Goal: Transaction & Acquisition: Purchase product/service

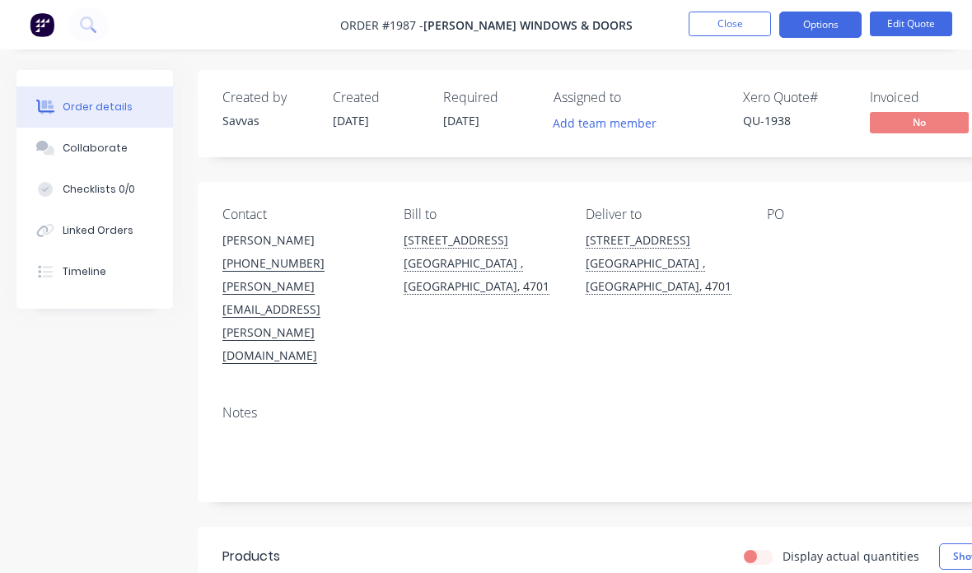
scroll to position [0, 173]
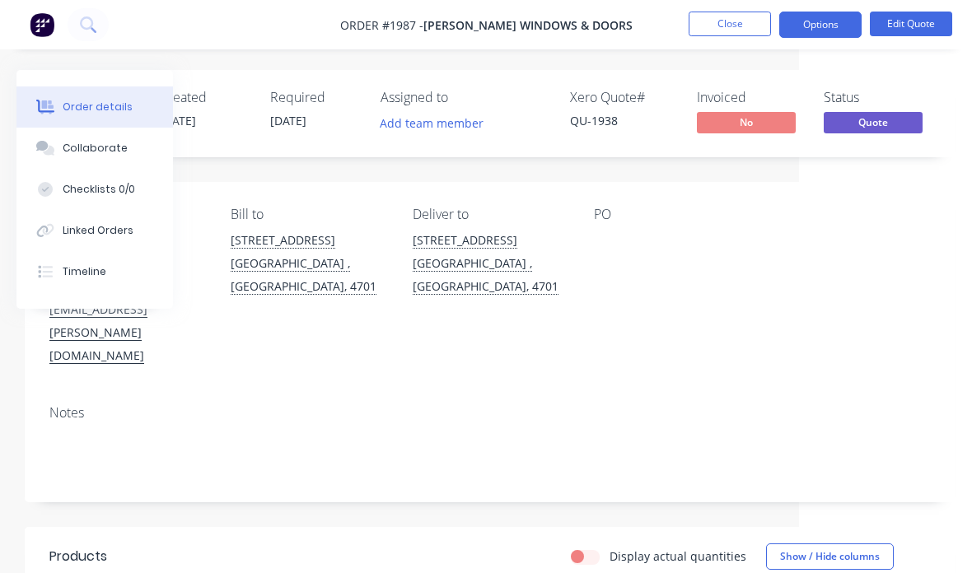
click at [695, 18] on button "Close" at bounding box center [730, 24] width 82 height 25
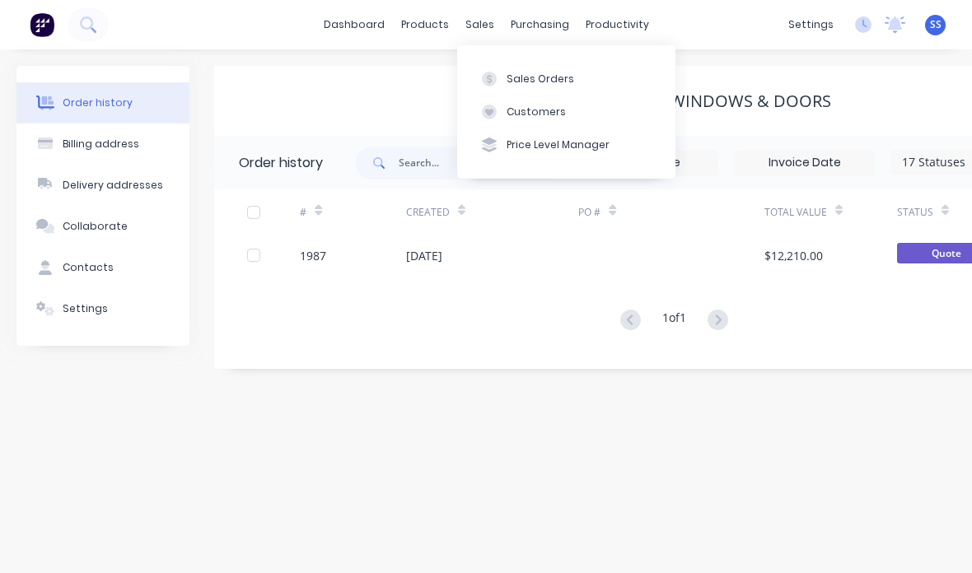
click at [586, 79] on button "Sales Orders" at bounding box center [566, 78] width 218 height 33
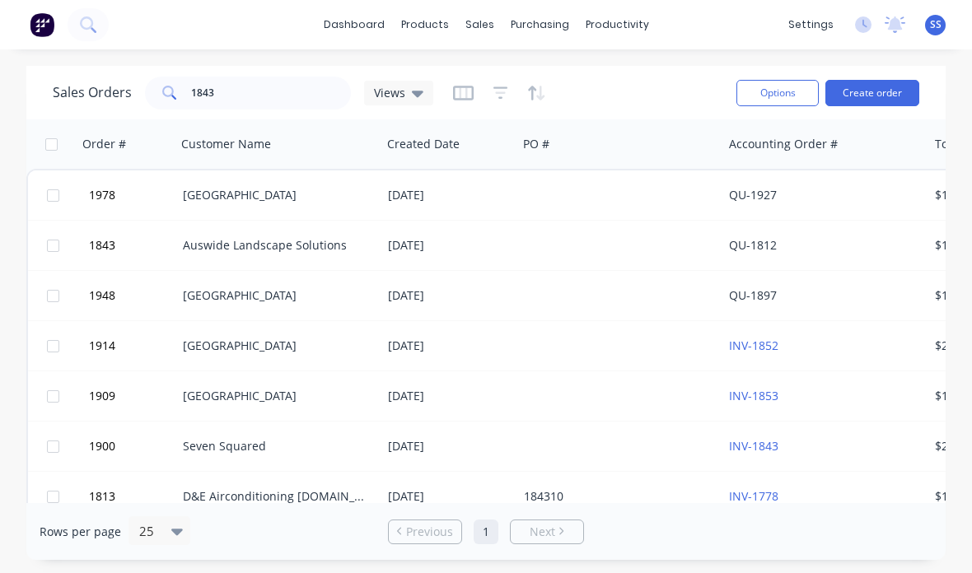
click at [13, 452] on div "Sales Orders 1843 Views Options Create order Order # Customer Name Created Date…" at bounding box center [486, 313] width 972 height 494
click at [281, 94] on input "1843" at bounding box center [271, 93] width 161 height 33
type input "1"
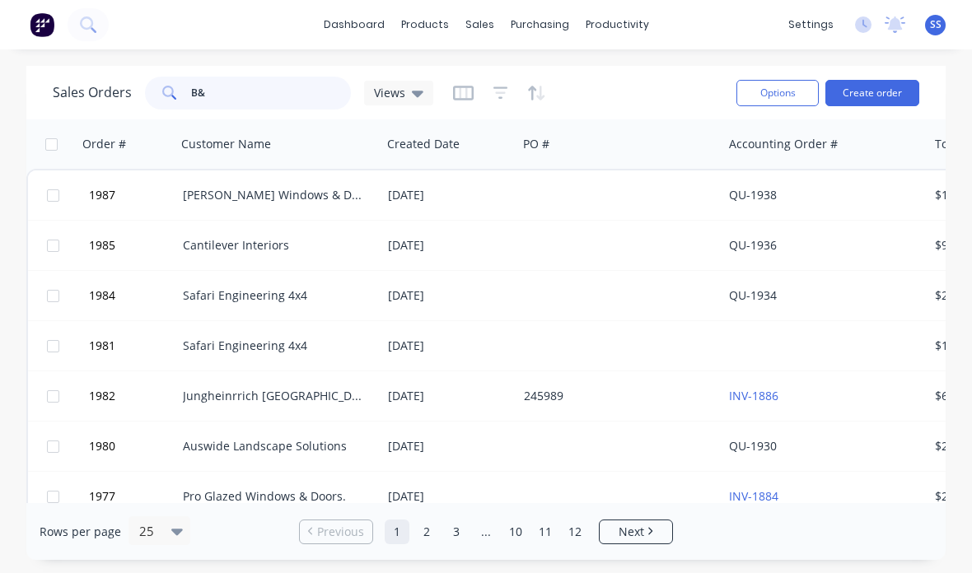
type input "B&h"
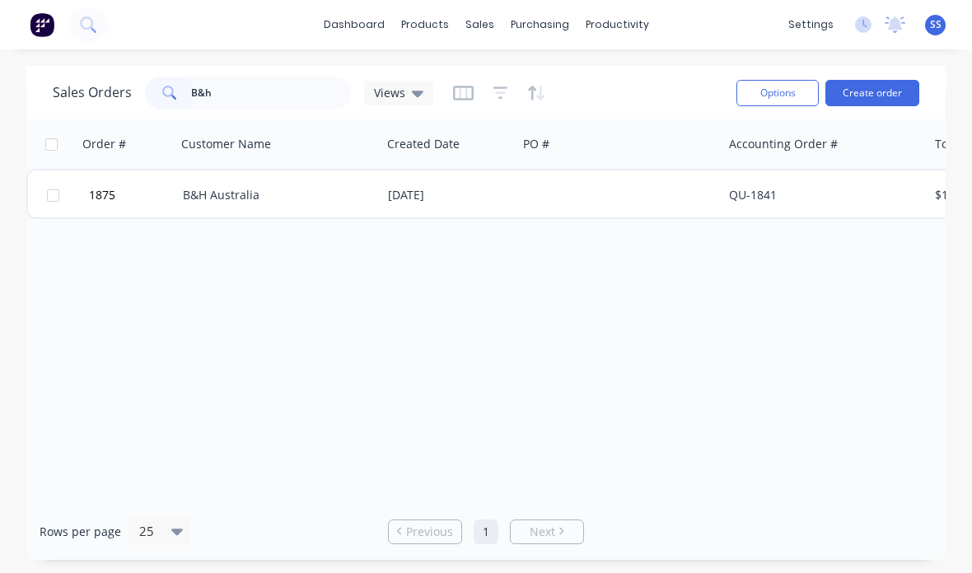
click at [563, 201] on div at bounding box center [619, 194] width 205 height 49
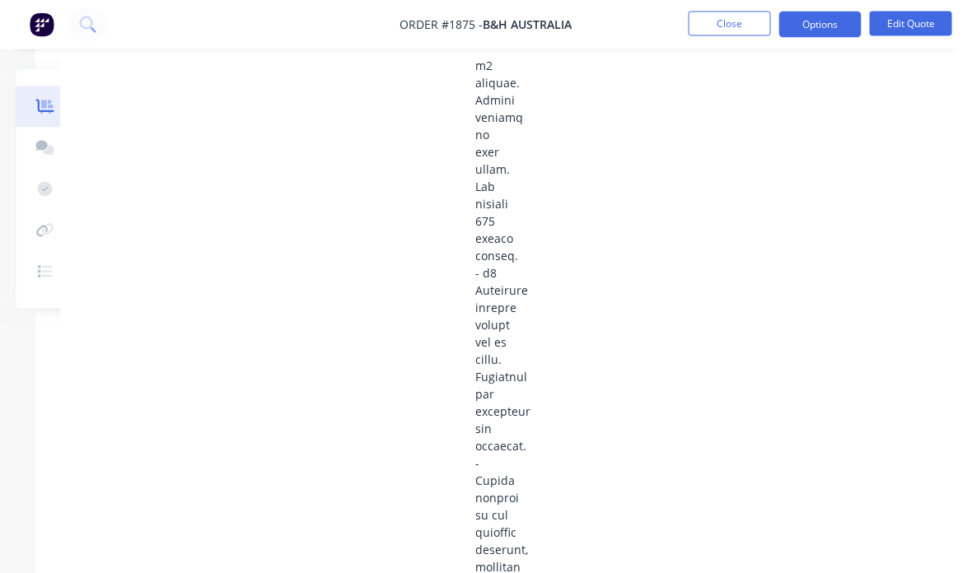
scroll to position [866, 161]
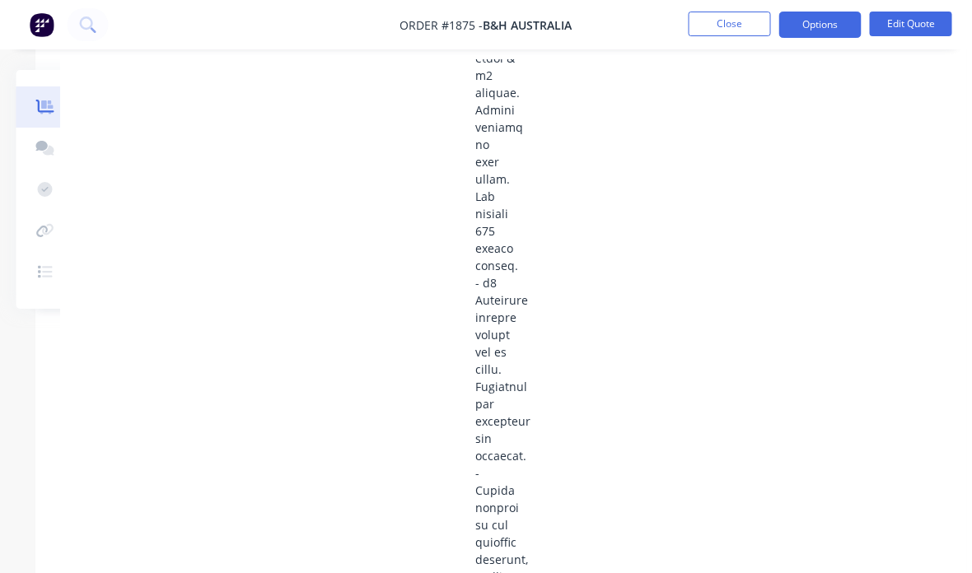
click at [51, 166] on button "Collaborate" at bounding box center [94, 148] width 156 height 41
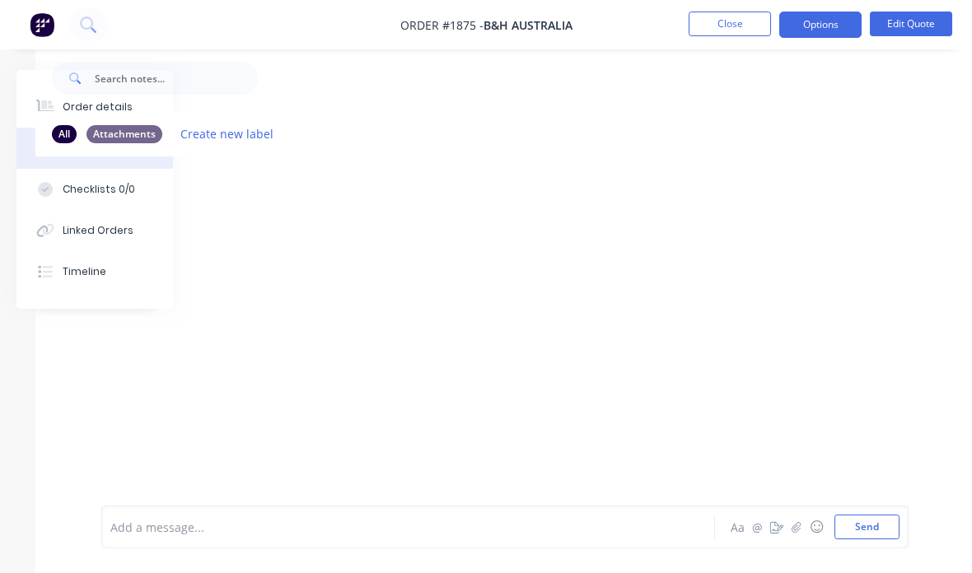
click at [117, 189] on div at bounding box center [500, 318] width 931 height 325
click at [117, 183] on div at bounding box center [500, 318] width 931 height 325
click at [56, 125] on div "All" at bounding box center [64, 134] width 25 height 18
click at [712, 18] on button "Close" at bounding box center [730, 24] width 82 height 25
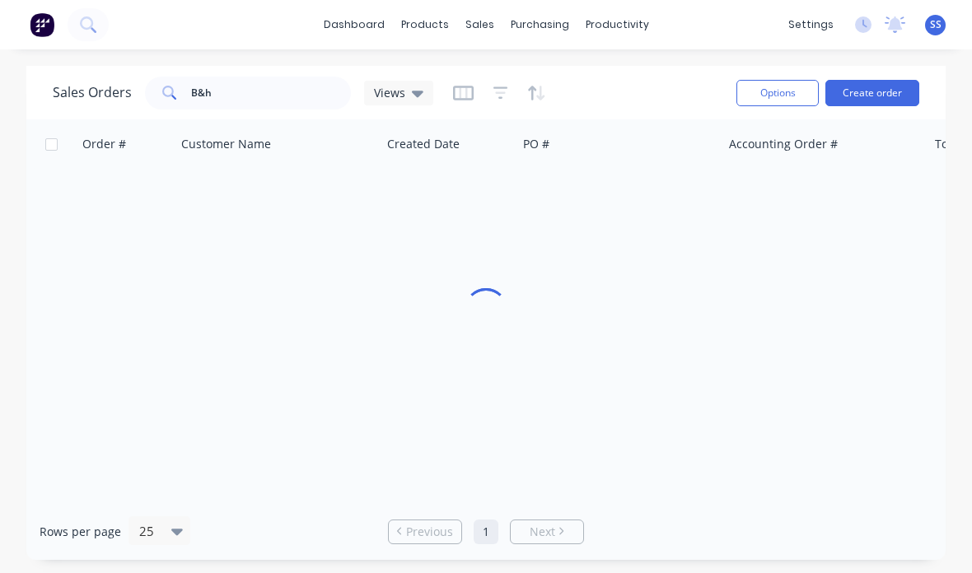
scroll to position [66, 0]
click at [326, 187] on div "B&H Australia" at bounding box center [274, 195] width 183 height 16
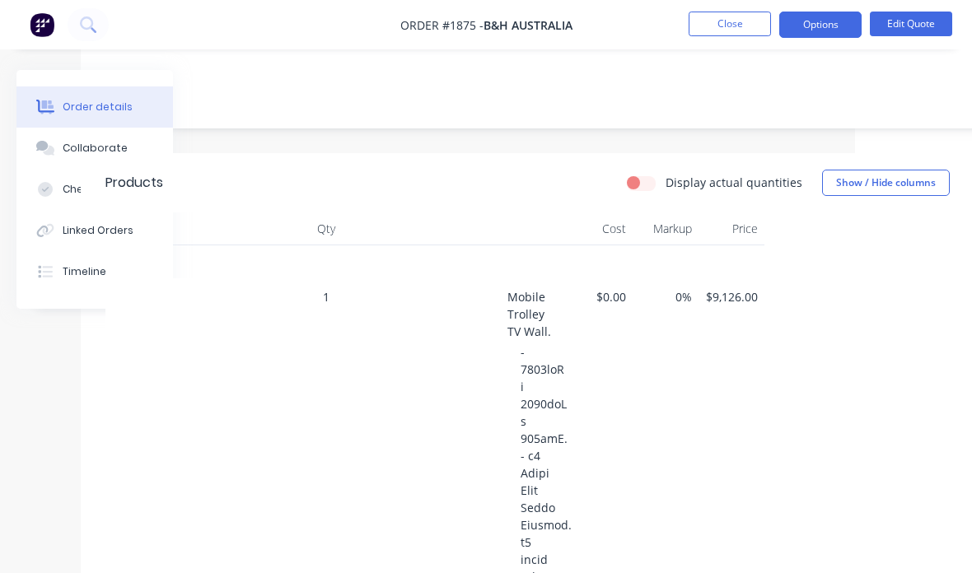
scroll to position [371, 117]
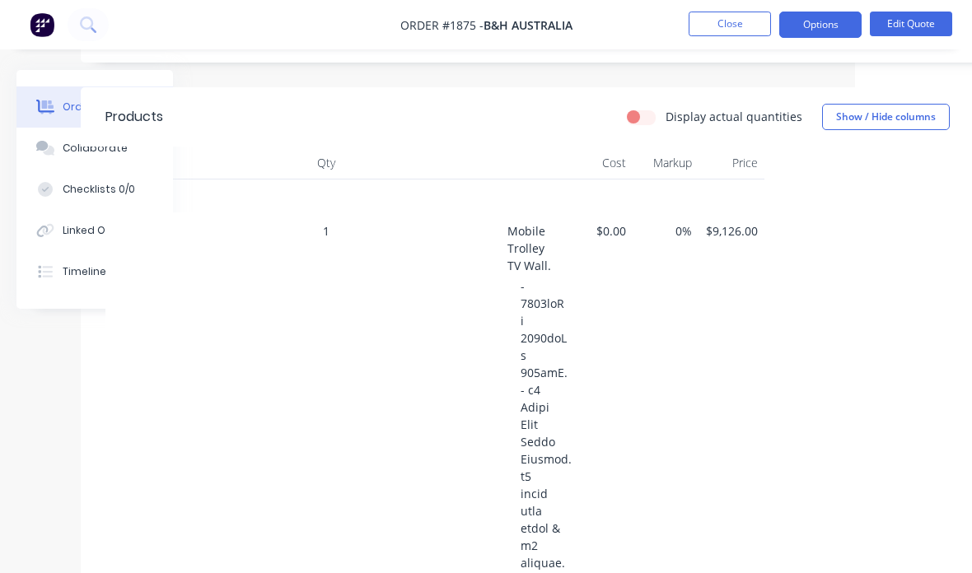
click at [736, 28] on button "Close" at bounding box center [730, 24] width 82 height 25
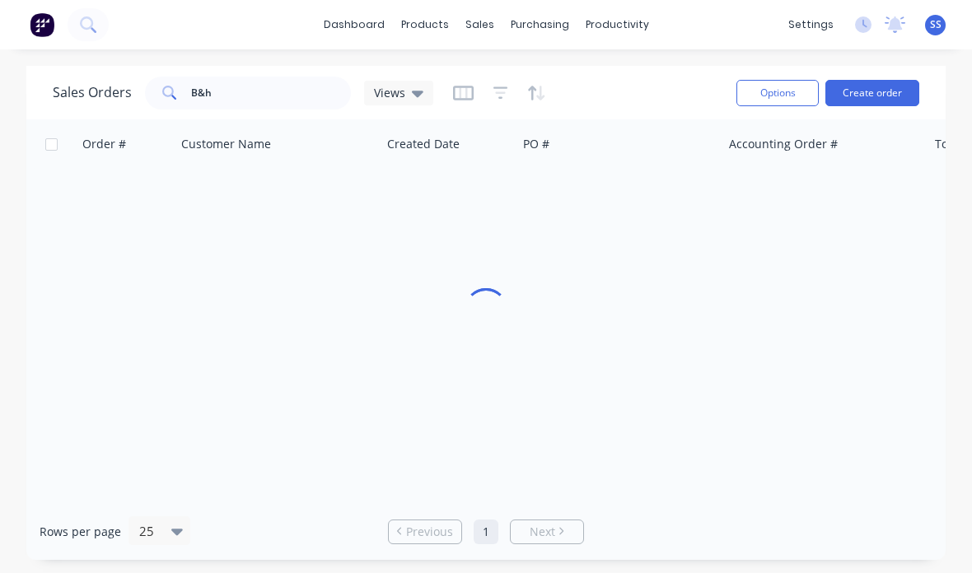
click at [773, 80] on button "Options" at bounding box center [777, 93] width 82 height 26
click at [664, 72] on div "Sales Orders B&h Views" at bounding box center [388, 92] width 670 height 40
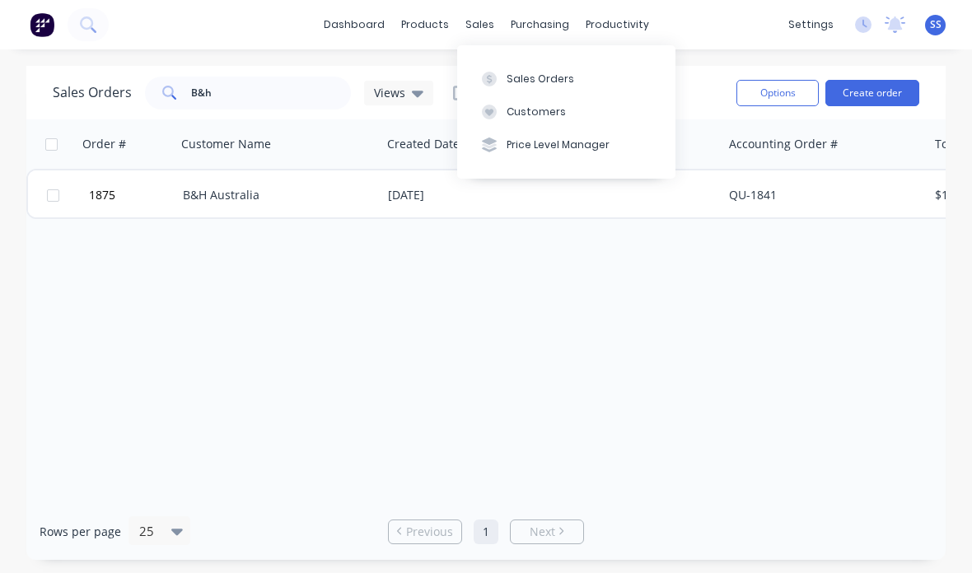
click at [576, 105] on button "Customers" at bounding box center [566, 112] width 218 height 33
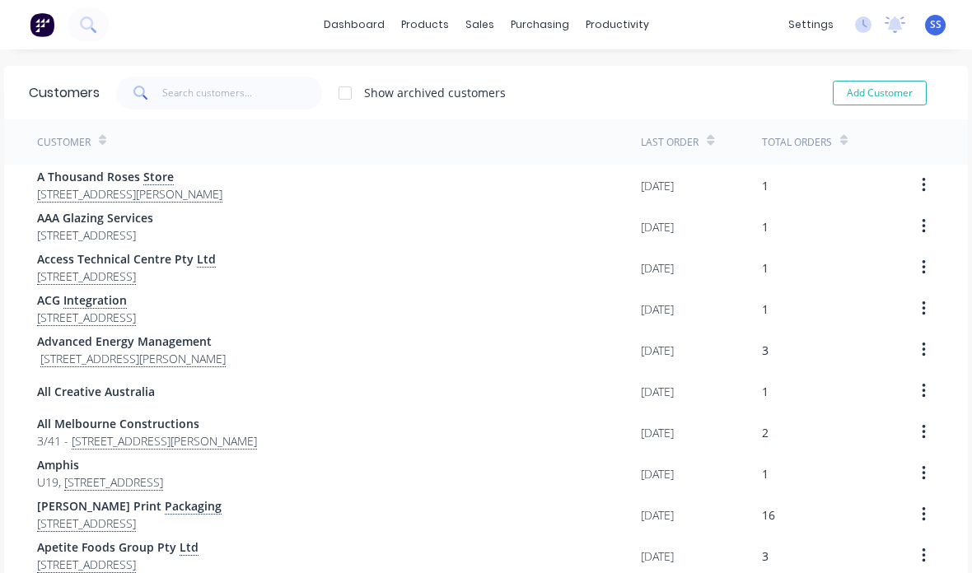
click at [881, 92] on button "Add Customer" at bounding box center [880, 93] width 94 height 25
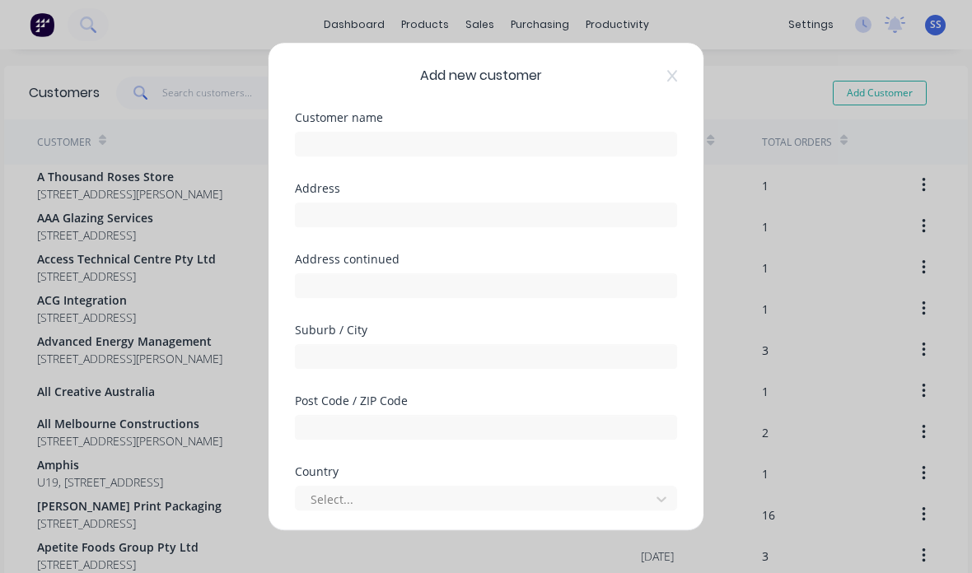
select select "AU"
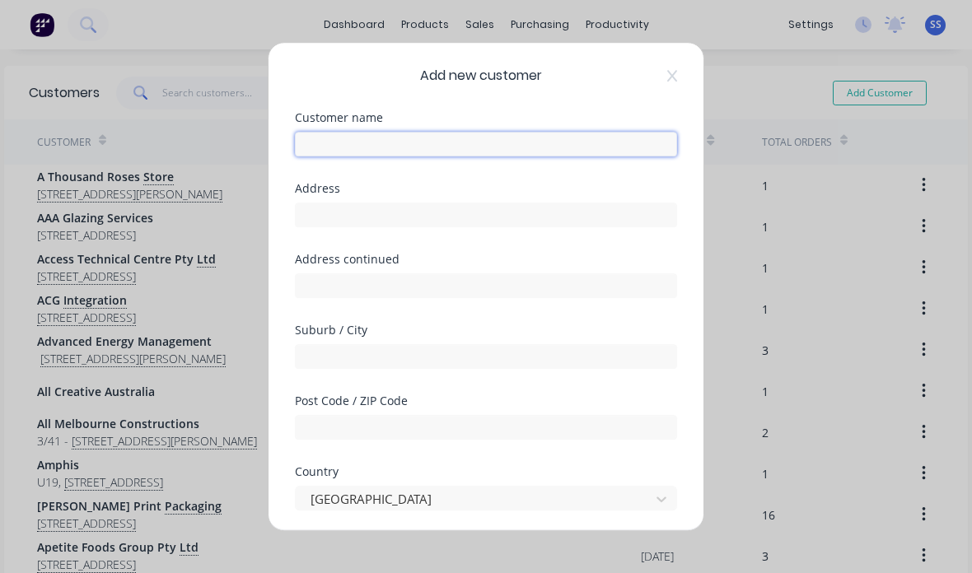
click at [555, 132] on input "text" at bounding box center [486, 144] width 382 height 25
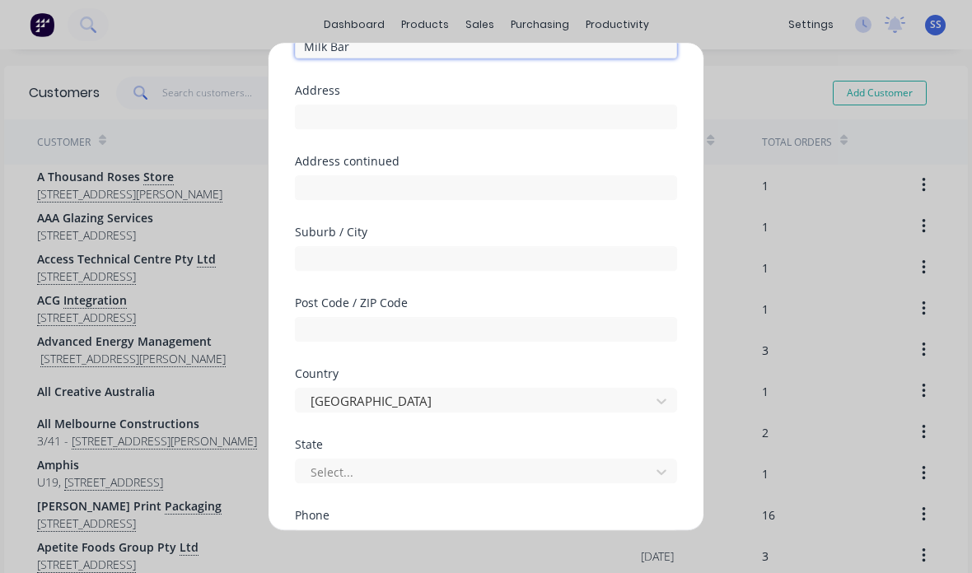
scroll to position [97, 0]
type input "Milk Bar"
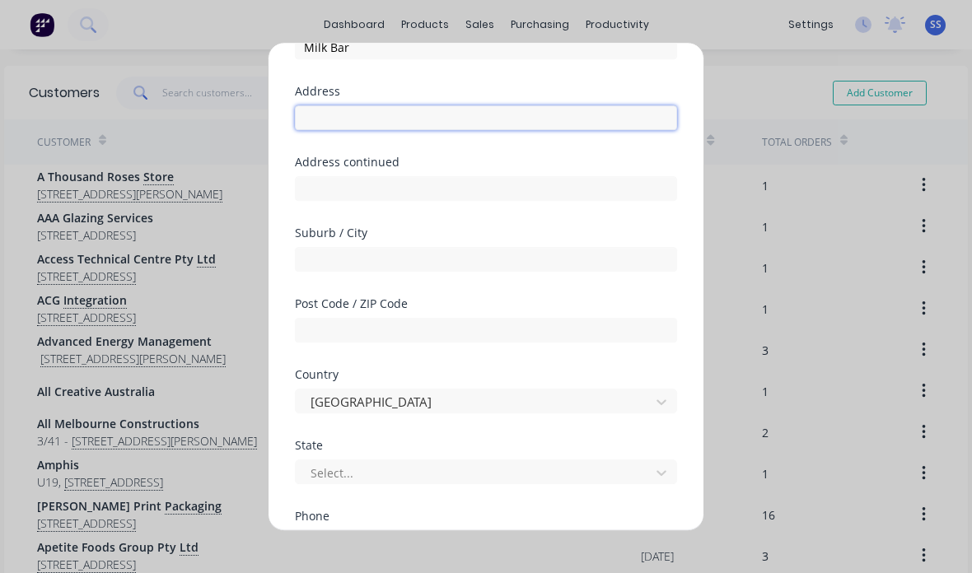
click at [594, 105] on input "text" at bounding box center [486, 117] width 382 height 25
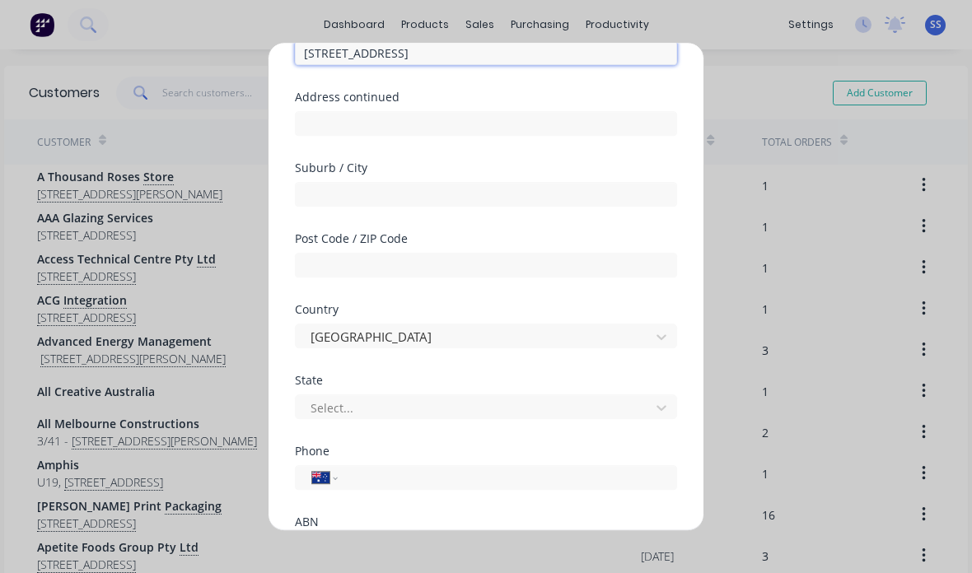
type input "[STREET_ADDRESS]"
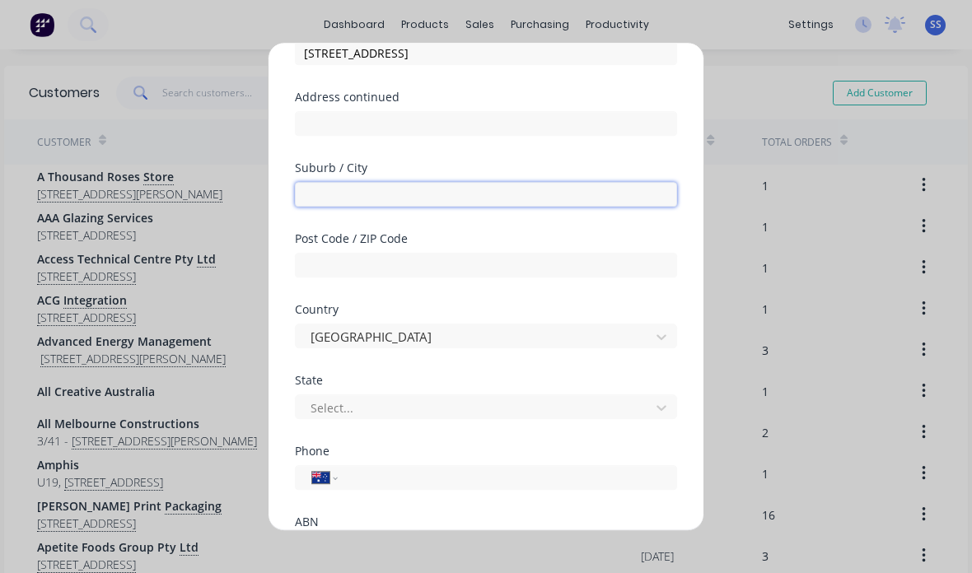
click at [542, 182] on input "text" at bounding box center [486, 194] width 382 height 25
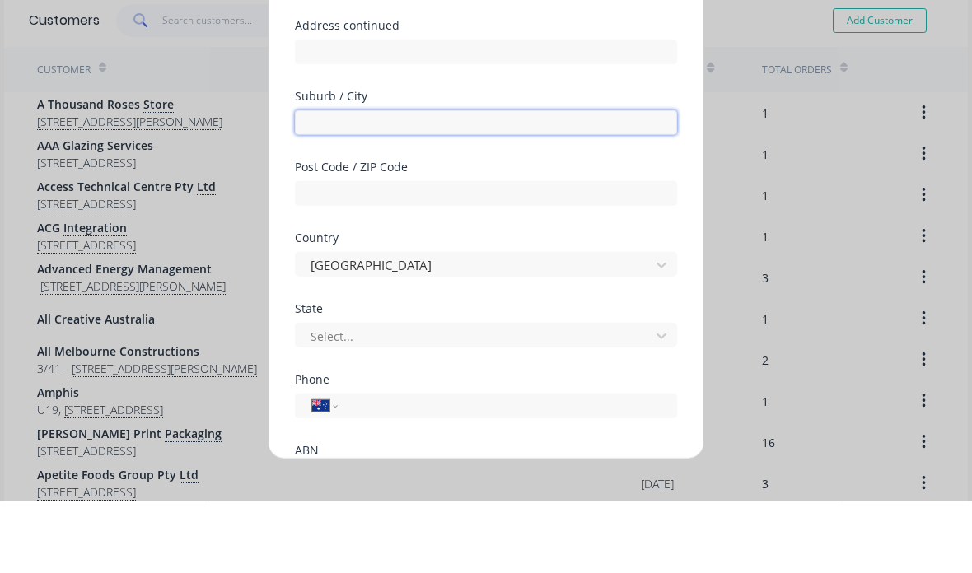
type input "Tullamarine"
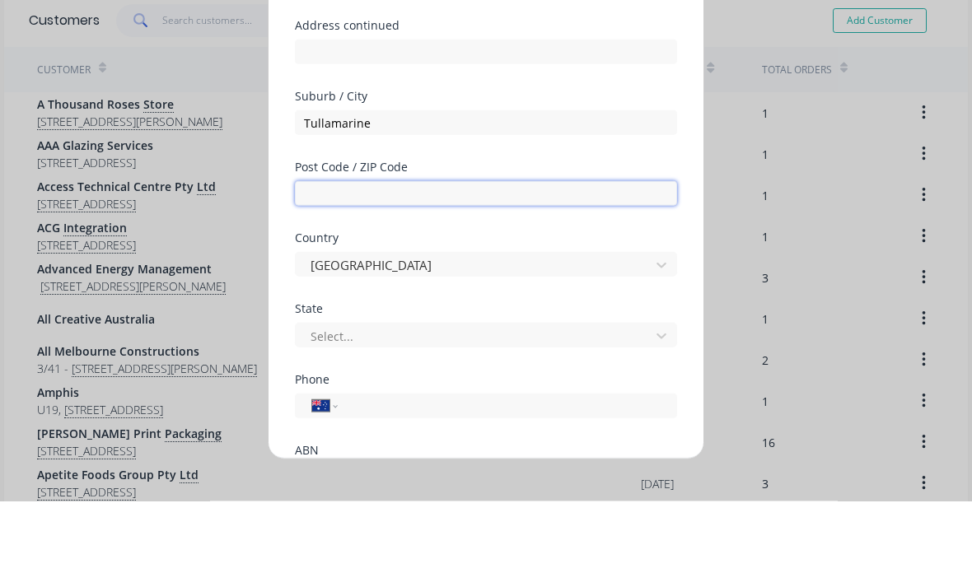
type input "3043"
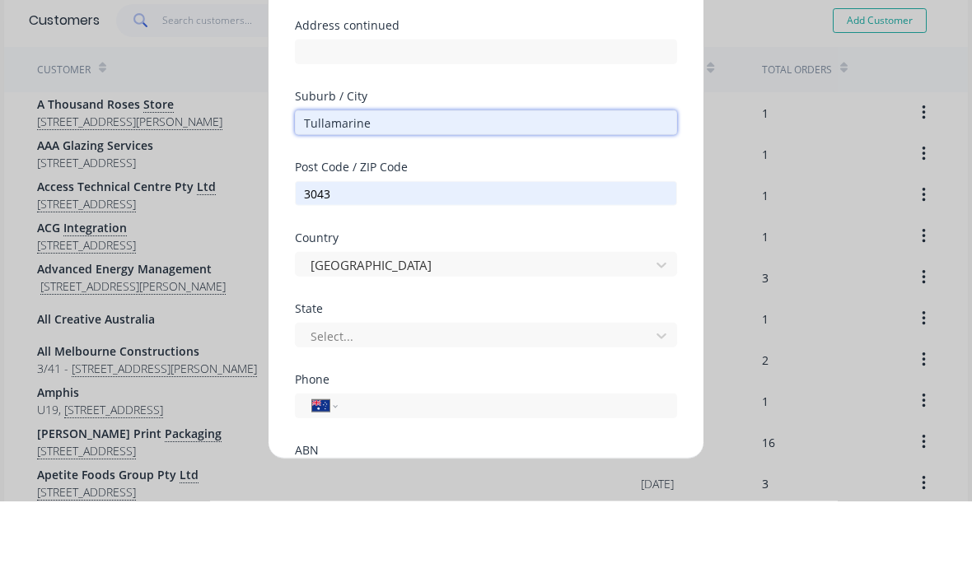
scroll to position [66, 0]
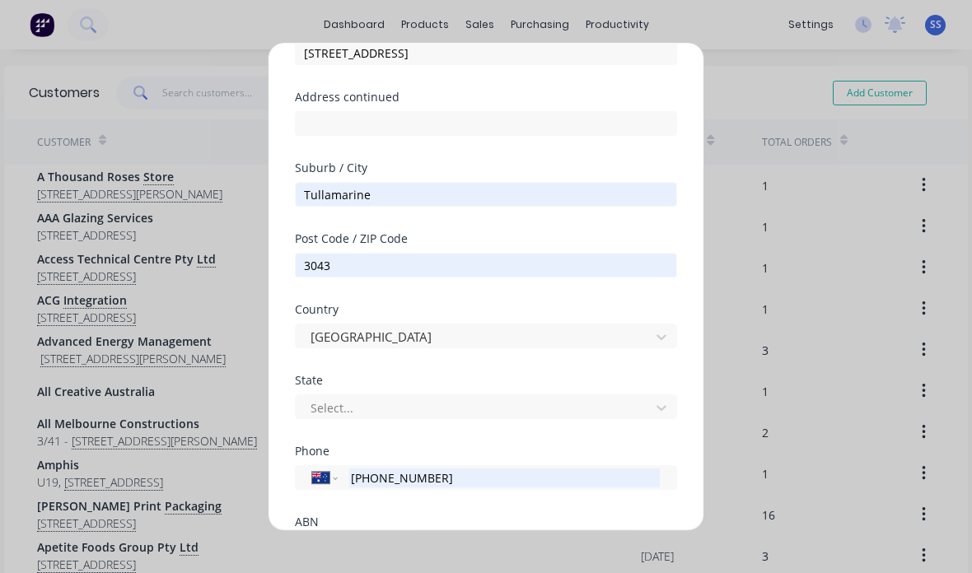
click at [551, 469] on input "[PHONE_NUMBER]" at bounding box center [504, 478] width 311 height 19
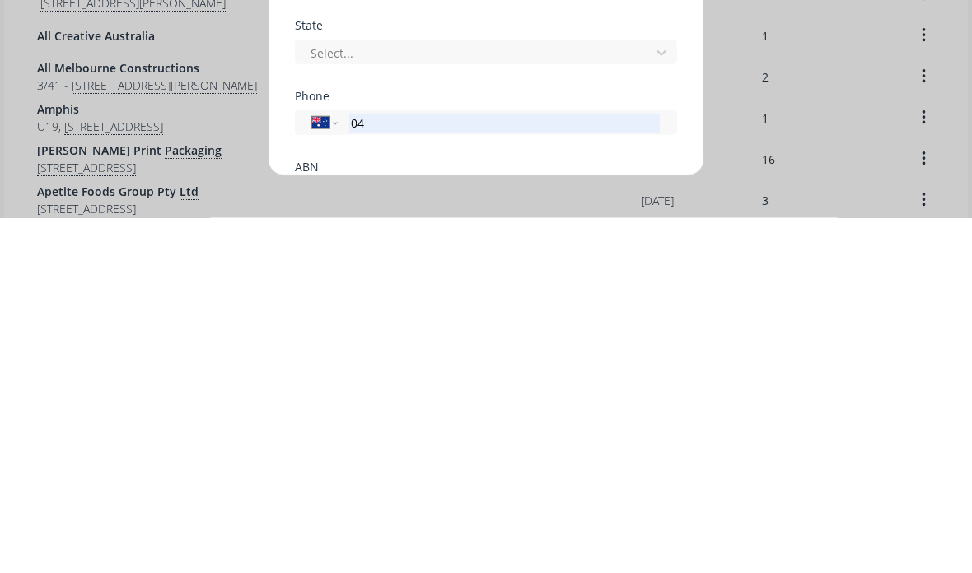
type input "0"
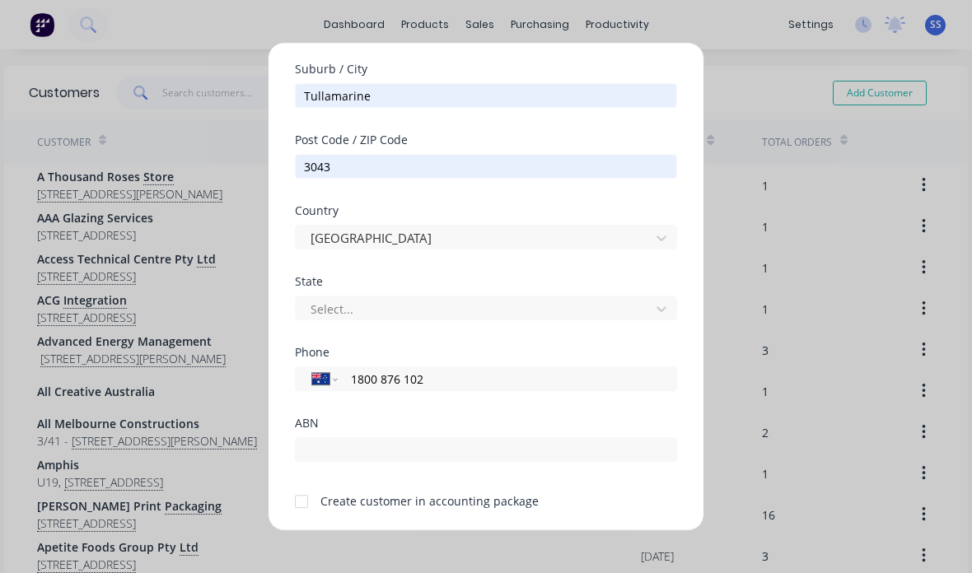
scroll to position [260, 0]
type input "1800 876 102"
click at [306, 486] on div at bounding box center [301, 502] width 33 height 33
click at [447, 537] on button "Save" at bounding box center [434, 550] width 91 height 26
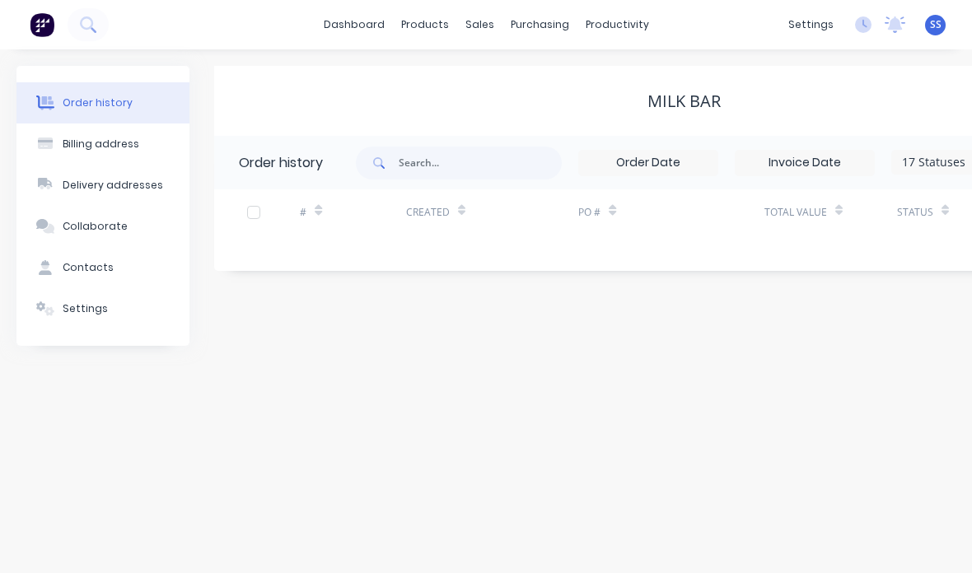
click at [55, 260] on div at bounding box center [45, 267] width 25 height 15
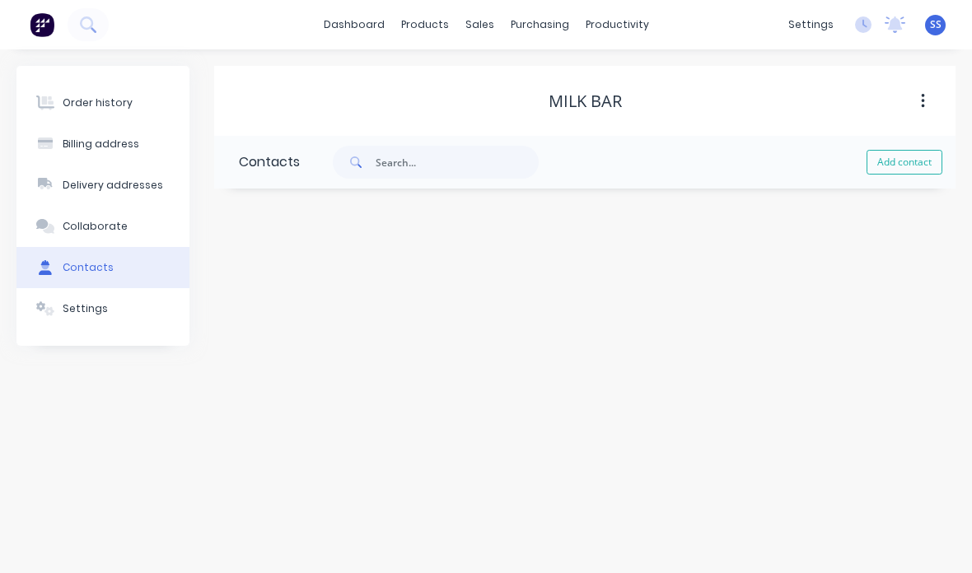
click at [923, 150] on button "Add contact" at bounding box center [904, 162] width 76 height 25
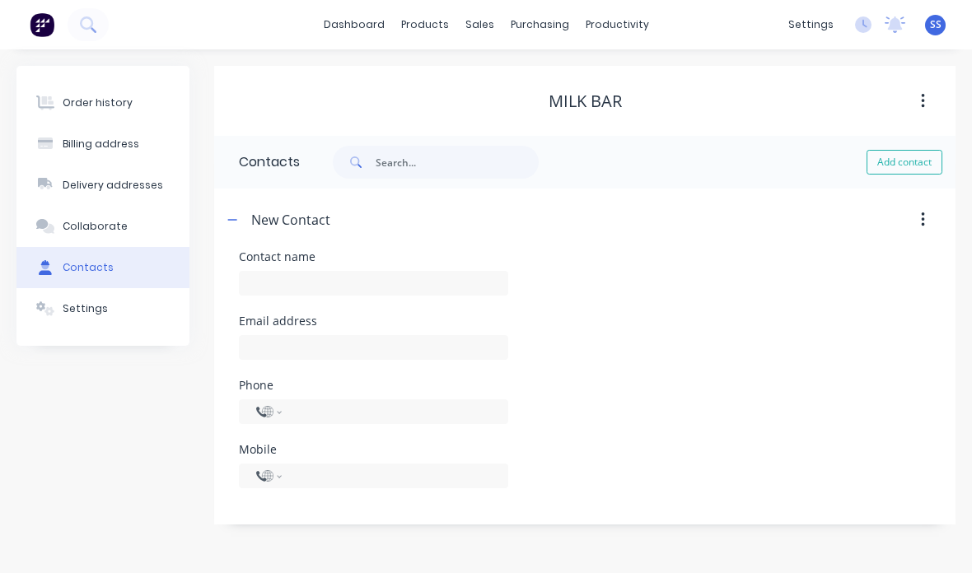
select select "AU"
click at [458, 271] on input "text" at bounding box center [373, 283] width 269 height 25
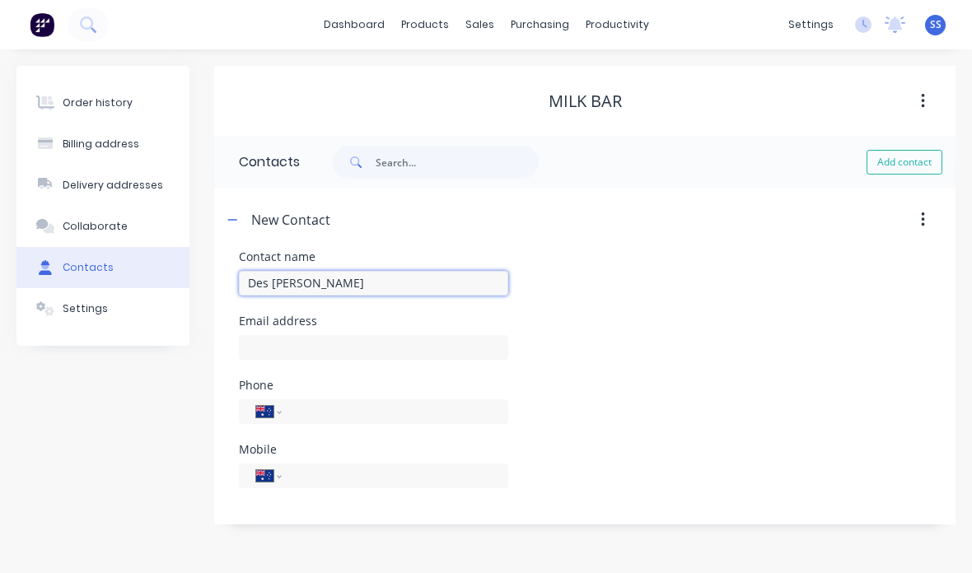
type input "Des [PERSON_NAME]"
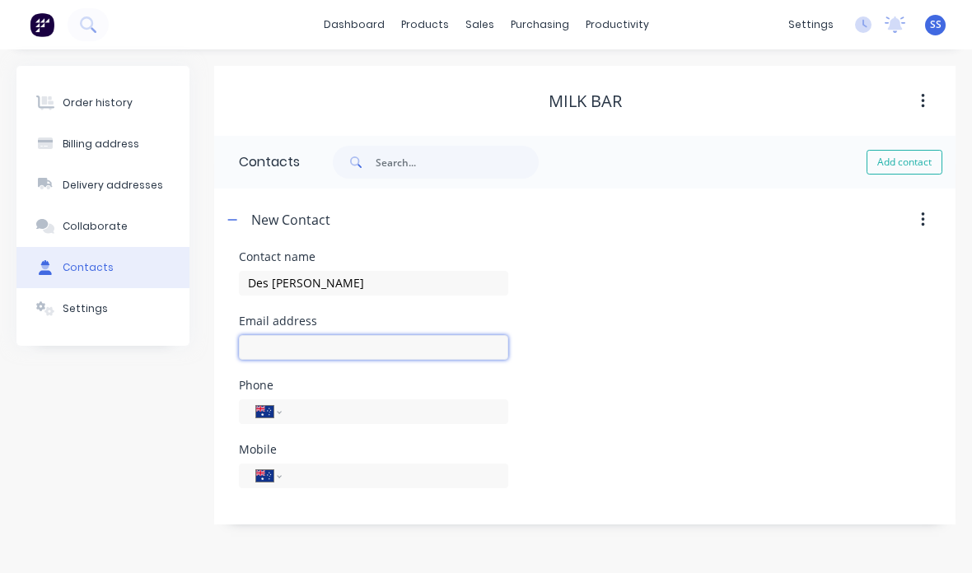
click at [474, 335] on input "text" at bounding box center [373, 347] width 269 height 25
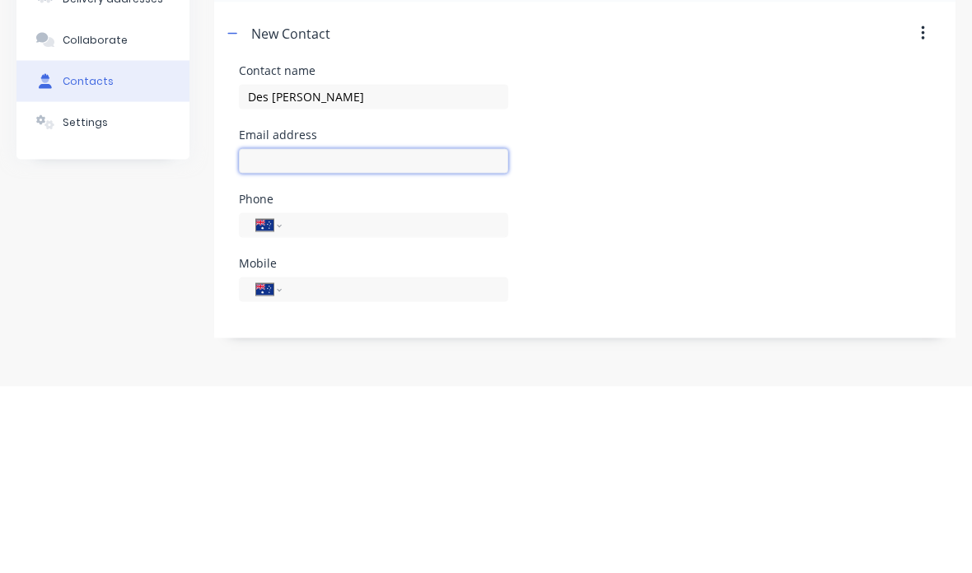
select select "AU"
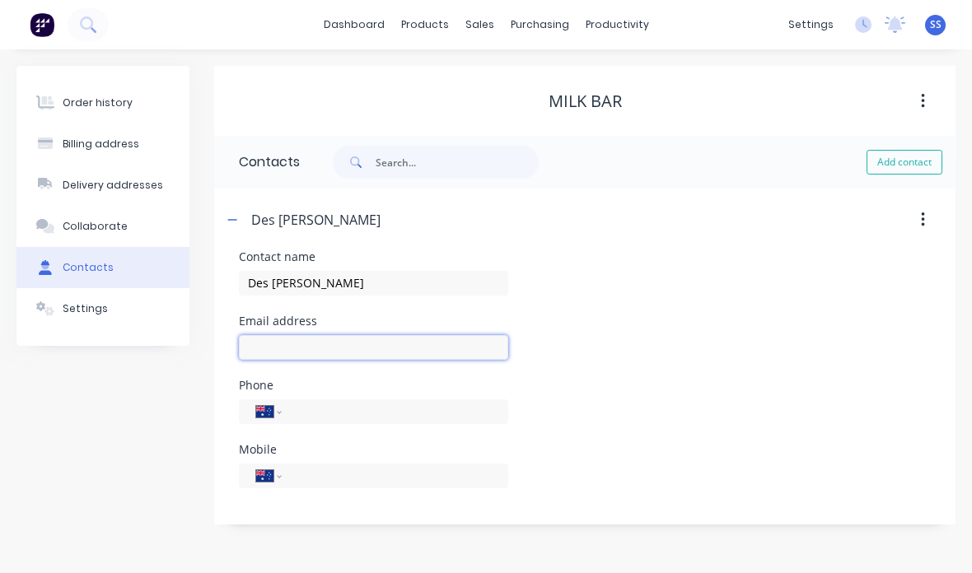
click at [446, 335] on input "text" at bounding box center [373, 347] width 269 height 25
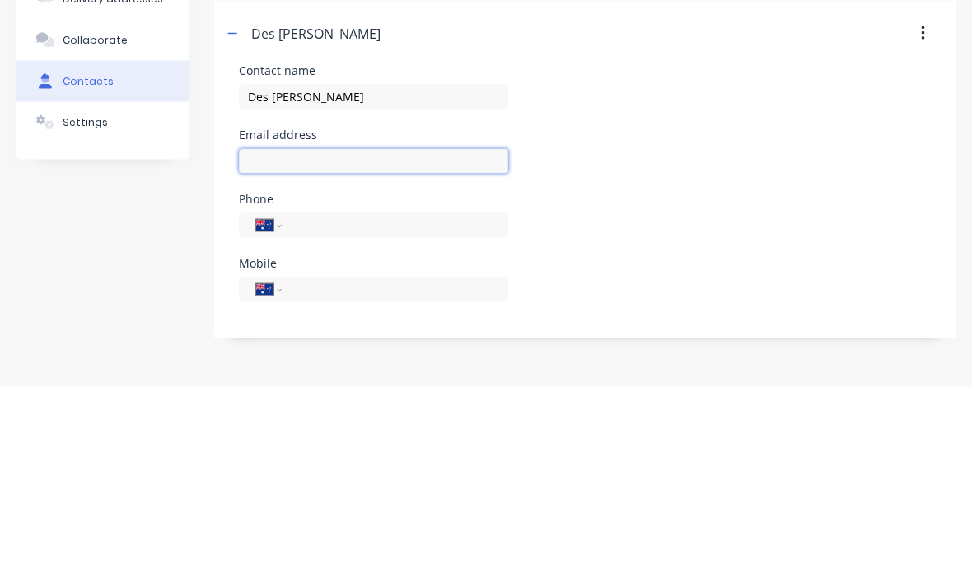
click at [425, 335] on input "text" at bounding box center [373, 347] width 269 height 25
paste input "[EMAIL_ADDRESS][DOMAIN_NAME]"
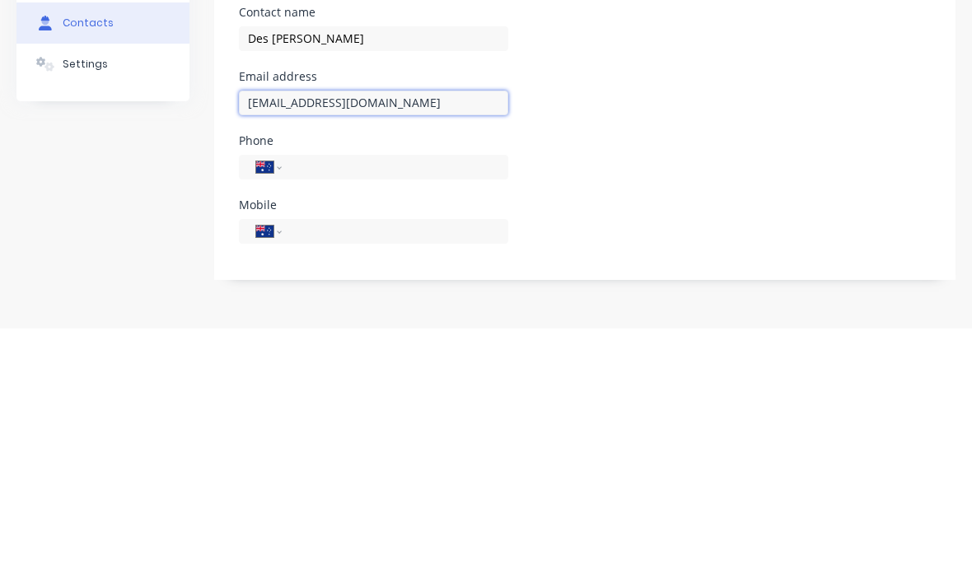
type input "[EMAIL_ADDRESS][DOMAIN_NAME]"
click at [462, 466] on input "tel" at bounding box center [392, 475] width 198 height 19
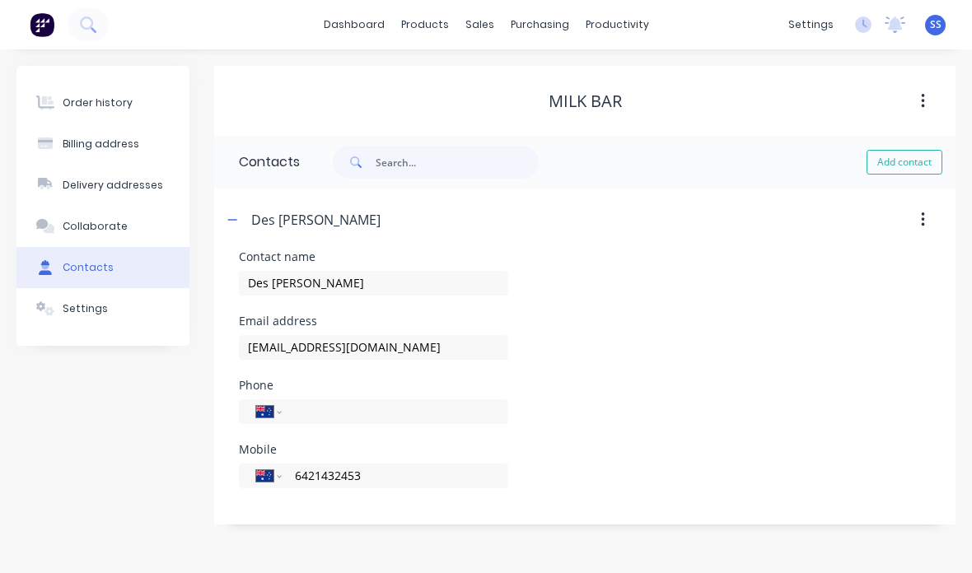
click at [647, 502] on div "Order history Billing address Delivery addresses Collaborate Contacts Settings …" at bounding box center [486, 311] width 972 height 524
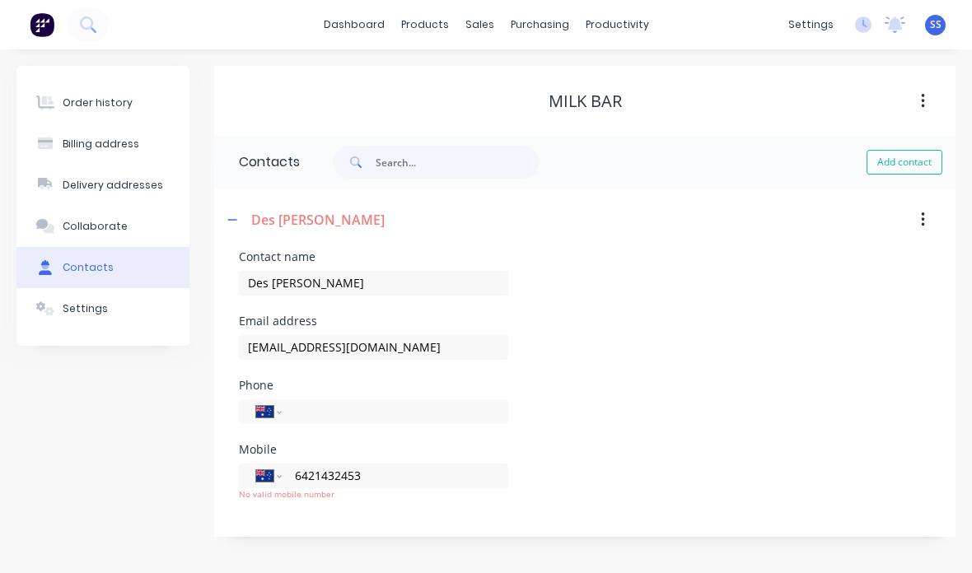
click at [469, 466] on input "6421432453" at bounding box center [392, 475] width 198 height 19
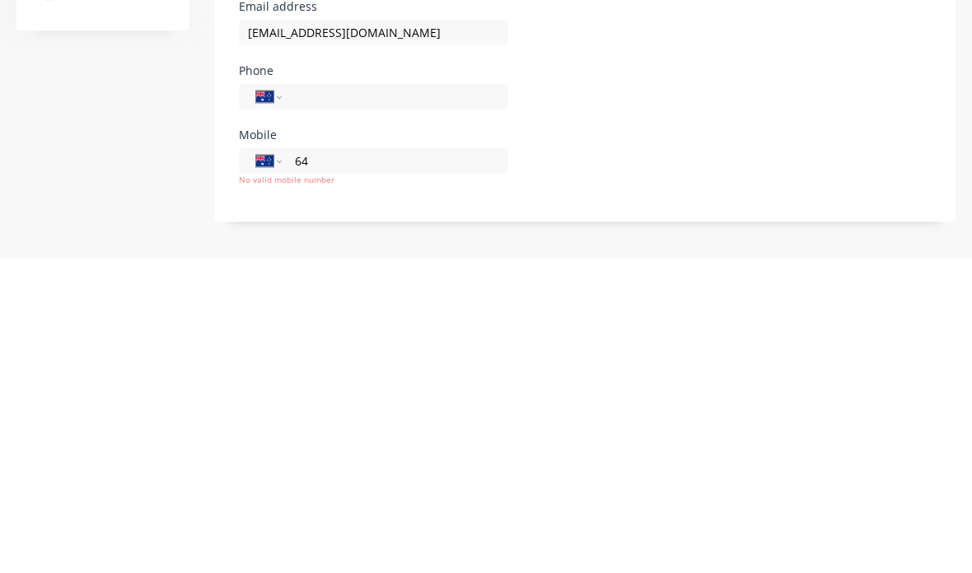
type input "6"
click at [475, 402] on input "tel" at bounding box center [392, 411] width 198 height 19
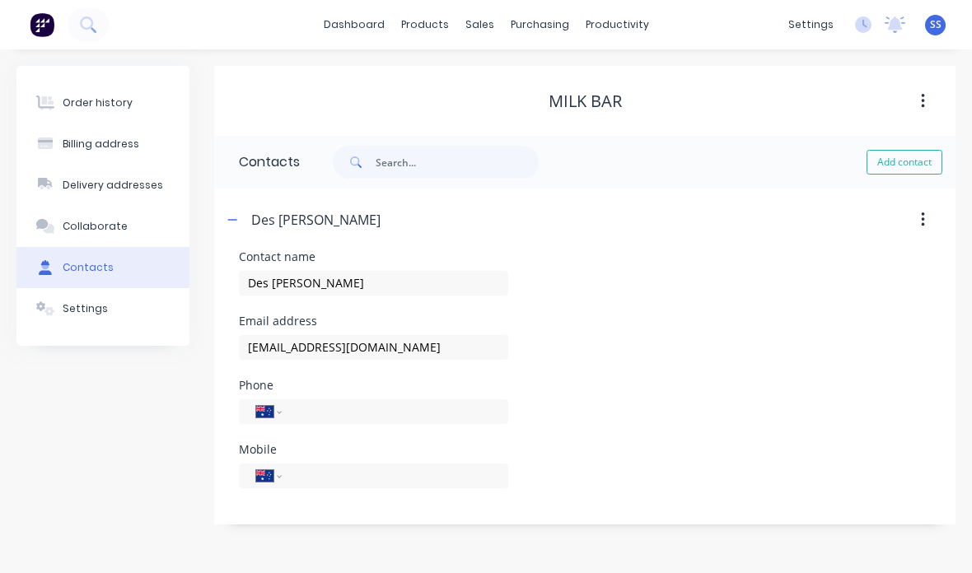
click at [84, 110] on button "Order history" at bounding box center [102, 102] width 173 height 41
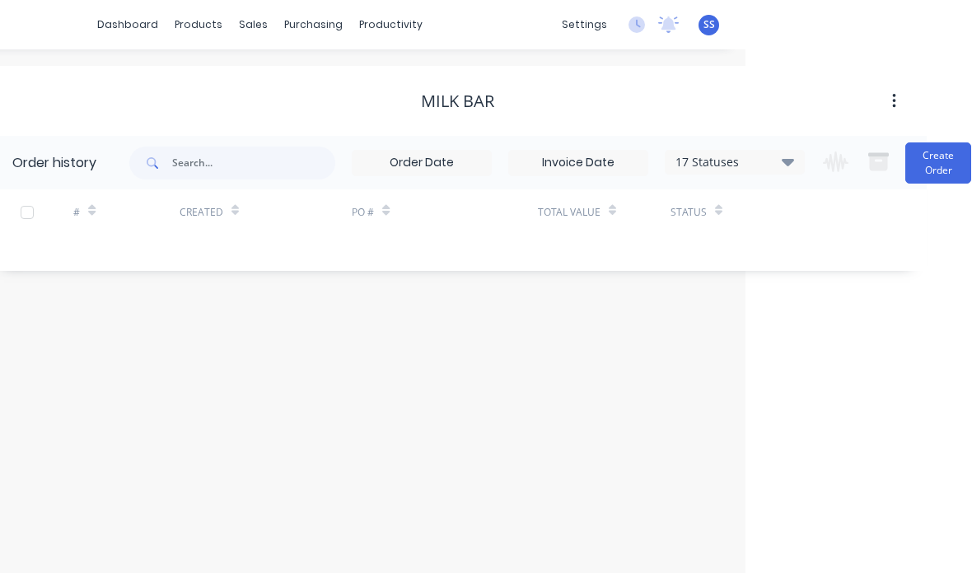
scroll to position [0, 250]
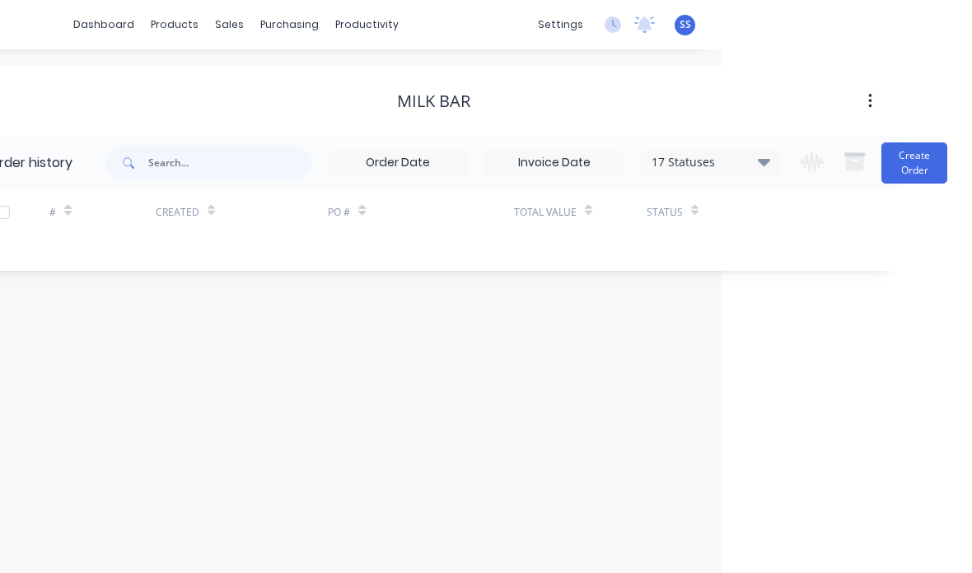
click at [915, 173] on button "Create Order" at bounding box center [914, 162] width 66 height 41
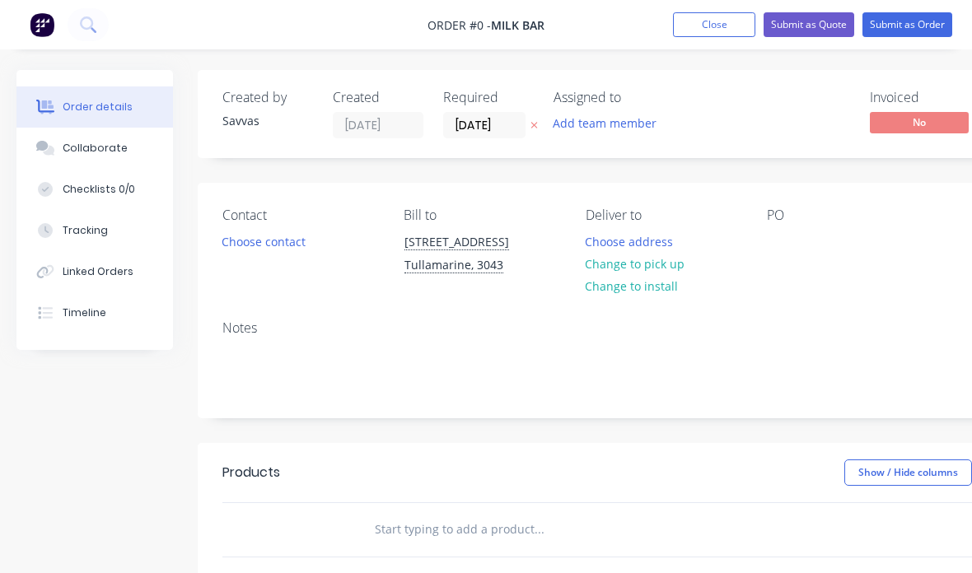
click at [534, 120] on icon at bounding box center [533, 125] width 7 height 10
click at [236, 240] on button "Choose contact" at bounding box center [263, 241] width 101 height 22
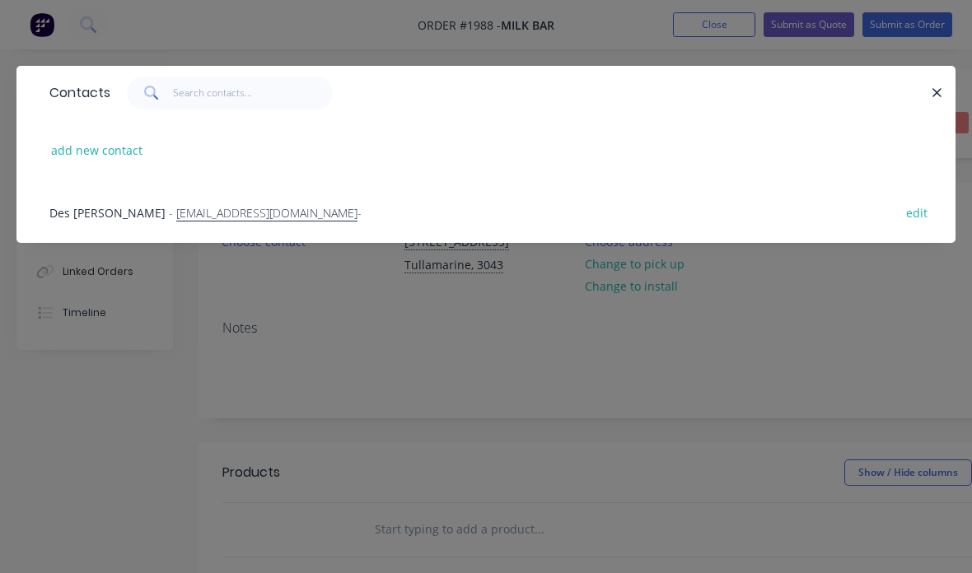
click at [564, 218] on div "Des [PERSON_NAME] - [EMAIL_ADDRESS][DOMAIN_NAME] - edit" at bounding box center [486, 212] width 890 height 62
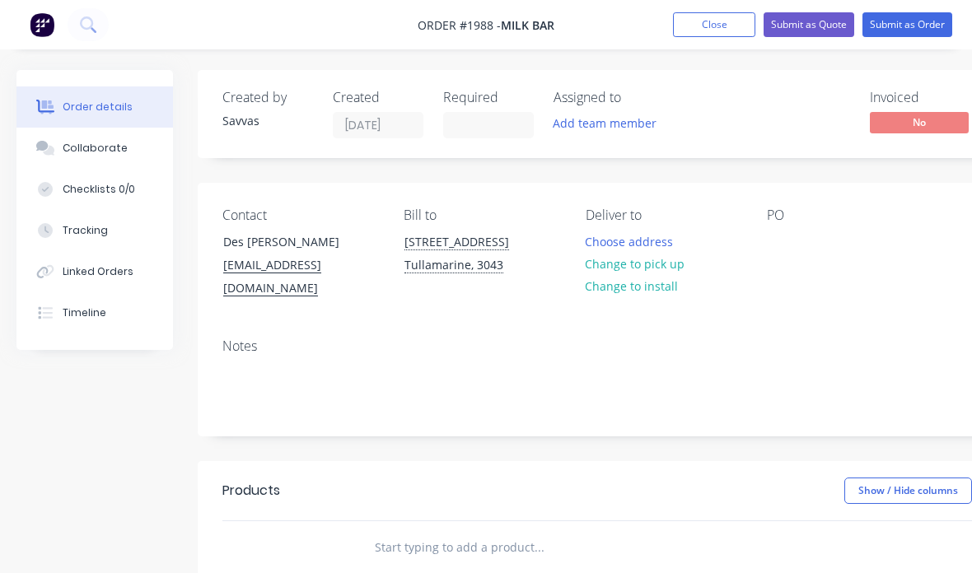
click at [666, 240] on button "Choose address" at bounding box center [629, 241] width 105 height 22
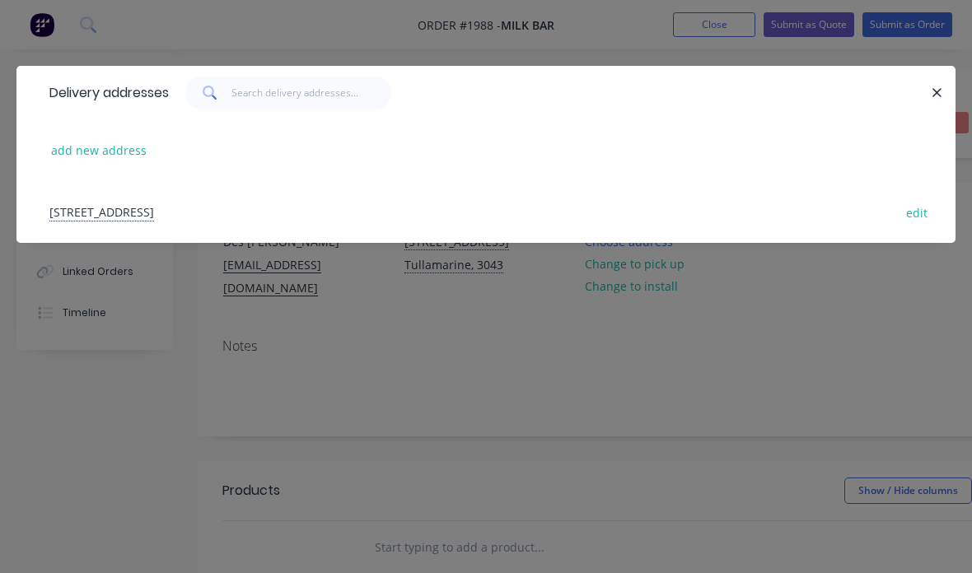
click at [664, 213] on div "[STREET_ADDRESS] edit" at bounding box center [486, 212] width 890 height 62
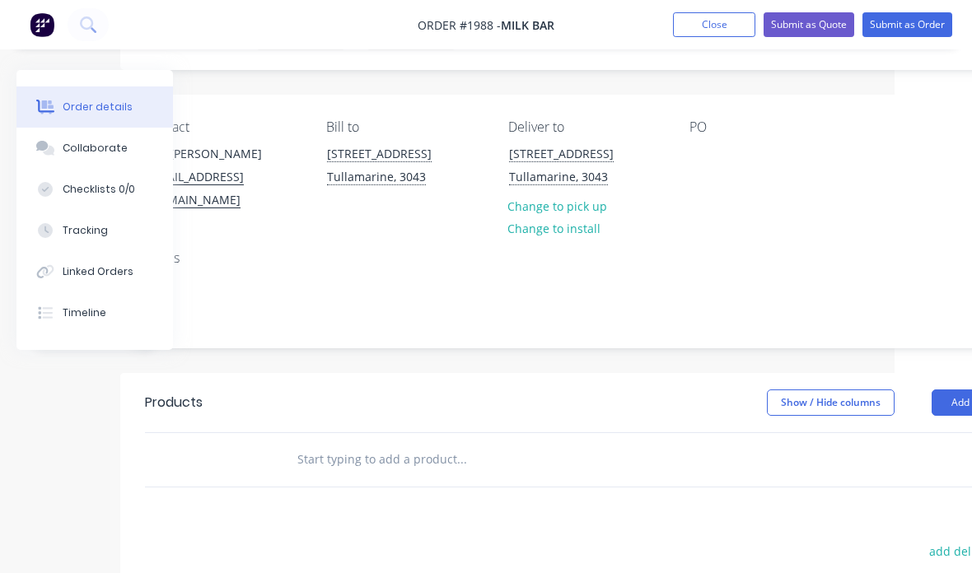
scroll to position [88, 173]
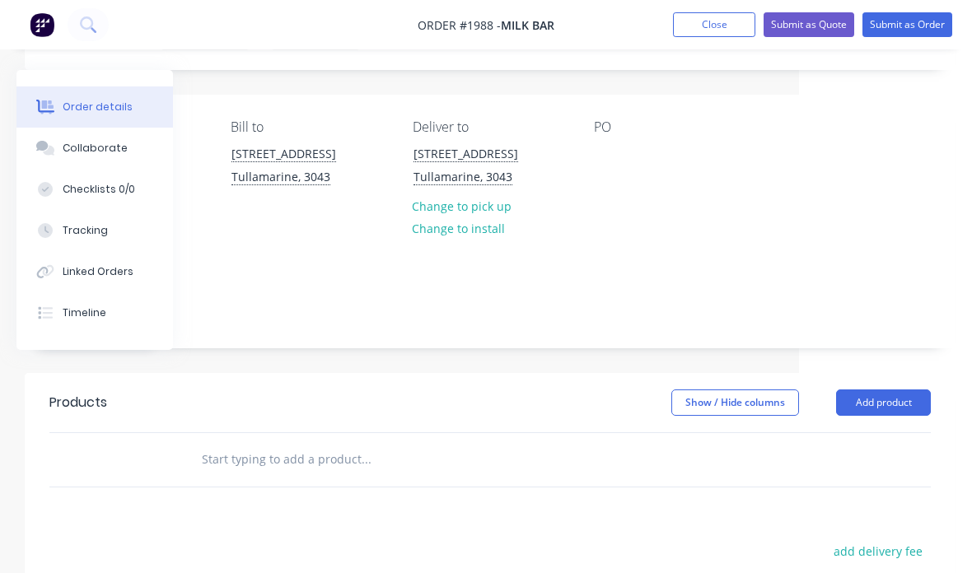
click at [885, 395] on button "Add product" at bounding box center [883, 403] width 95 height 26
click at [870, 465] on div "Basic product" at bounding box center [852, 477] width 127 height 24
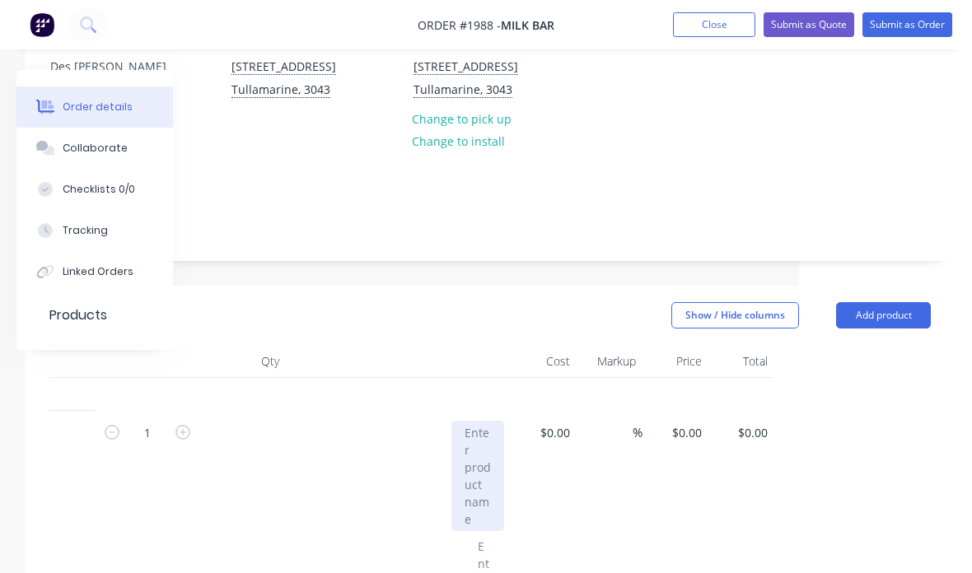
click at [487, 441] on div at bounding box center [477, 476] width 53 height 110
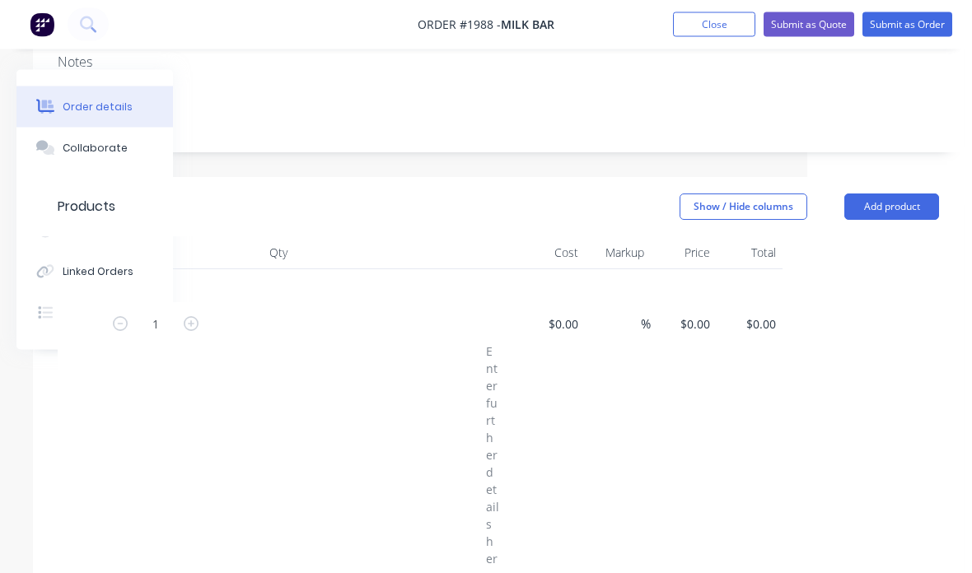
scroll to position [284, 165]
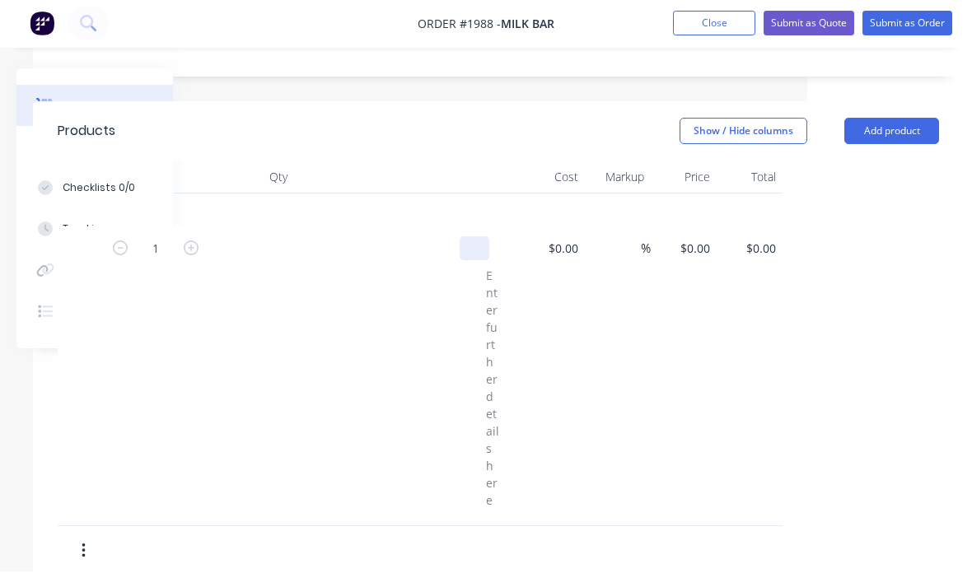
click at [488, 238] on div at bounding box center [475, 250] width 30 height 24
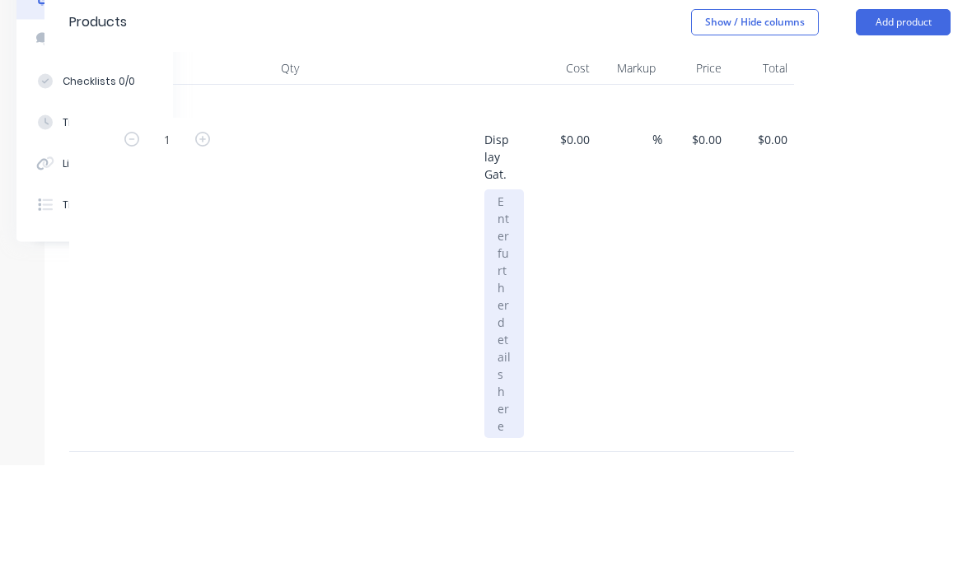
click at [521, 298] on div at bounding box center [504, 422] width 40 height 249
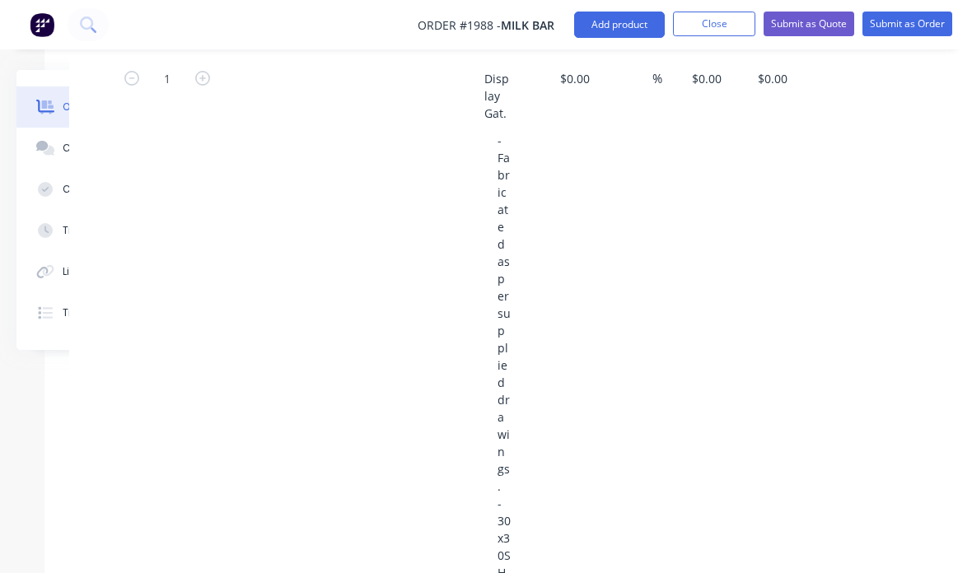
scroll to position [530, 153]
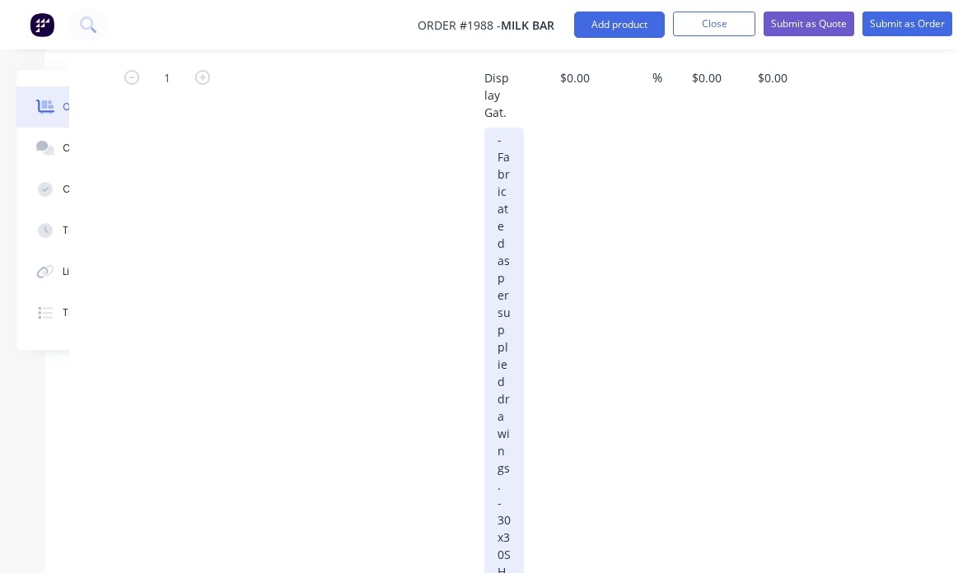
click at [498, 128] on div "- Fabricated as per supplied drawings. - 30x30SHS. - Painted Satin Black." at bounding box center [504, 460] width 40 height 664
click at [505, 128] on div "- Fabricated as per supplied drawings. - 30x30SHS. - Painted Satin Black." at bounding box center [504, 460] width 40 height 664
click at [519, 128] on div "- Fabricated as per supplied drawings. - 30x30SHS. - Painted Satin Black." at bounding box center [504, 460] width 40 height 664
click at [508, 128] on div "- Fabricated as per supplied drawings. - 30x30SHS. - Painted Satin Black." at bounding box center [504, 460] width 40 height 664
click at [516, 128] on div "- Fabricated as per supplied drawings. - 30x30SHS. - Painted Satin Black." at bounding box center [504, 460] width 40 height 664
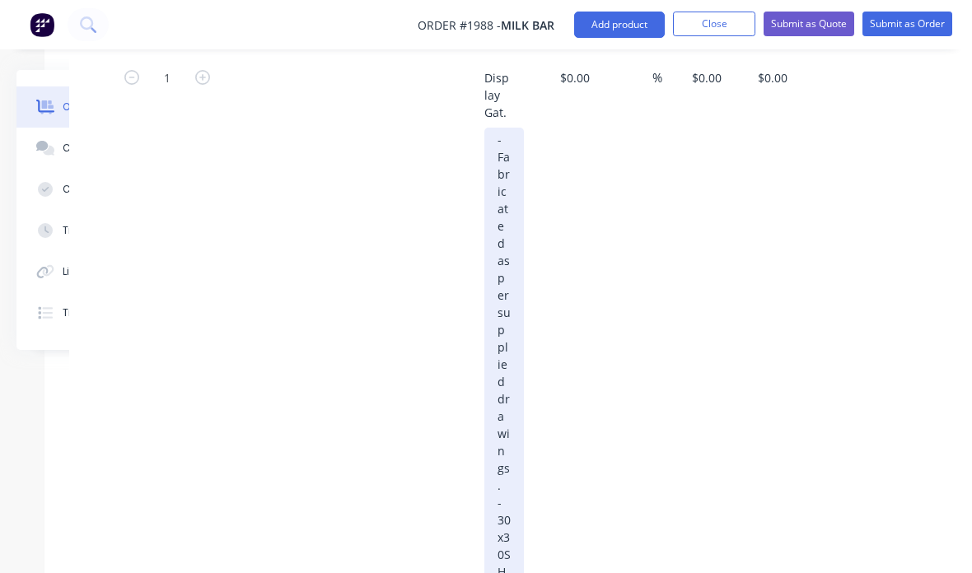
copy div "- Fabricated as per supplied drawings. - 30x30SHS. - Painted Satin Black."
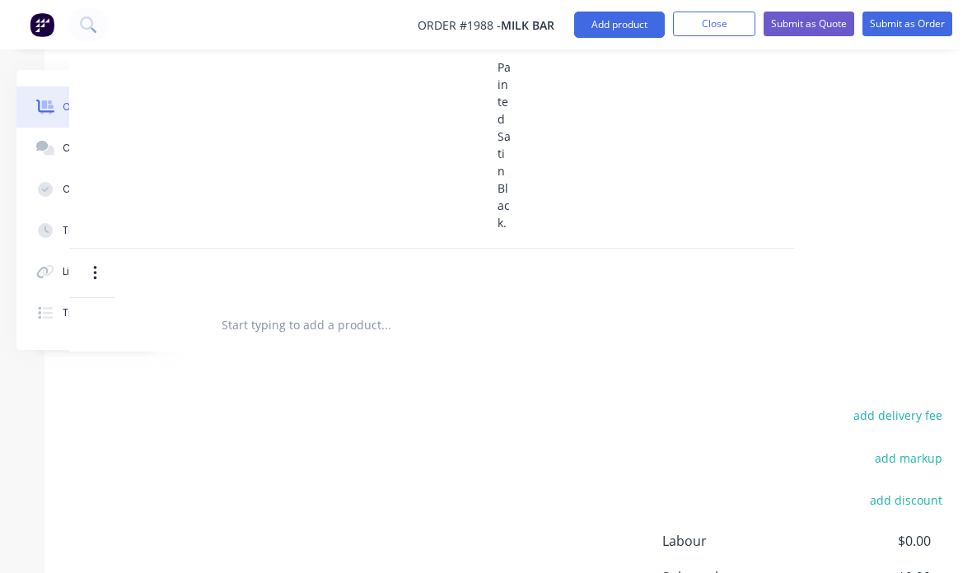
scroll to position [1086, 153]
click at [622, 35] on button "Add product" at bounding box center [619, 25] width 91 height 26
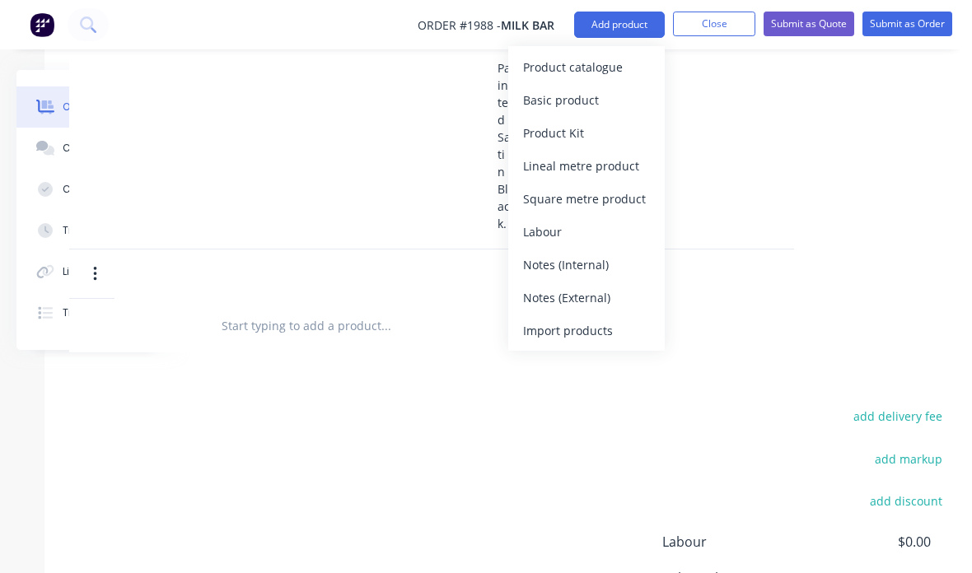
click at [612, 101] on div "Basic product" at bounding box center [586, 100] width 127 height 24
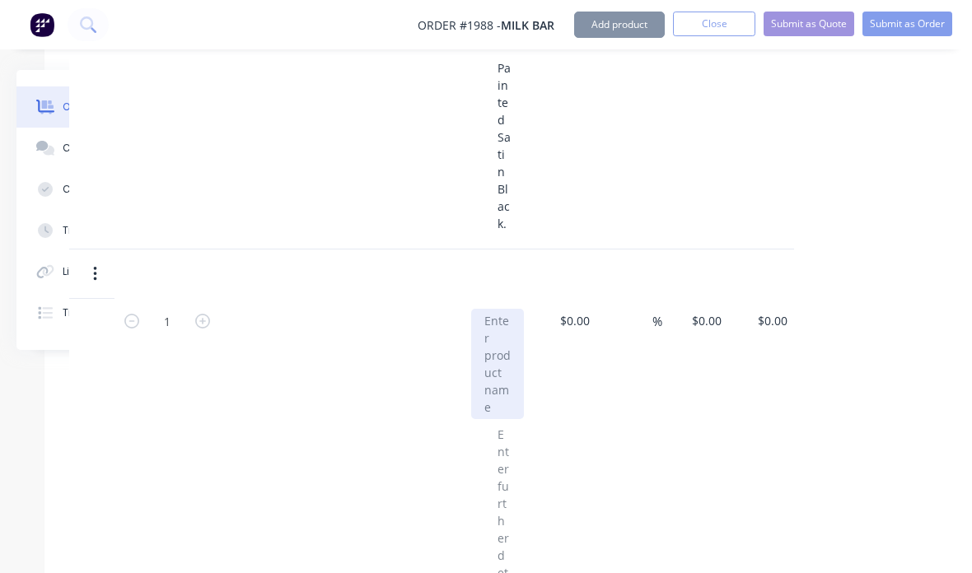
click at [516, 327] on div at bounding box center [497, 364] width 53 height 110
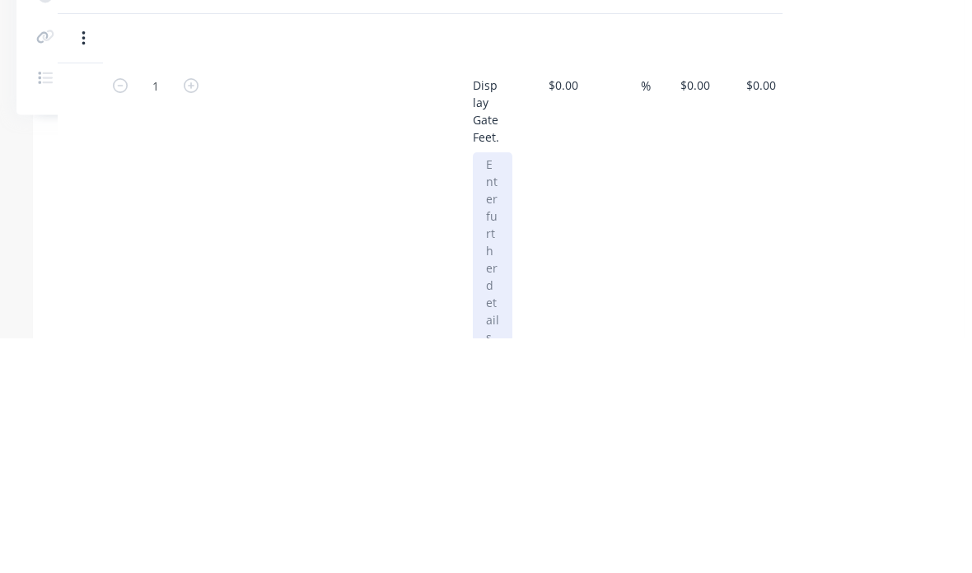
click at [503, 388] on div at bounding box center [493, 512] width 40 height 249
click at [500, 388] on div at bounding box center [493, 512] width 40 height 249
paste div
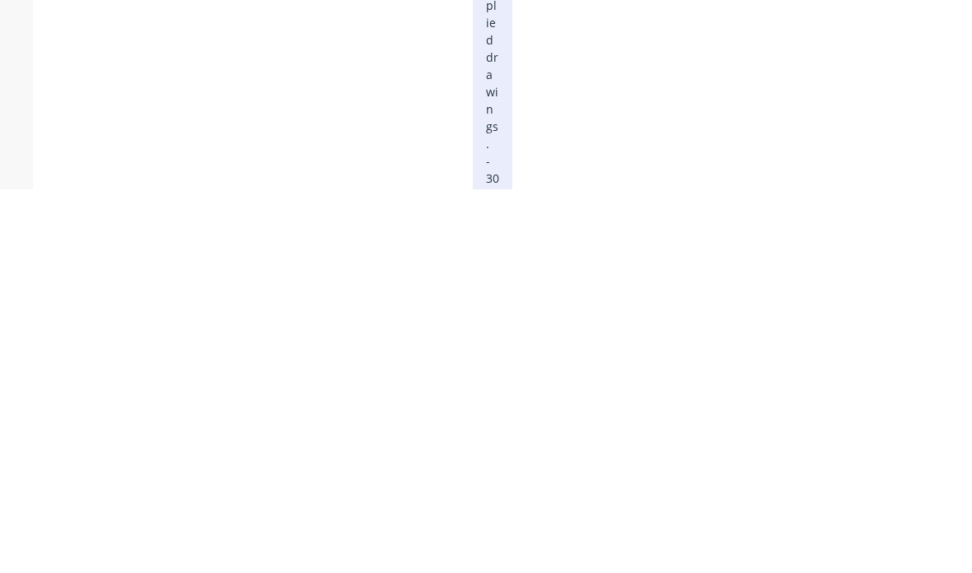
scroll to position [1327, 165]
click at [493, 184] on div "- Fabricated as per supplied drawings. - 30x30SHS. - Painted Satin Black." at bounding box center [493, 479] width 40 height 664
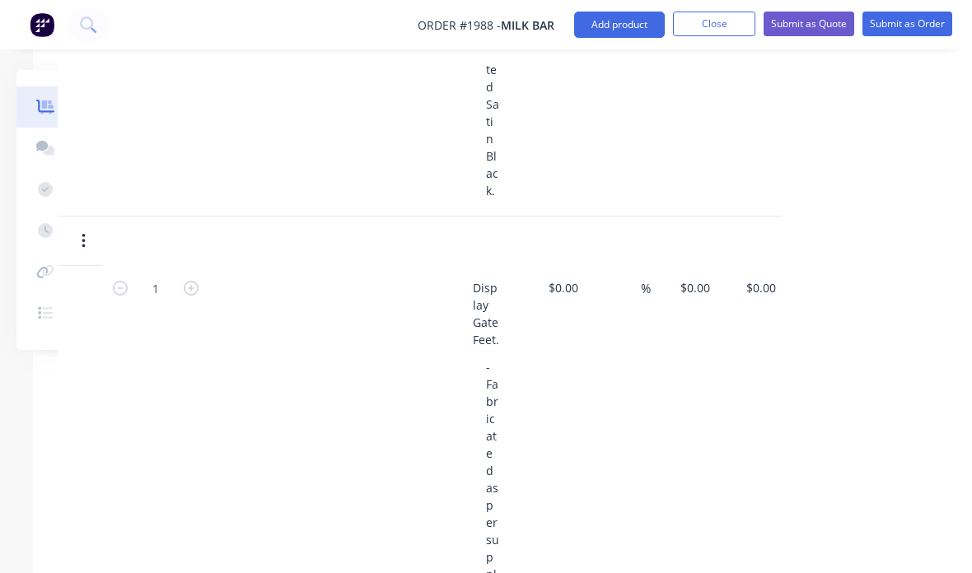
scroll to position [1118, 165]
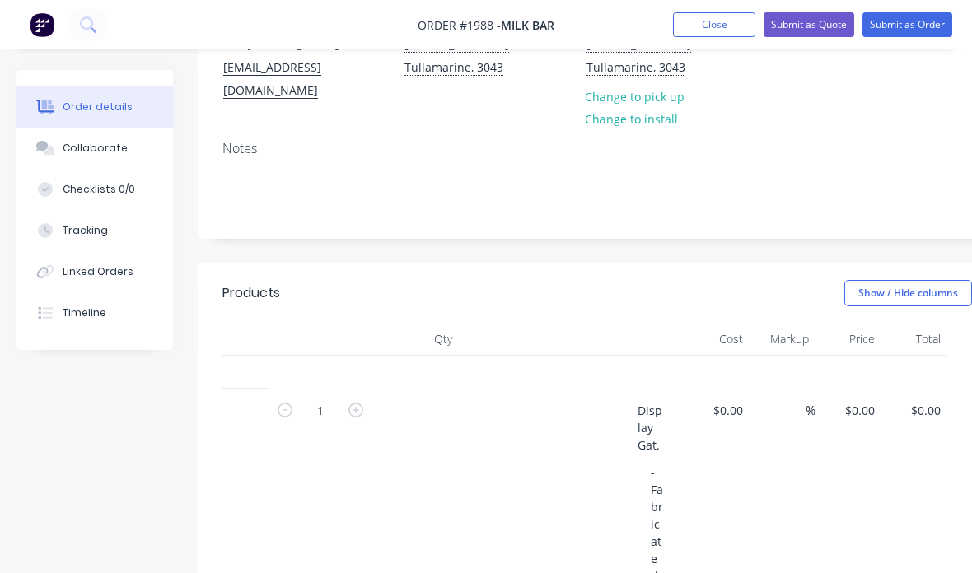
type input "20"
click at [315, 399] on input "1" at bounding box center [320, 411] width 49 height 25
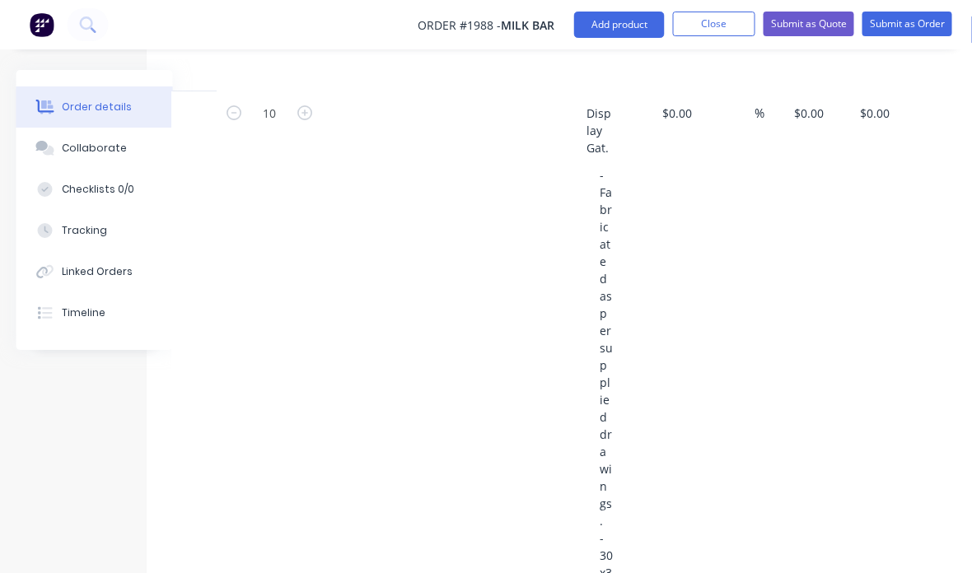
scroll to position [495, 60]
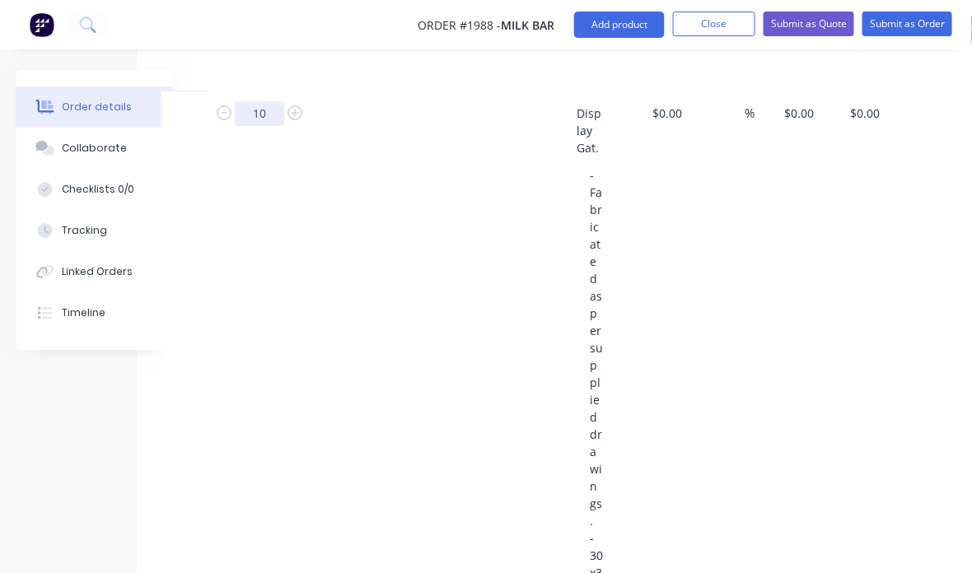
type input "10"
click at [805, 101] on input "$0.00" at bounding box center [802, 113] width 38 height 24
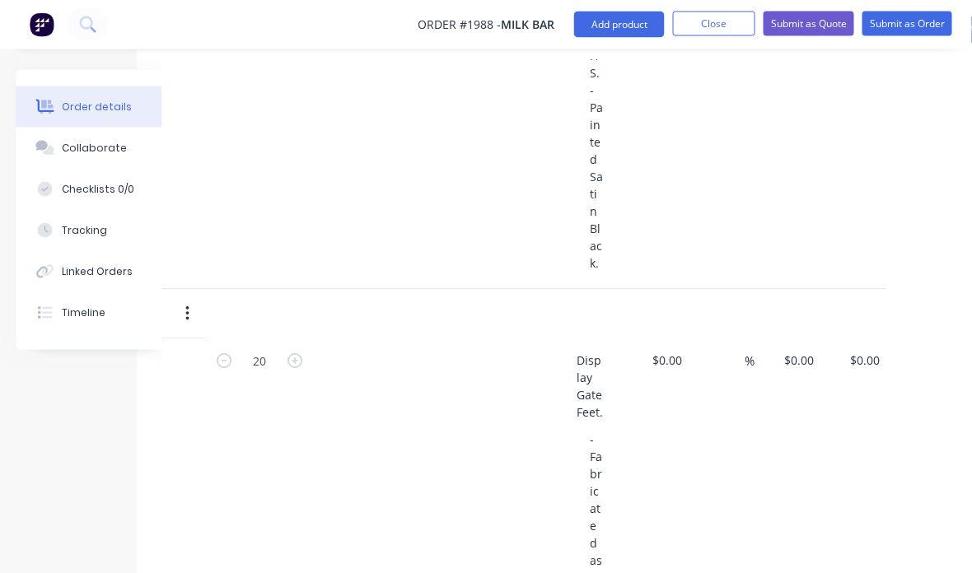
click at [809, 360] on input "$0.00" at bounding box center [802, 361] width 38 height 24
type input "$280.00"
type input "0"
type input "$2,800.00"
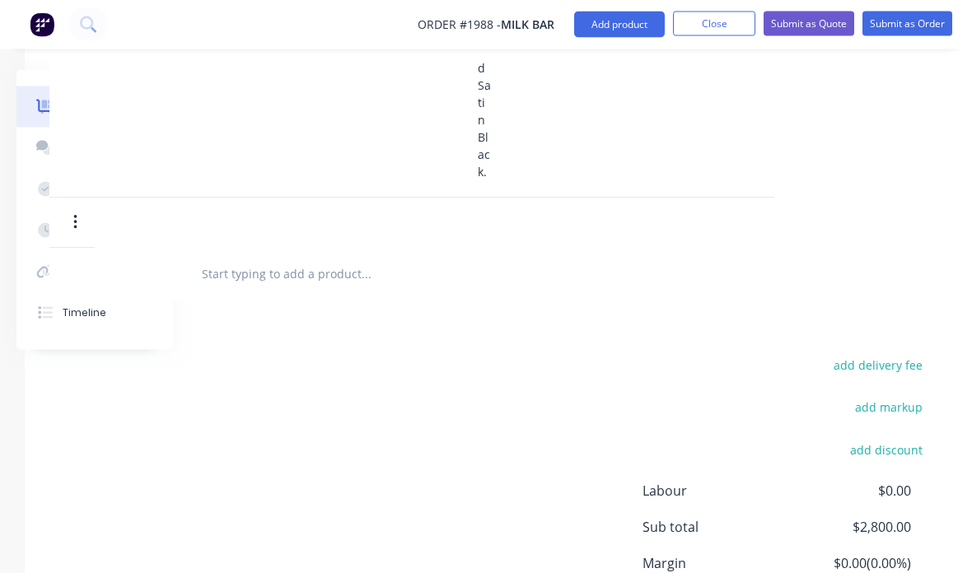
scroll to position [1960, 173]
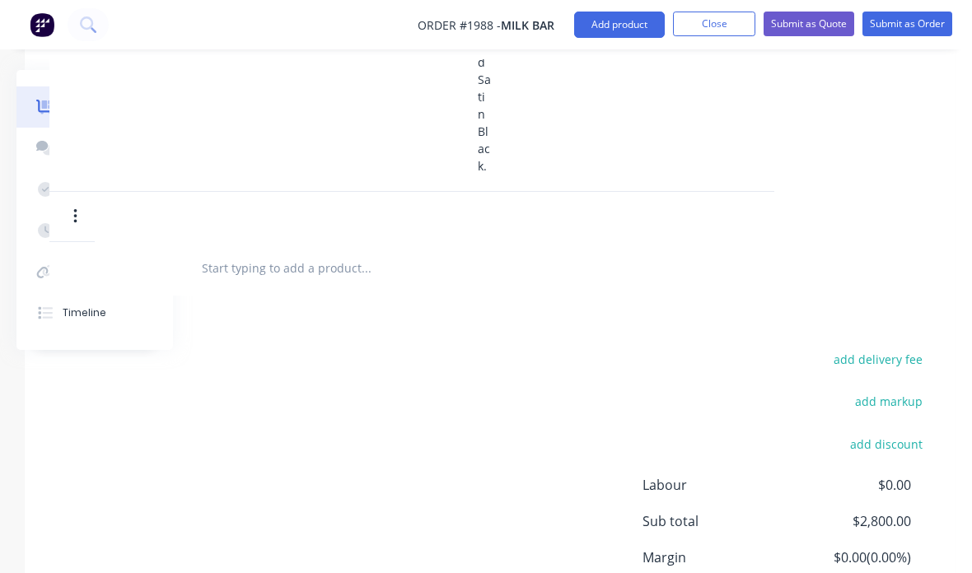
click at [627, 34] on button "Add product" at bounding box center [619, 25] width 91 height 26
type input "$50.00"
type input "$1,000.00"
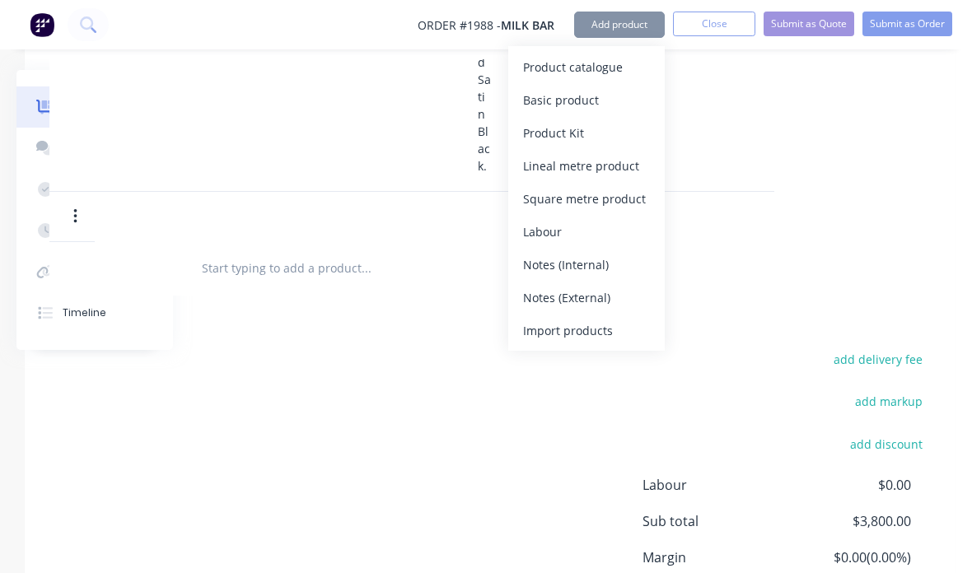
click at [633, 105] on div "Basic product" at bounding box center [586, 100] width 127 height 24
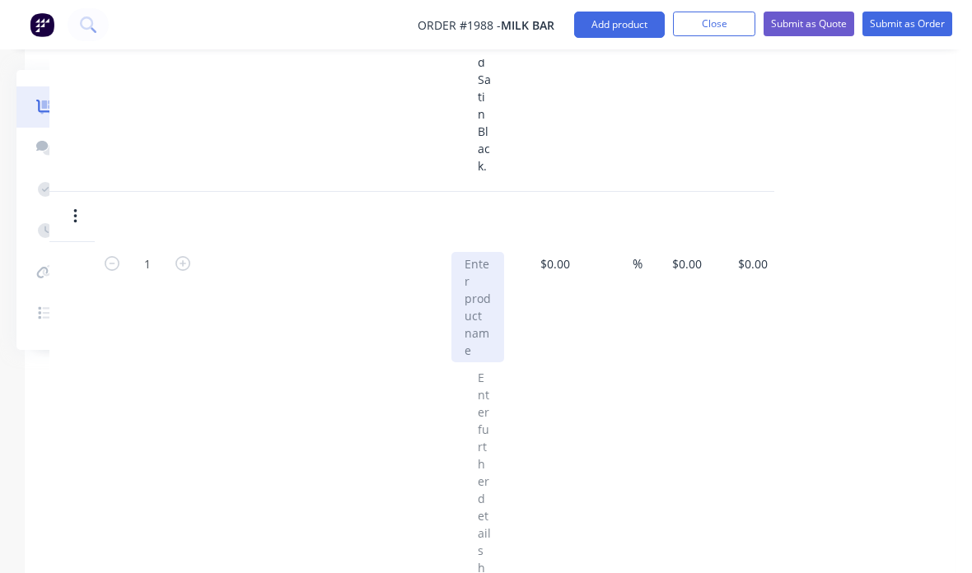
click at [500, 331] on div at bounding box center [477, 307] width 53 height 110
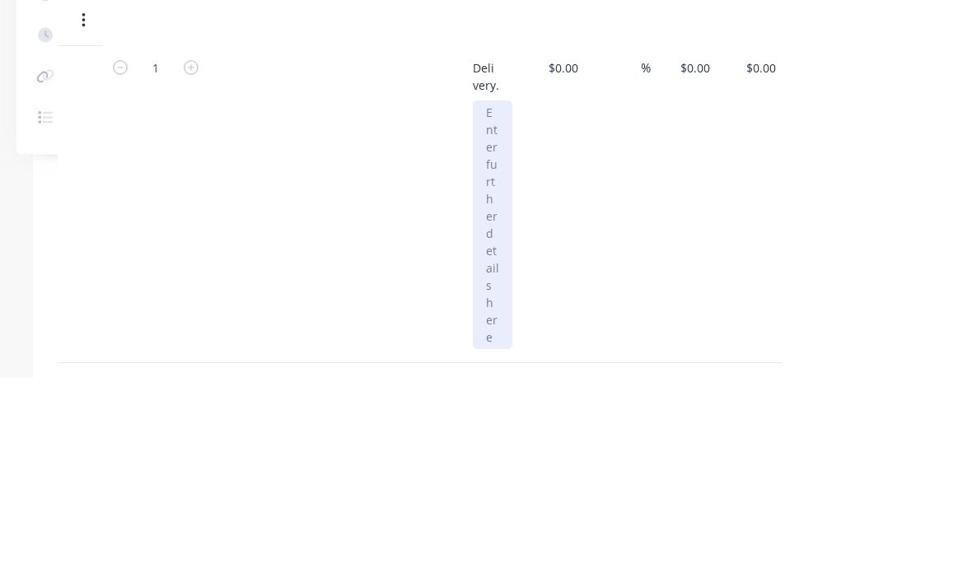
click at [511, 297] on div at bounding box center [493, 421] width 40 height 249
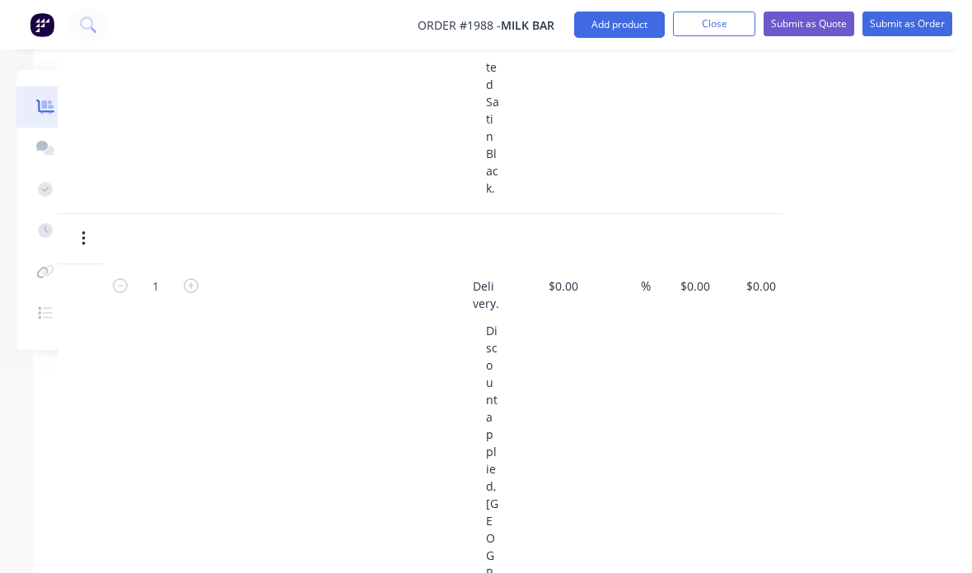
scroll to position [1880, 165]
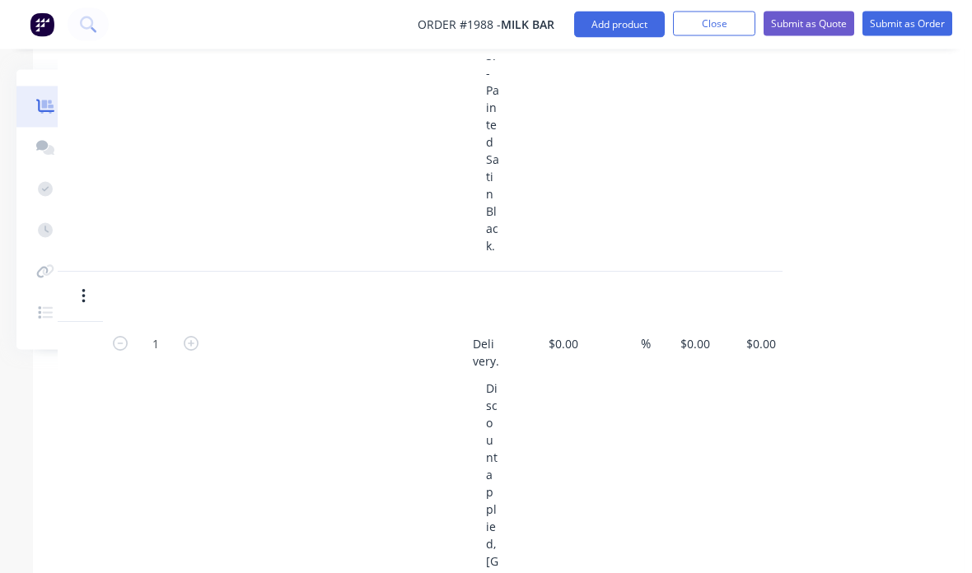
click at [703, 352] on input "$0.00" at bounding box center [698, 345] width 38 height 24
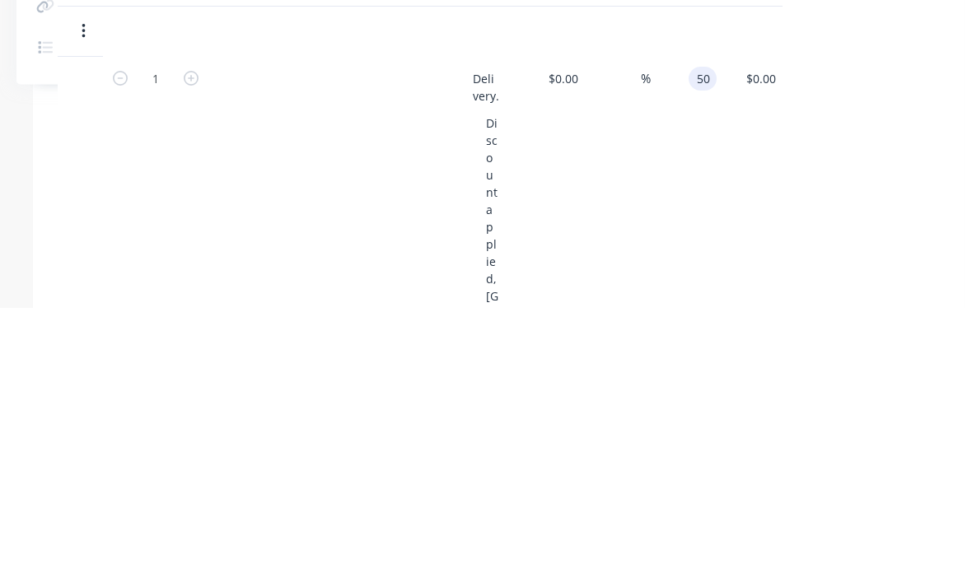
scroll to position [2146, 165]
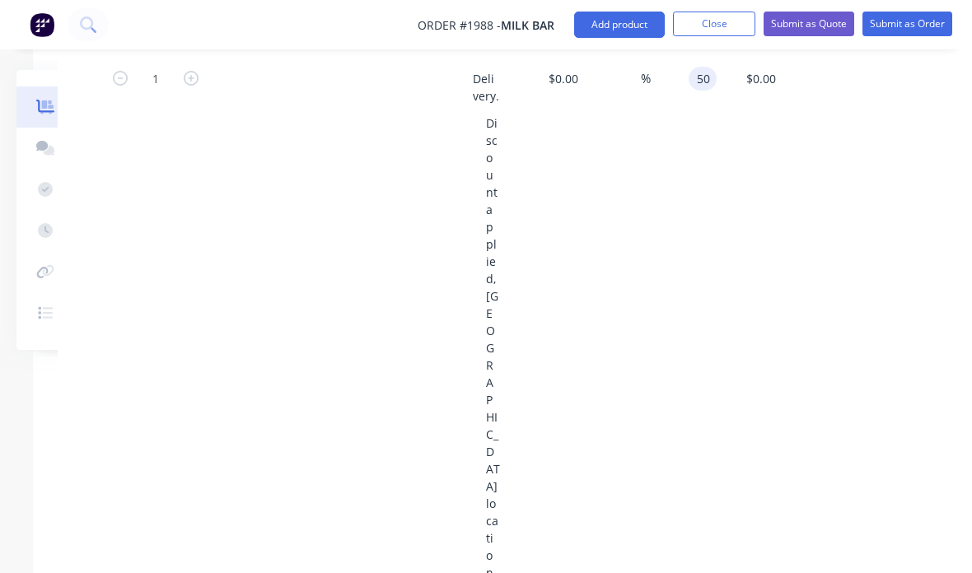
click at [767, 420] on div "$0.00 $0.00" at bounding box center [750, 328] width 66 height 542
type input "$50.00"
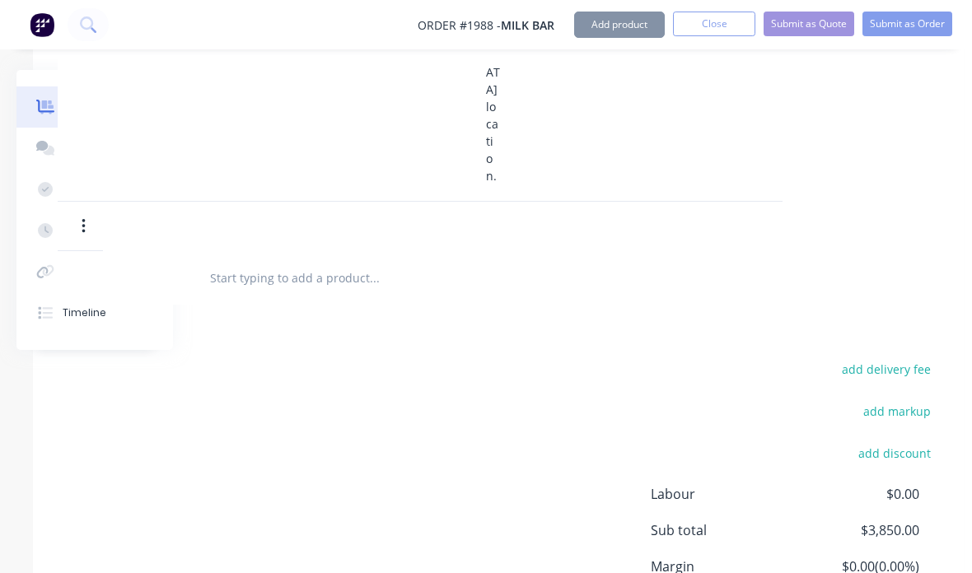
scroll to position [2541, 165]
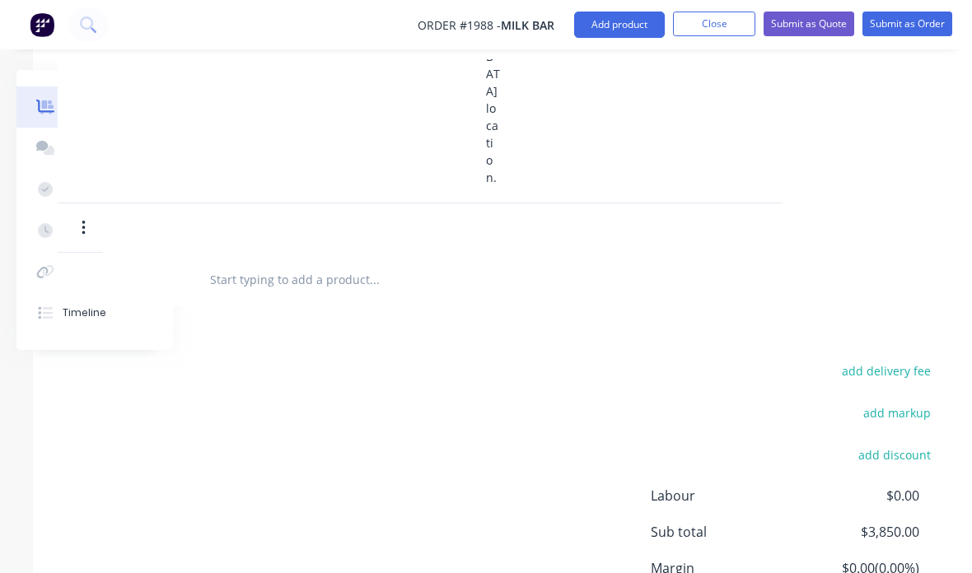
click at [833, 21] on button "Submit as Quote" at bounding box center [809, 24] width 91 height 25
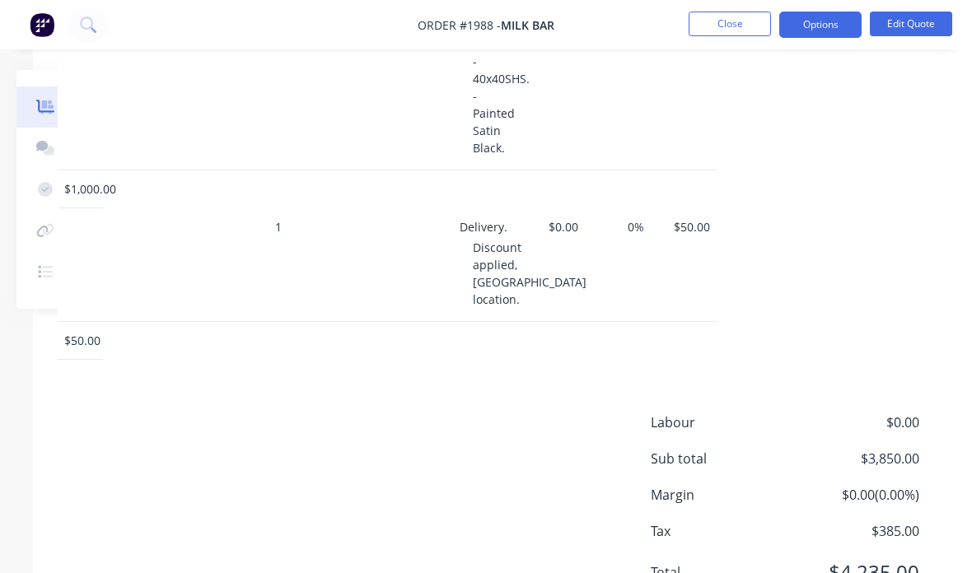
scroll to position [963, 165]
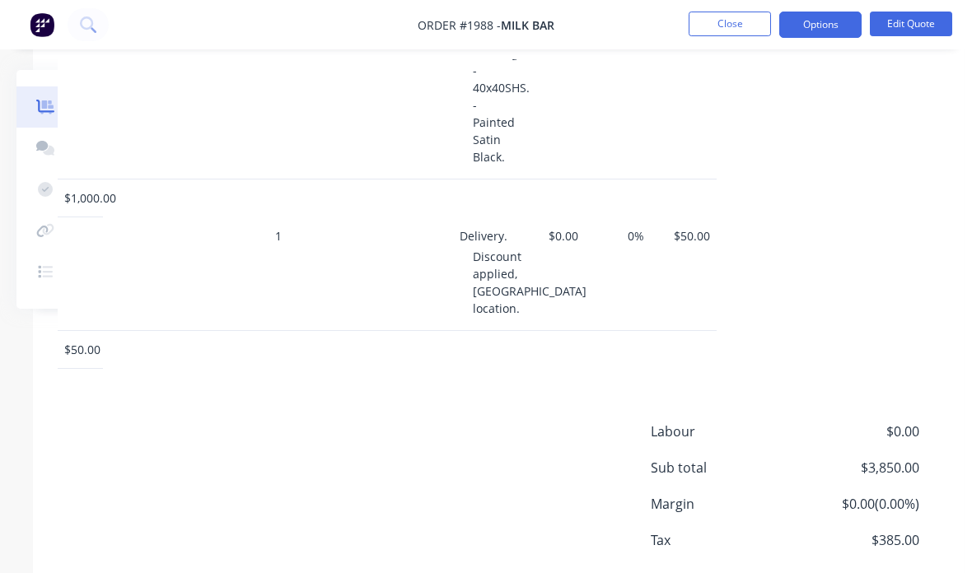
click at [922, 26] on button "Edit Quote" at bounding box center [911, 24] width 82 height 25
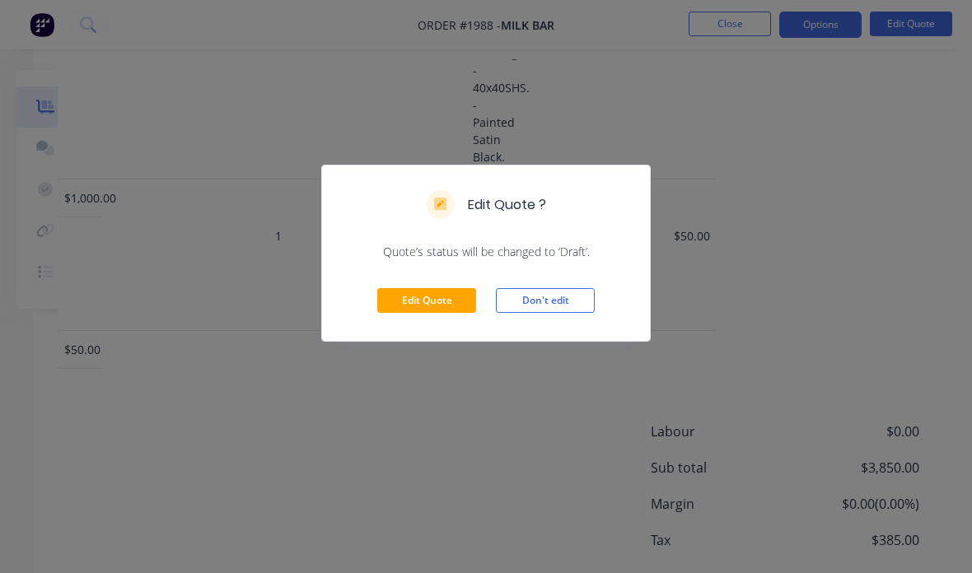
click at [455, 307] on button "Edit Quote" at bounding box center [426, 300] width 99 height 25
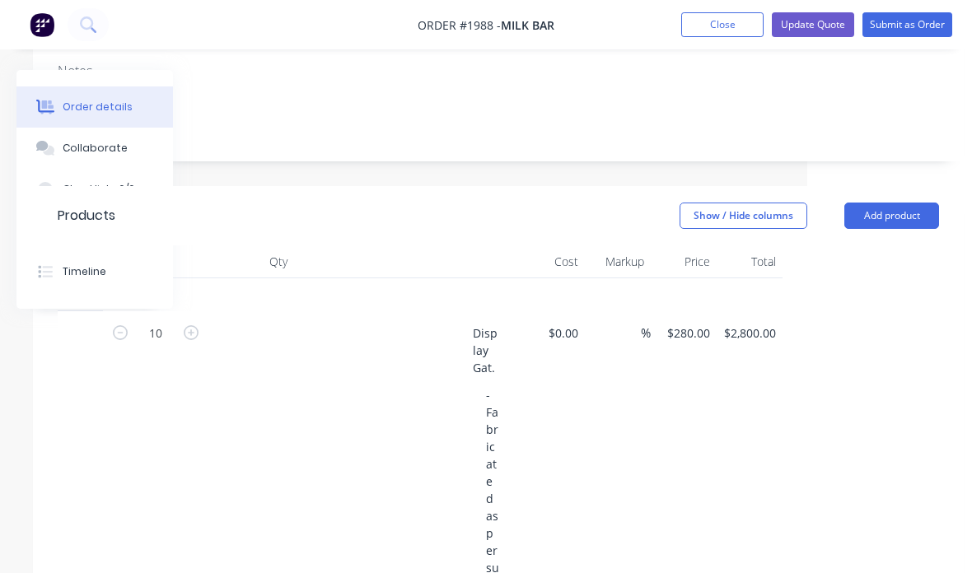
scroll to position [341, 165]
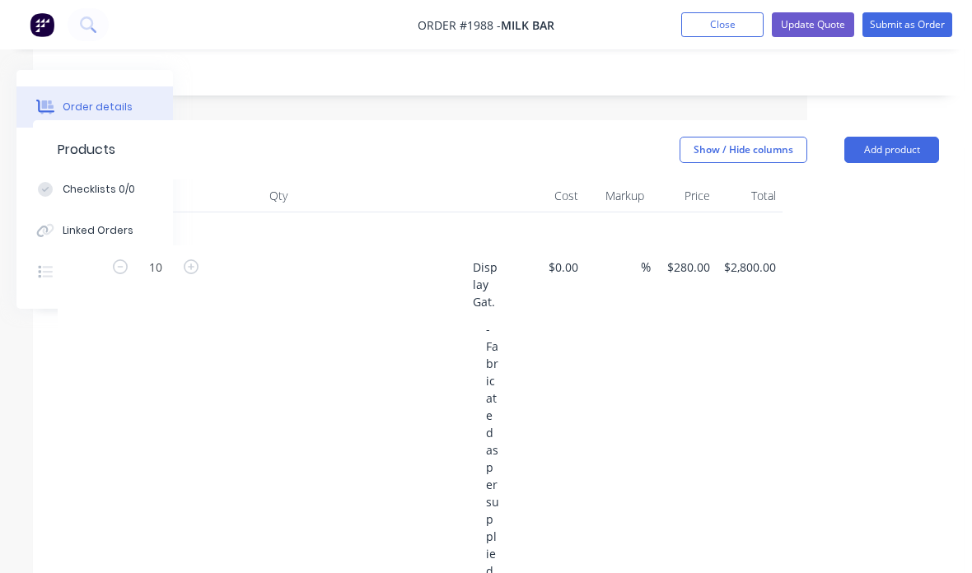
click at [691, 255] on input "$280.00" at bounding box center [691, 267] width 51 height 24
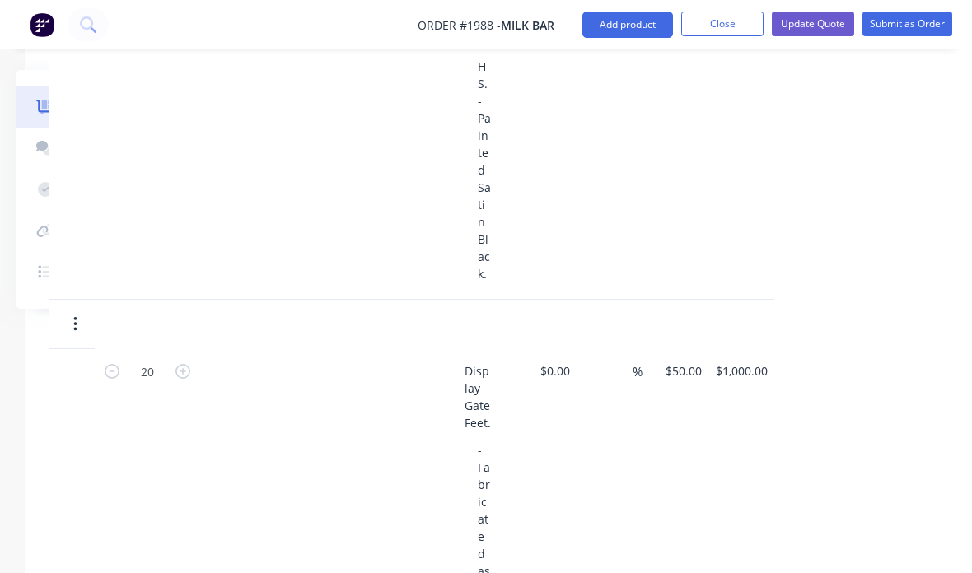
scroll to position [1017, 173]
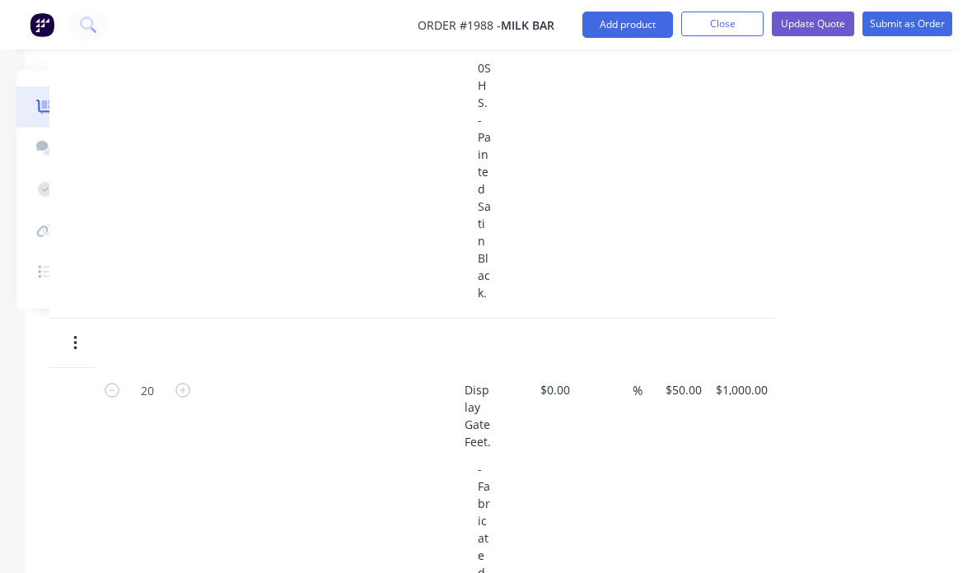
click at [690, 385] on input "$50.00" at bounding box center [686, 390] width 44 height 24
type input "$310.00"
type input "50"
type input "$3,100.00"
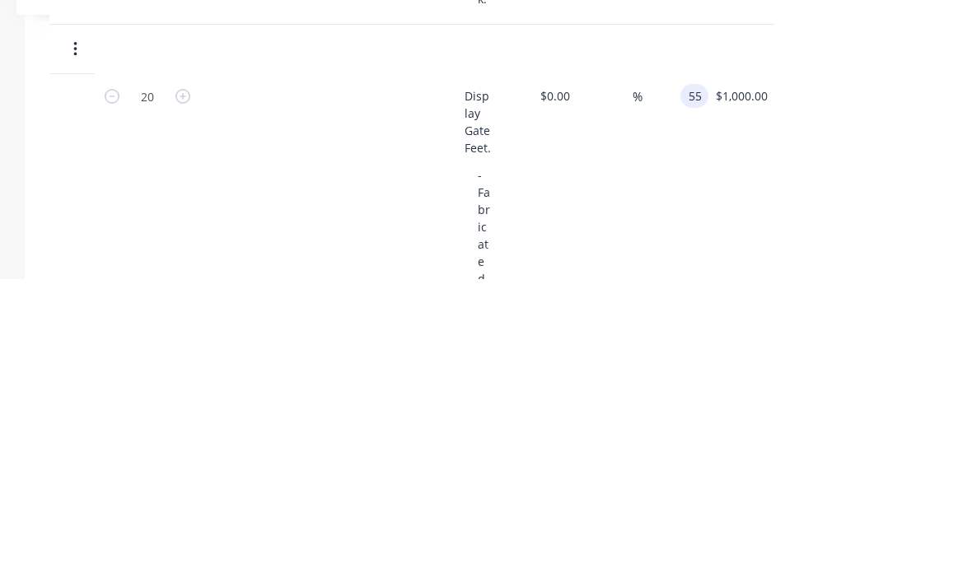
scroll to position [1311, 173]
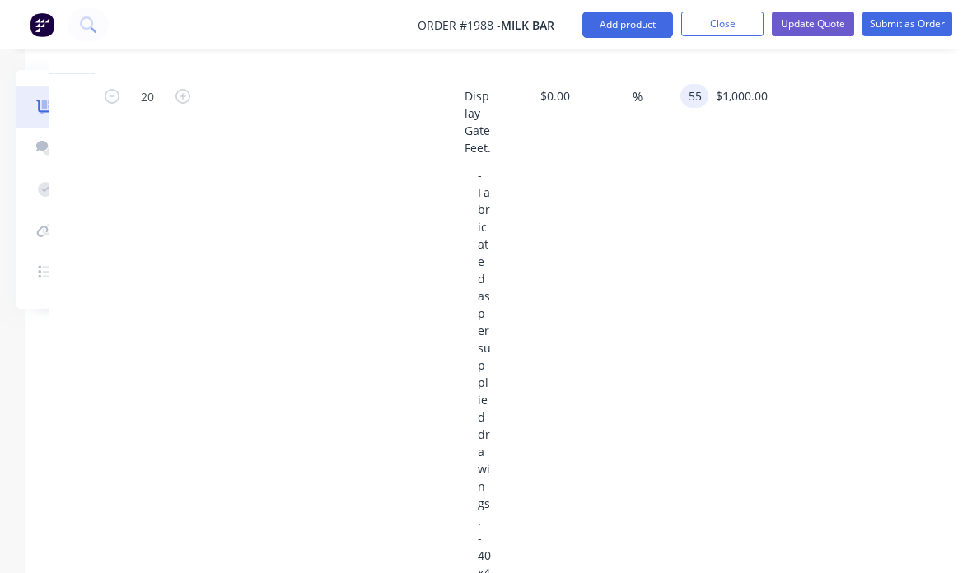
click at [786, 388] on div "20 Display Gate Feet. - Fabricated as per supplied drawings. - 40x40SHS. - Pain…" at bounding box center [489, 482] width 881 height 817
type input "$55.00"
type input "$1,100.00"
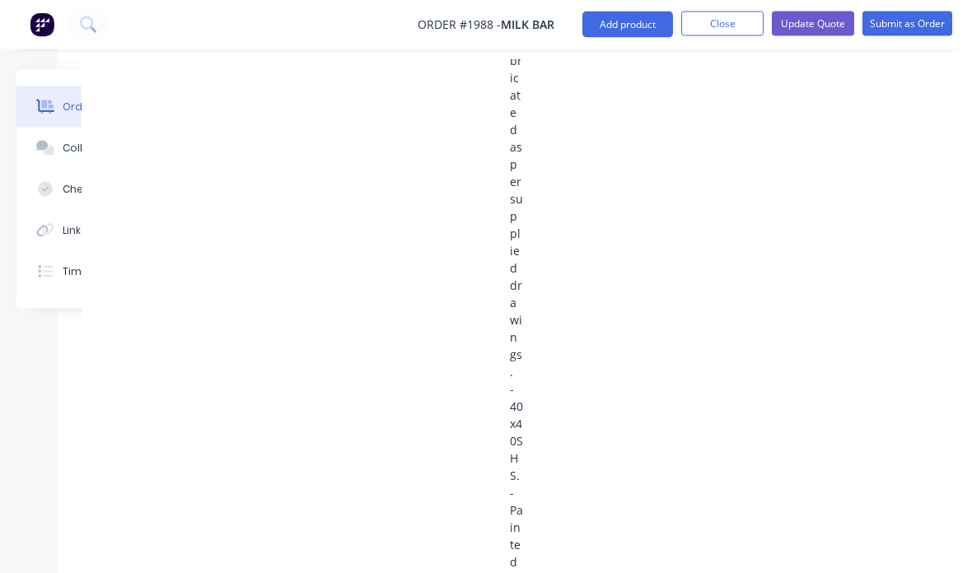
scroll to position [1303, 147]
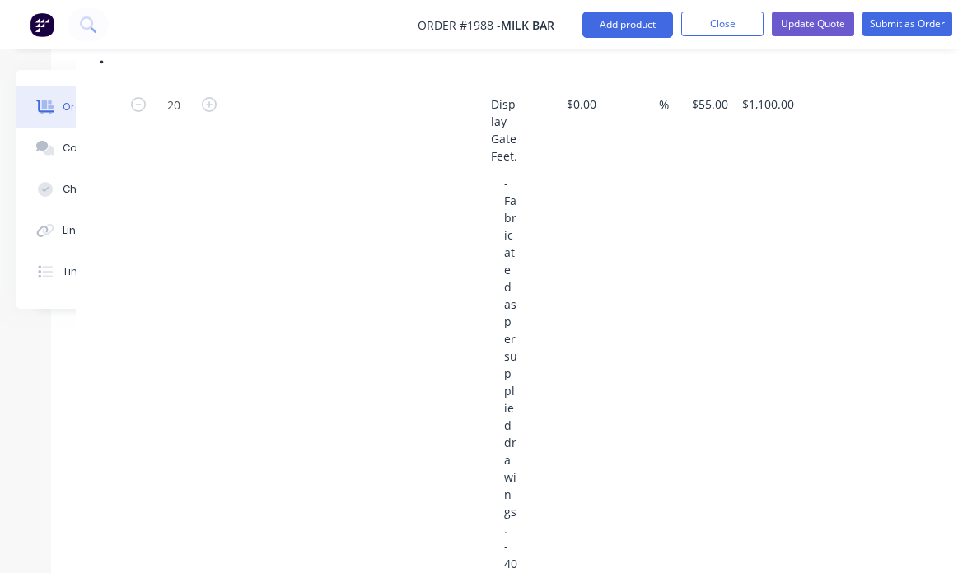
click at [818, 26] on button "Update Quote" at bounding box center [813, 24] width 82 height 25
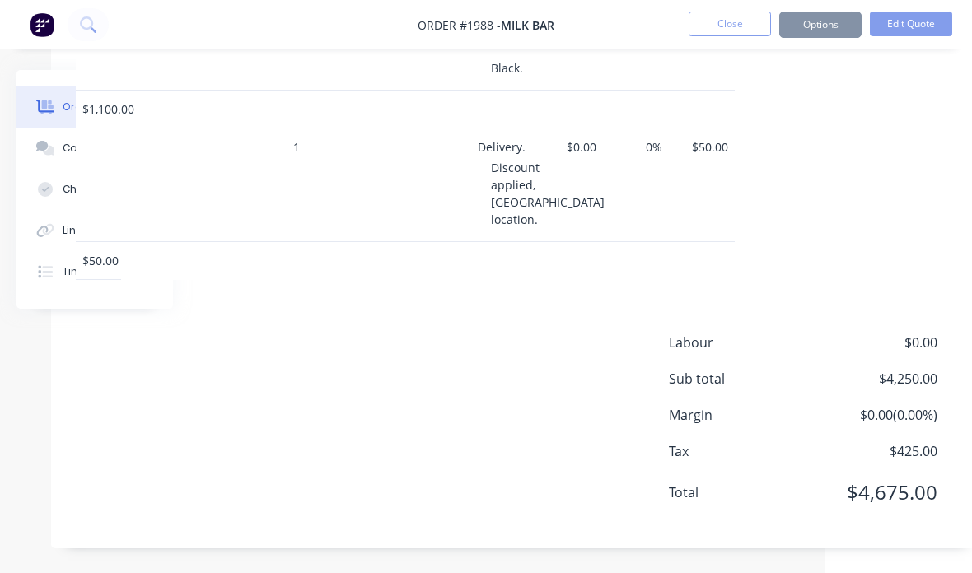
scroll to position [66, 147]
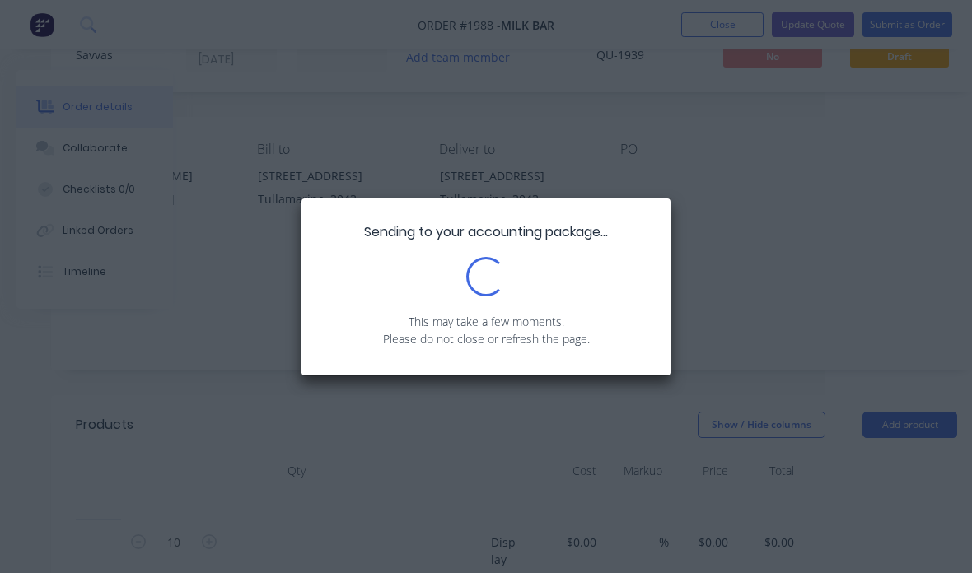
type input "$310.00"
type input "$3,100.00"
type input "$55.00"
type input "$1,100.00"
type input "$50.00"
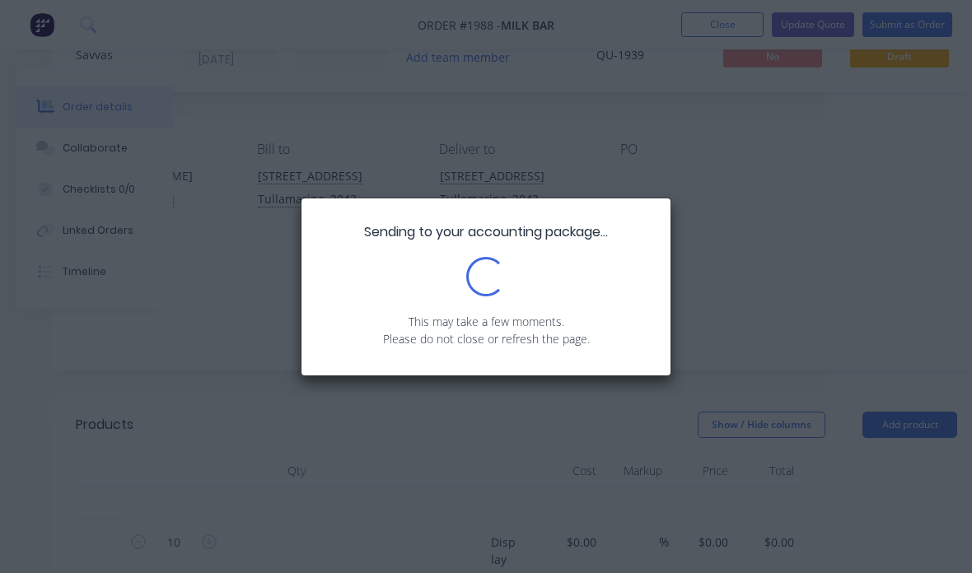
type input "$50.00"
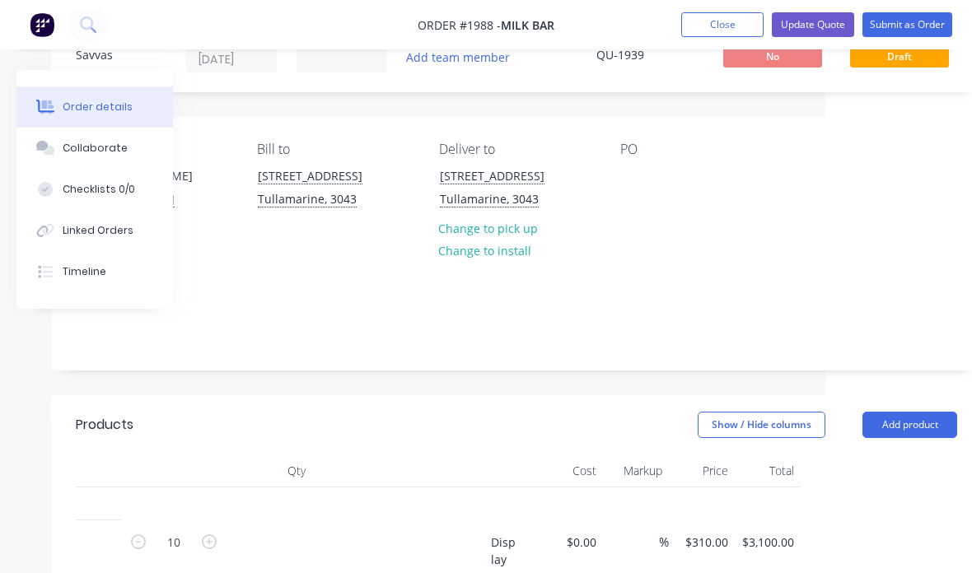
click at [829, 22] on button "Update Quote" at bounding box center [813, 24] width 82 height 25
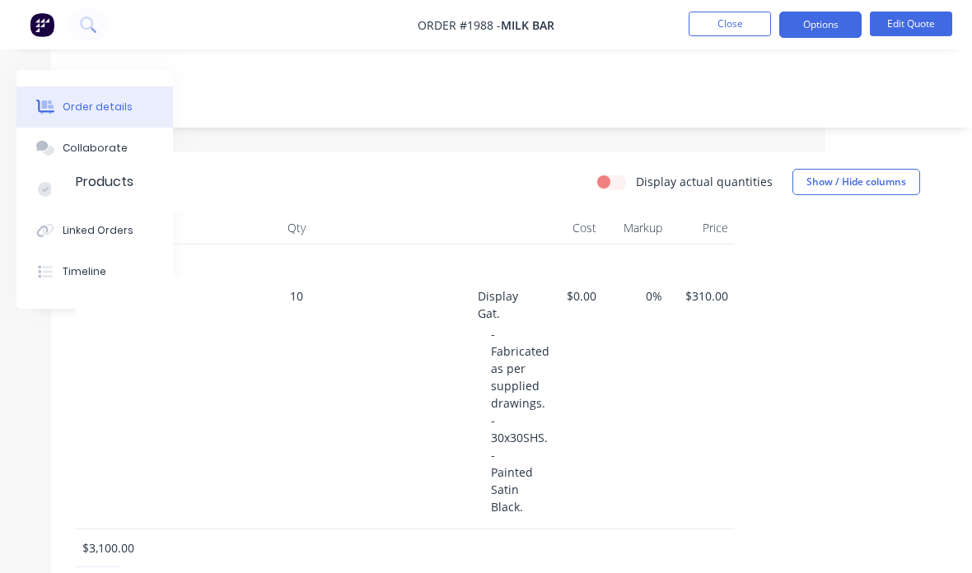
scroll to position [298, 147]
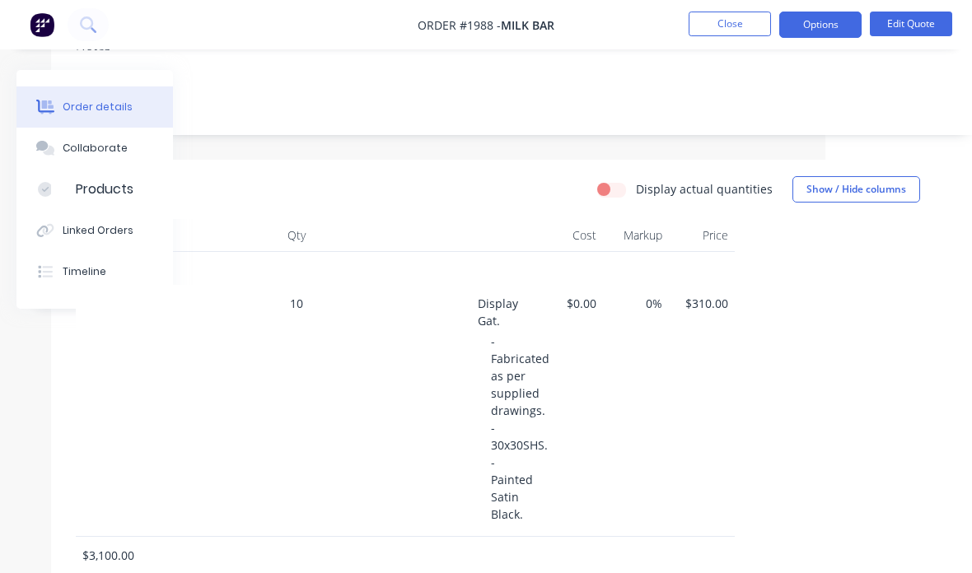
click at [932, 23] on button "Edit Quote" at bounding box center [911, 24] width 82 height 25
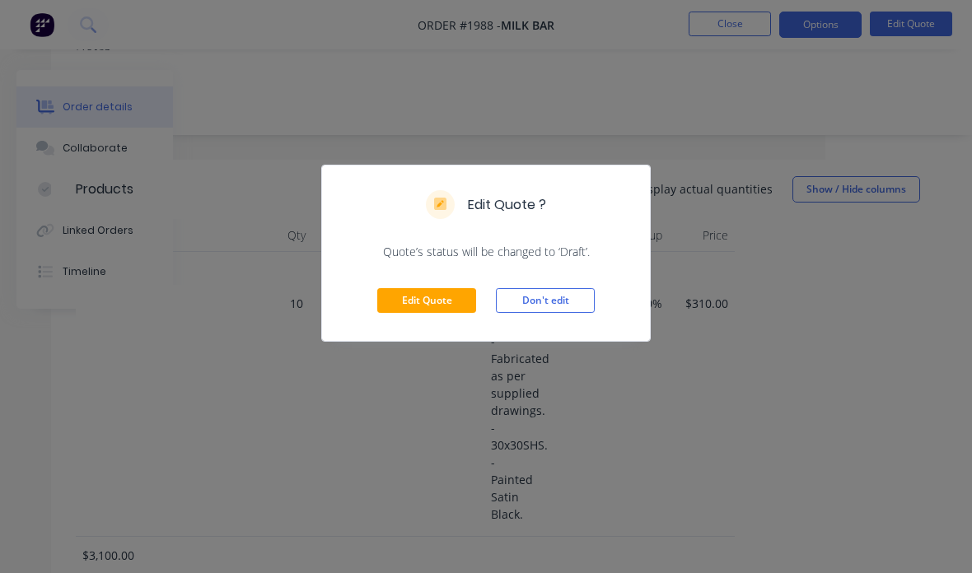
click at [460, 305] on button "Edit Quote" at bounding box center [426, 300] width 99 height 25
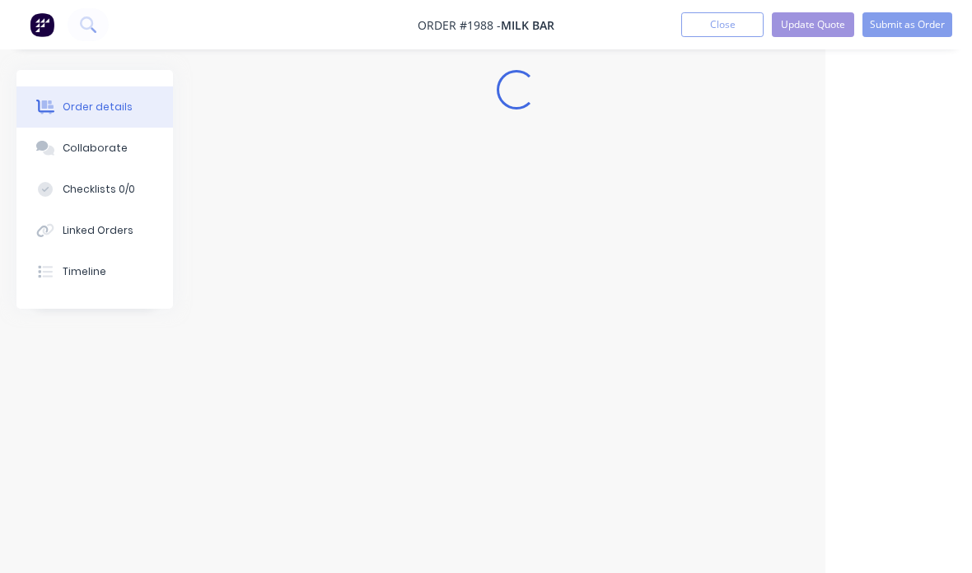
scroll to position [66, 147]
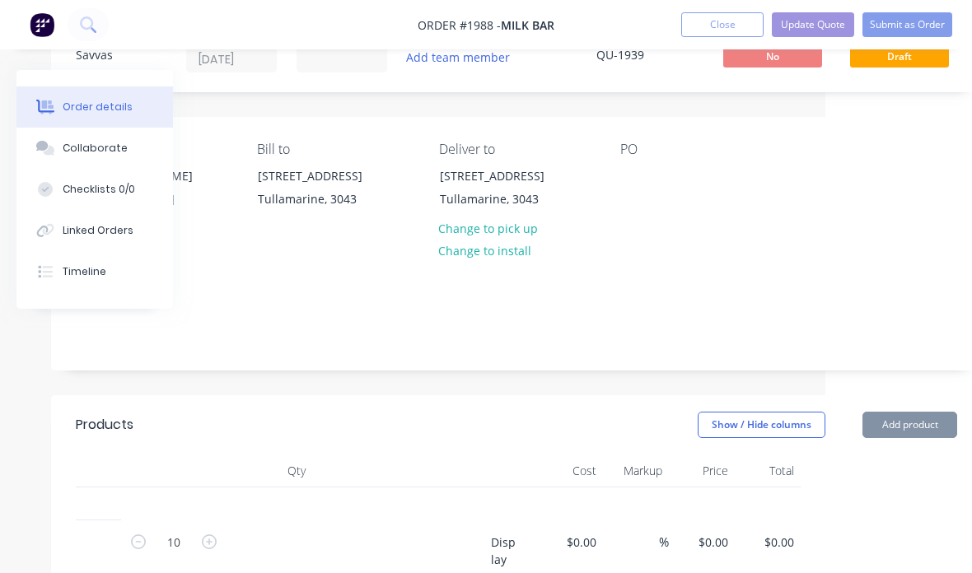
type input "$310.00"
type input "$3,100.00"
type input "$50.00"
type input "$1,000.00"
type input "$50.00"
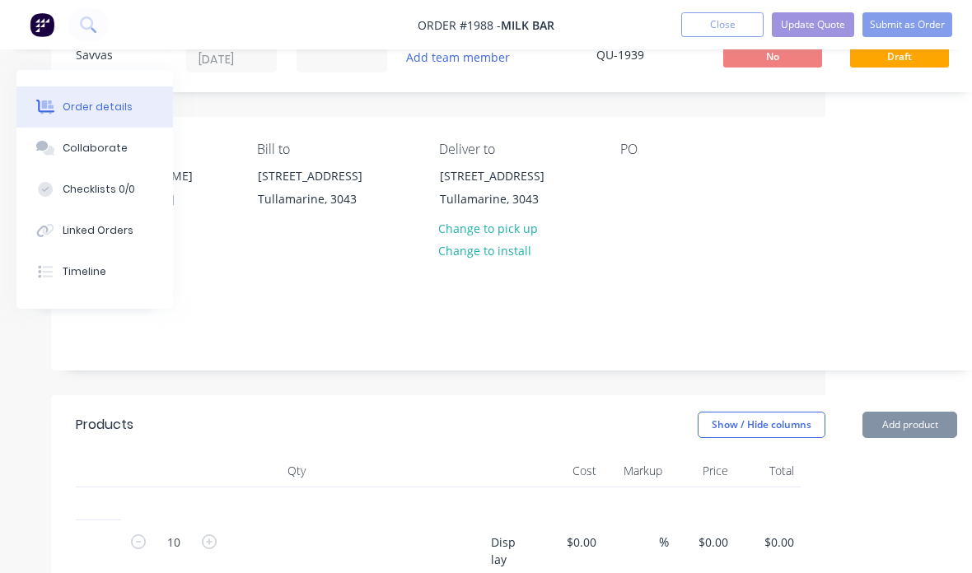
type input "$50.00"
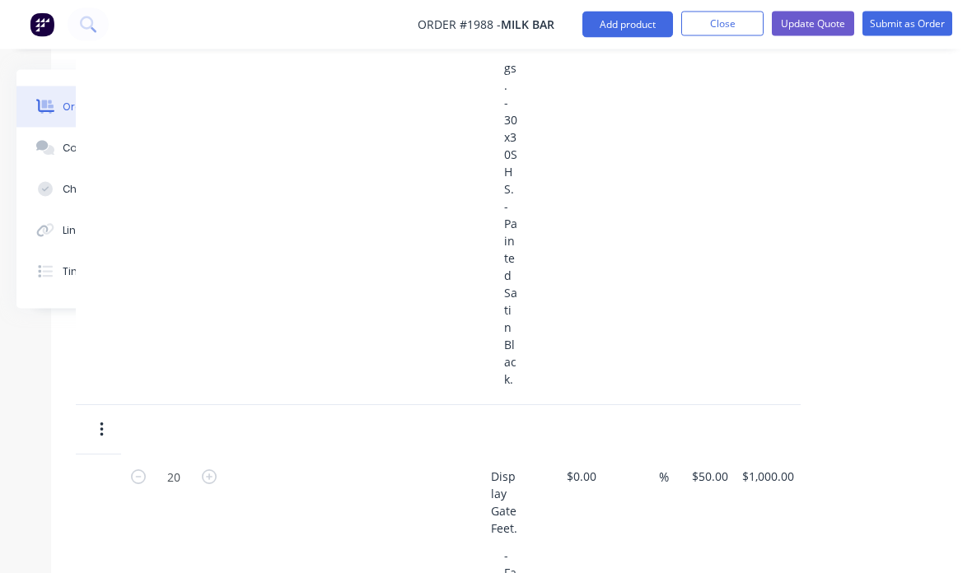
click at [723, 472] on input "$50.00" at bounding box center [712, 477] width 44 height 24
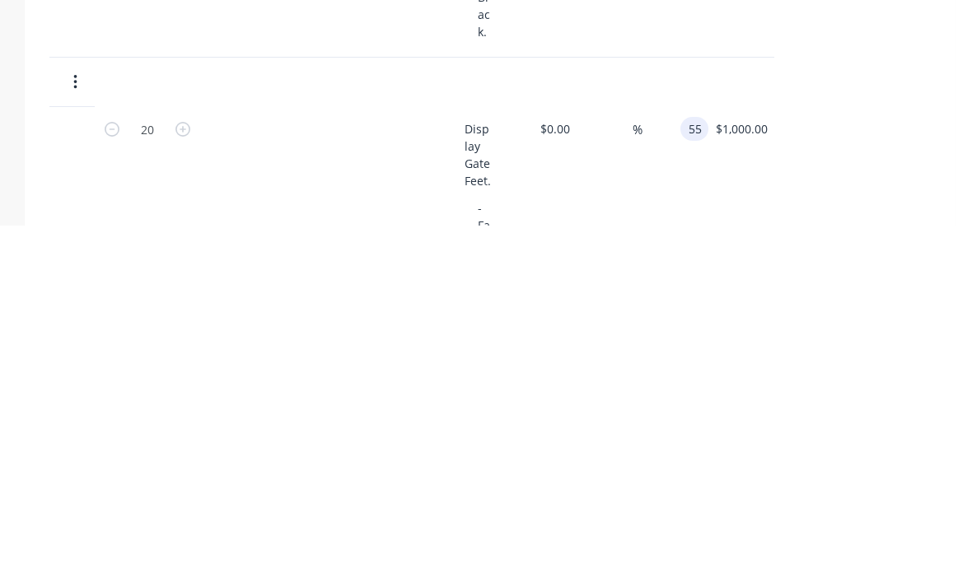
scroll to position [1278, 173]
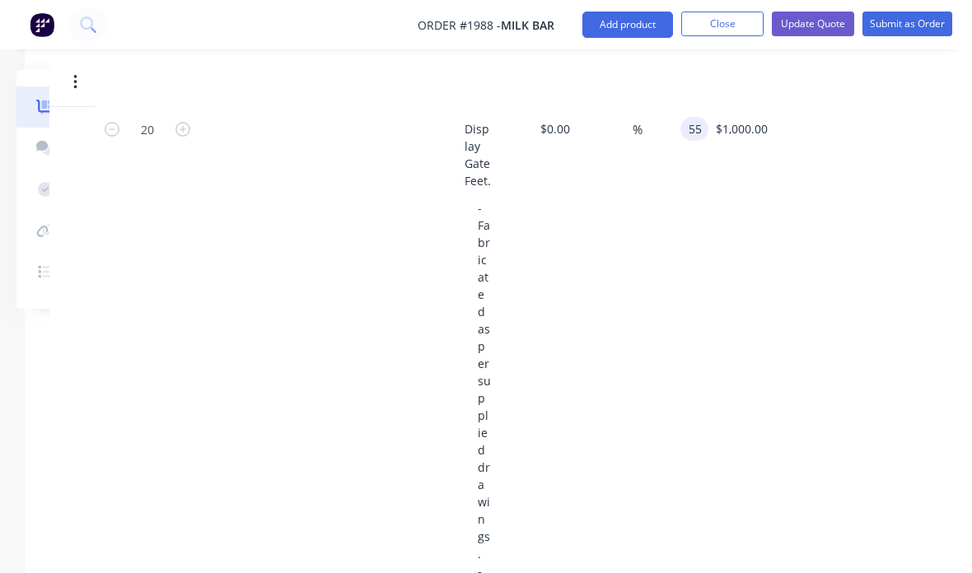
click at [822, 371] on div "20 Display Gate Feet. - Fabricated as per supplied drawings. - 40x40SHS. - Pain…" at bounding box center [489, 515] width 881 height 817
type input "$55.00"
type input "$1,100.00"
click at [825, 20] on button "Update Quote" at bounding box center [813, 24] width 82 height 25
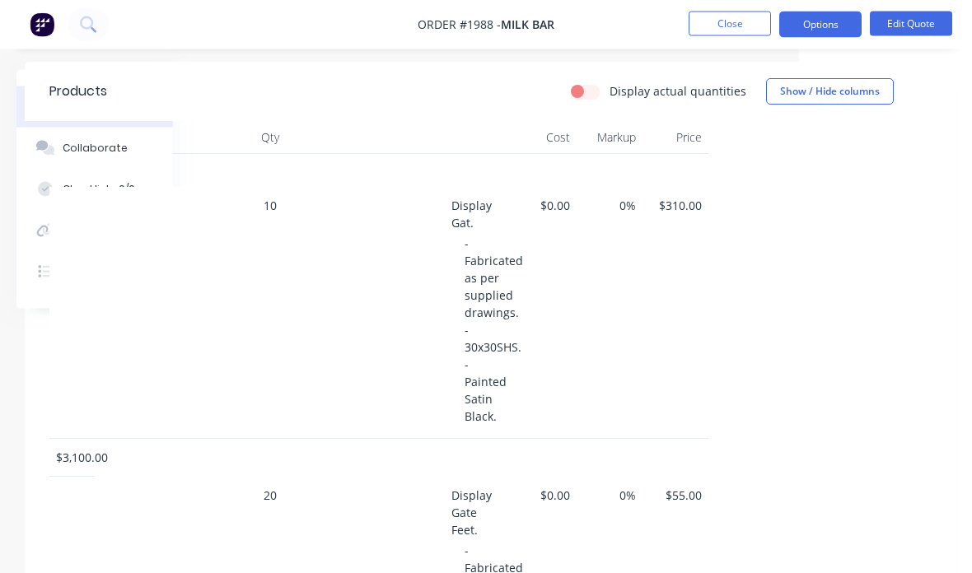
scroll to position [399, 173]
click at [823, 31] on button "Options" at bounding box center [820, 25] width 82 height 26
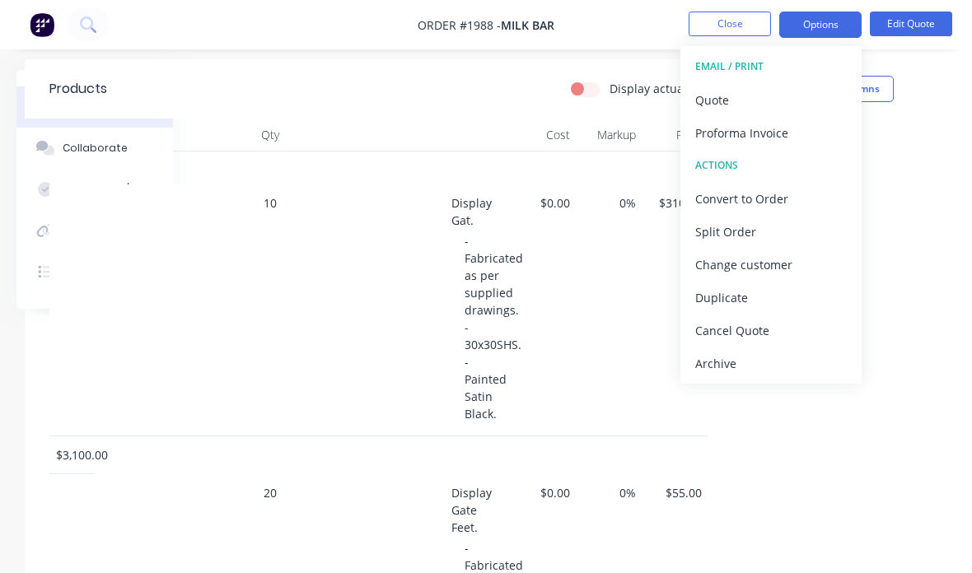
click at [797, 95] on div "Quote" at bounding box center [771, 100] width 152 height 24
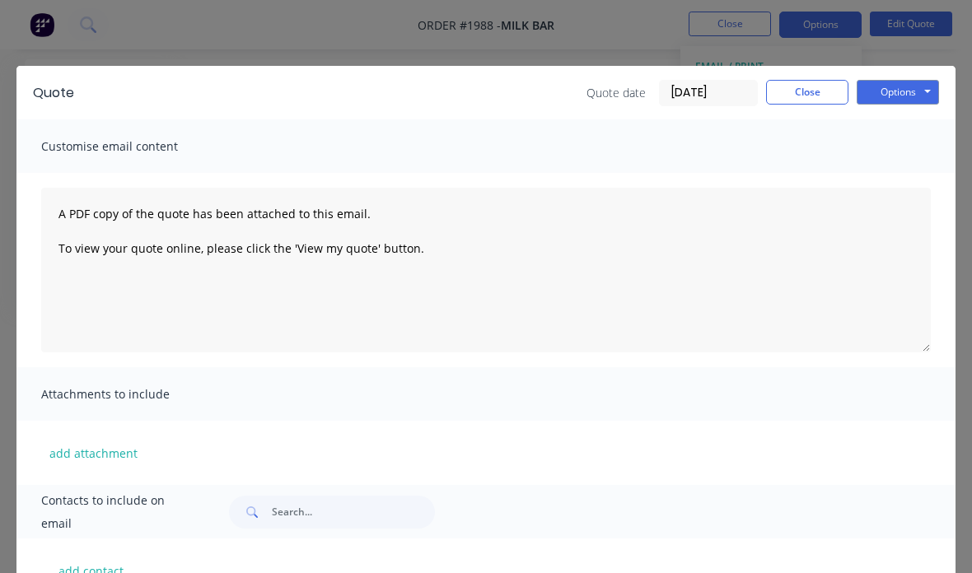
click at [905, 89] on button "Options" at bounding box center [898, 92] width 82 height 25
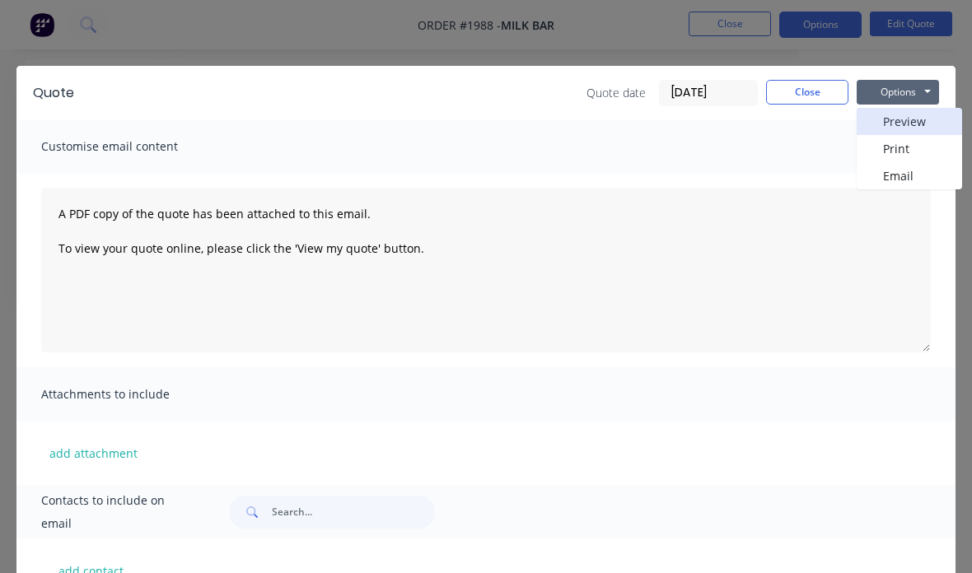
click at [935, 118] on button "Preview" at bounding box center [909, 121] width 105 height 27
click at [817, 88] on button "Close" at bounding box center [807, 92] width 82 height 25
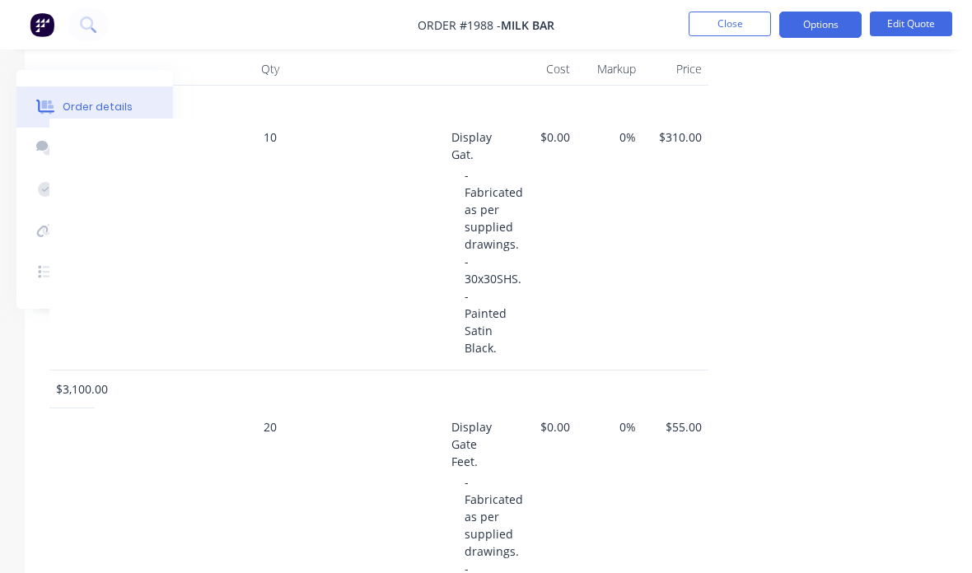
click at [919, 21] on button "Edit Quote" at bounding box center [911, 24] width 82 height 25
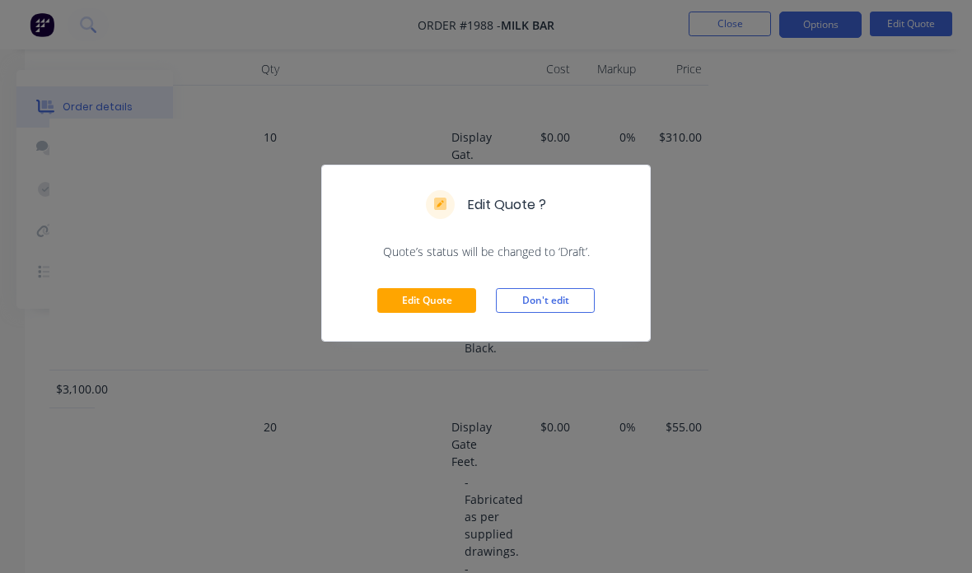
click at [444, 292] on button "Edit Quote" at bounding box center [426, 300] width 99 height 25
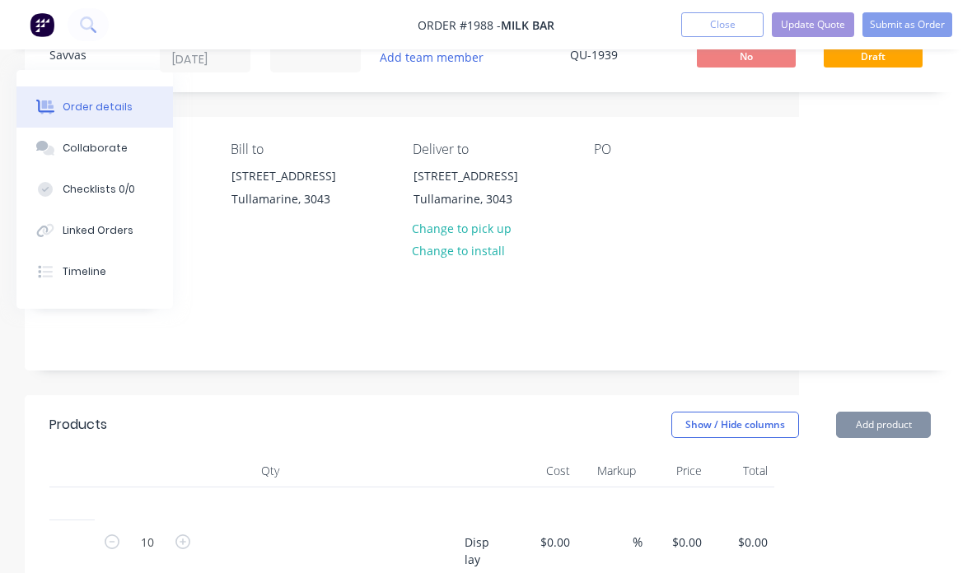
type input "$310.00"
type input "$3,100.00"
type input "$55.00"
type input "$1,100.00"
type input "$50.00"
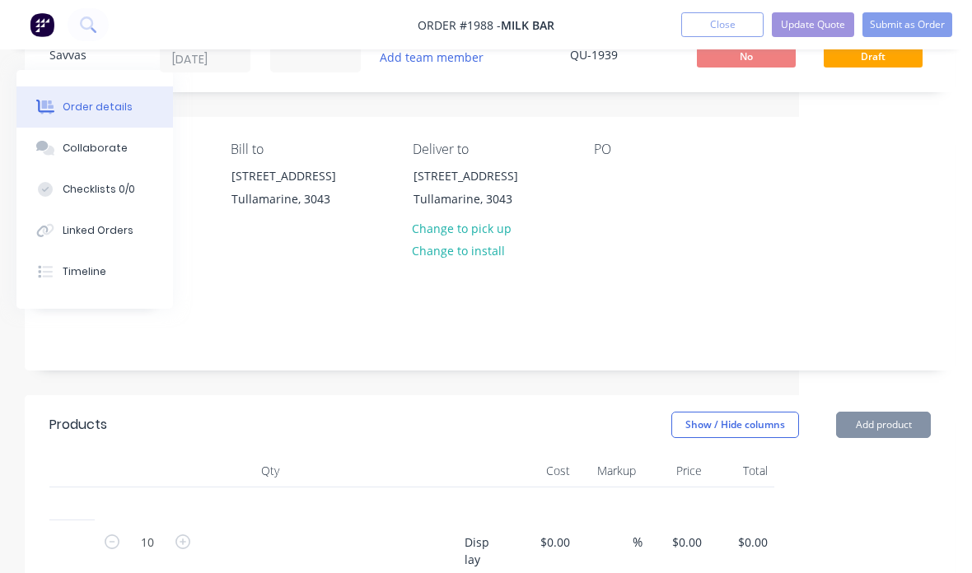
type input "$50.00"
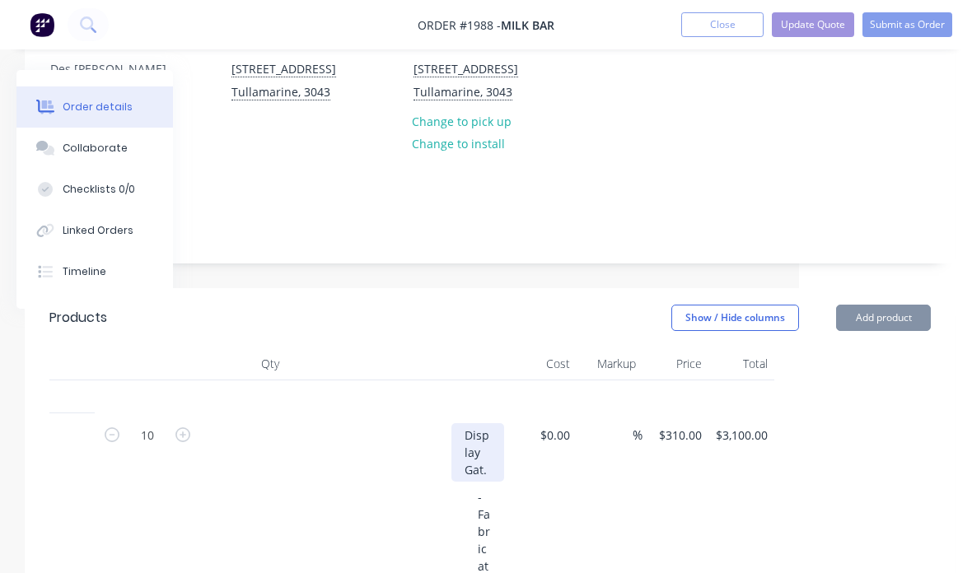
click at [483, 449] on div "Display Gat." at bounding box center [477, 452] width 53 height 58
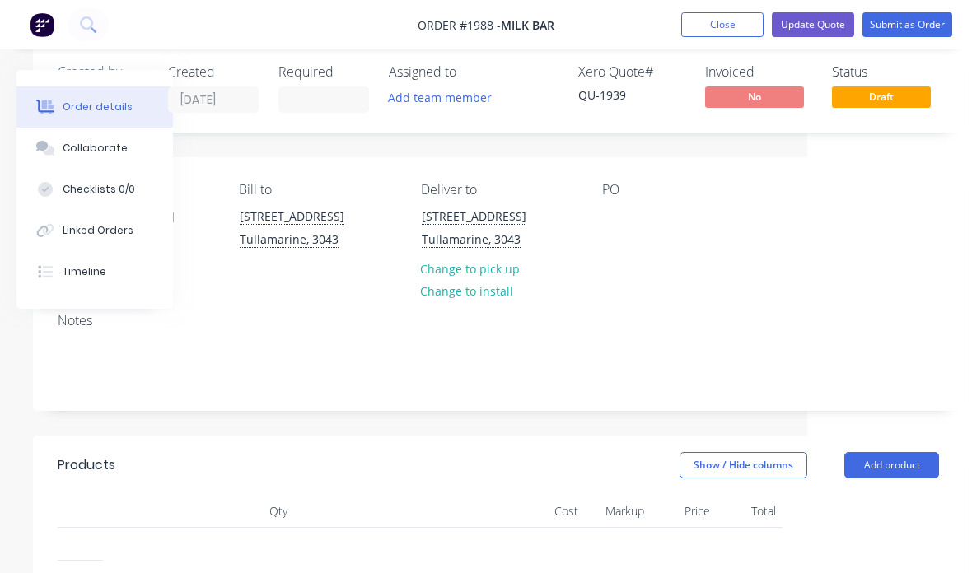
scroll to position [0, 165]
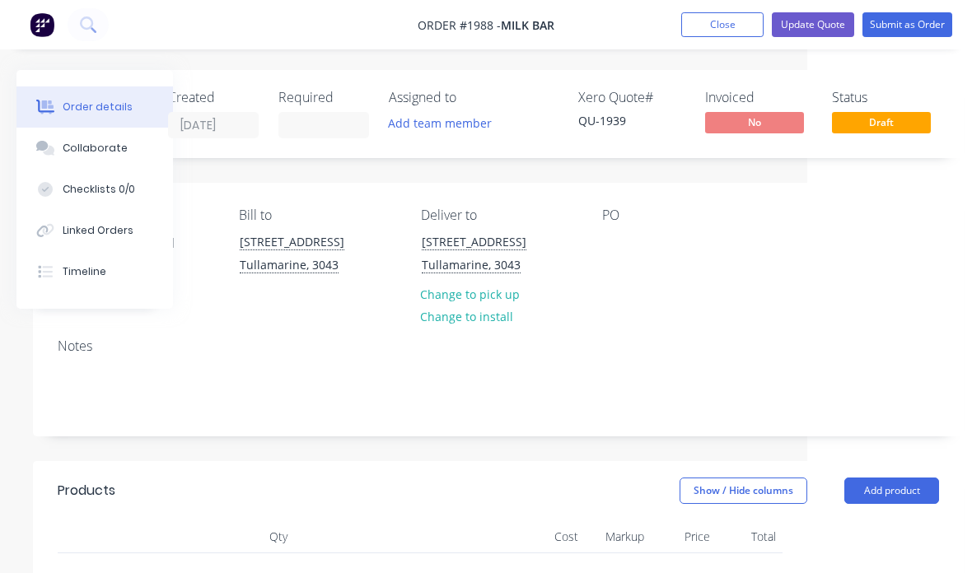
click at [834, 18] on button "Update Quote" at bounding box center [813, 24] width 82 height 25
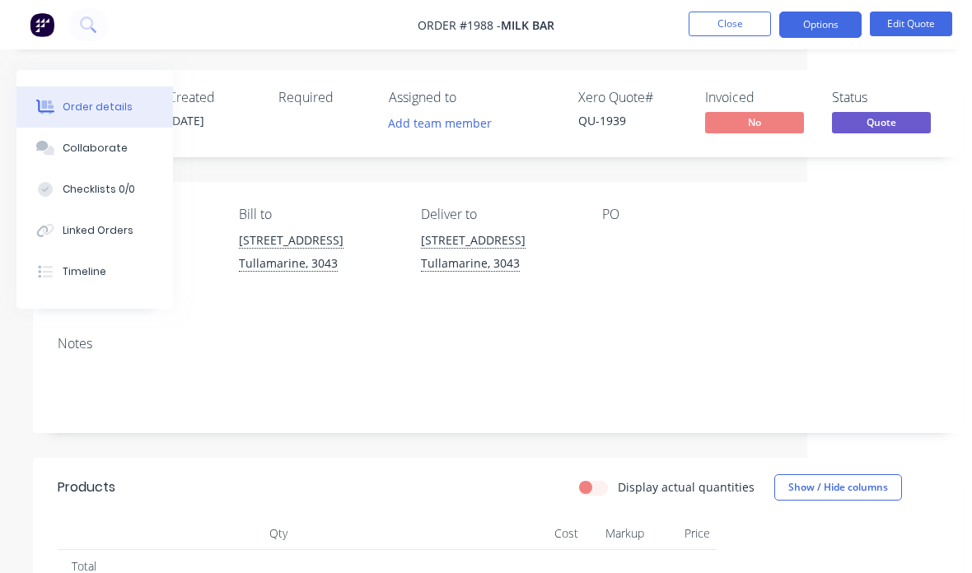
click at [843, 22] on button "Options" at bounding box center [820, 25] width 82 height 26
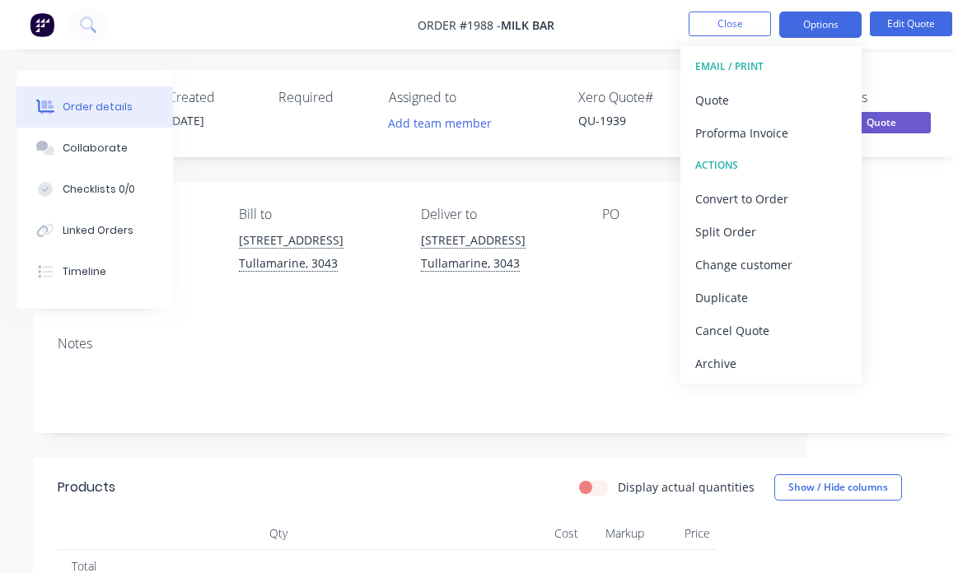
click at [781, 92] on div "Quote" at bounding box center [771, 100] width 152 height 24
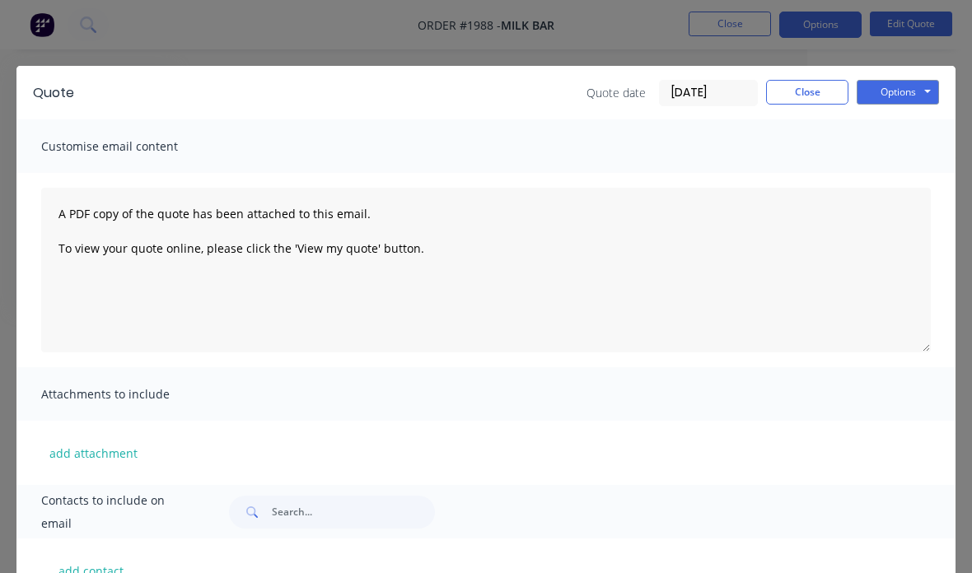
click at [925, 104] on button "Options" at bounding box center [898, 92] width 82 height 25
click at [929, 119] on button "Preview" at bounding box center [909, 121] width 105 height 27
click at [794, 103] on button "Close" at bounding box center [807, 92] width 82 height 25
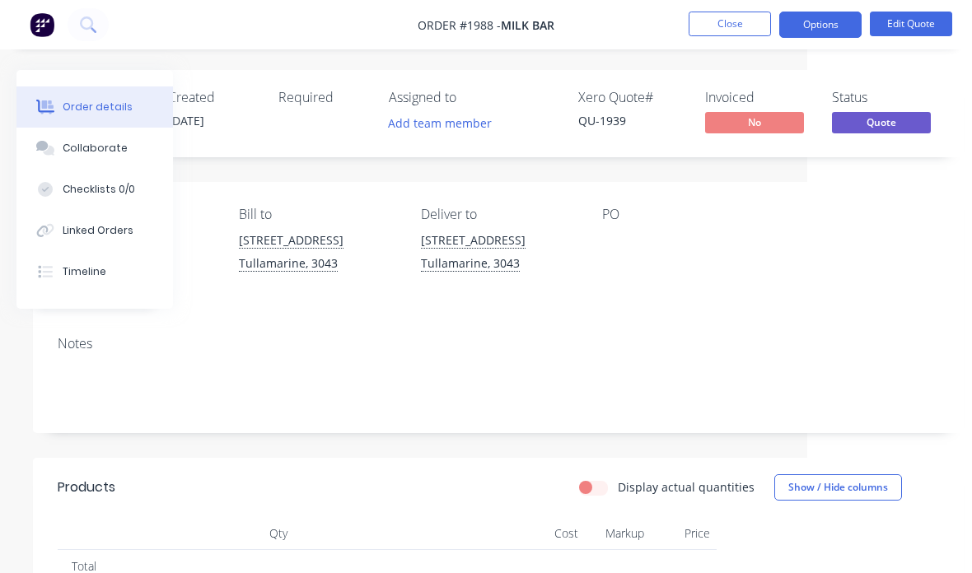
click at [732, 35] on button "Close" at bounding box center [730, 24] width 82 height 25
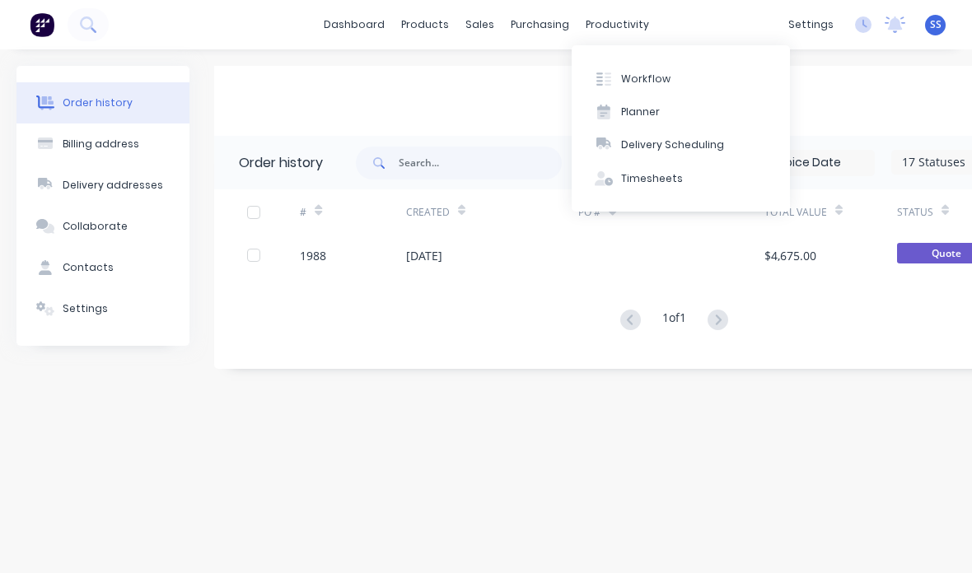
click at [696, 77] on button "Workflow" at bounding box center [681, 78] width 218 height 33
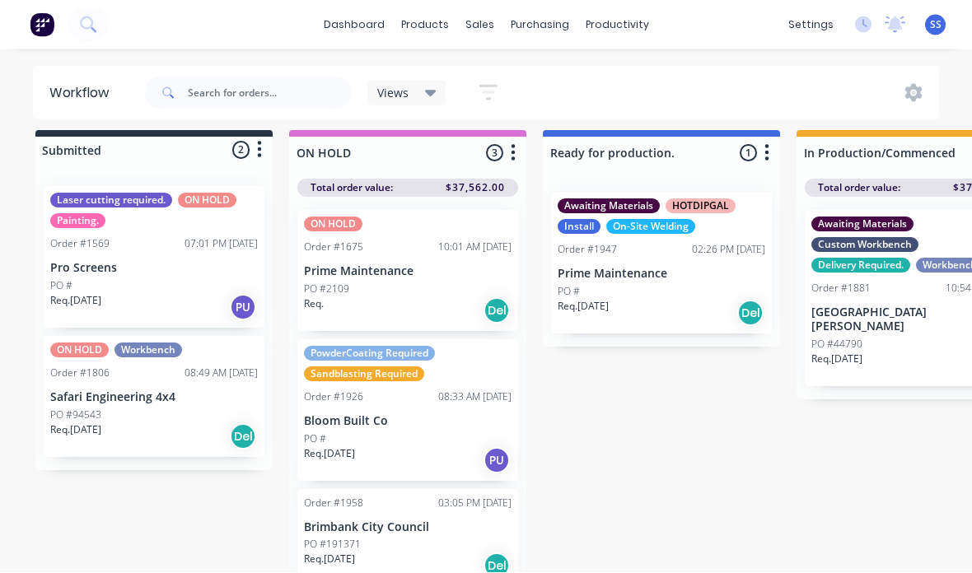
scroll to position [61, 0]
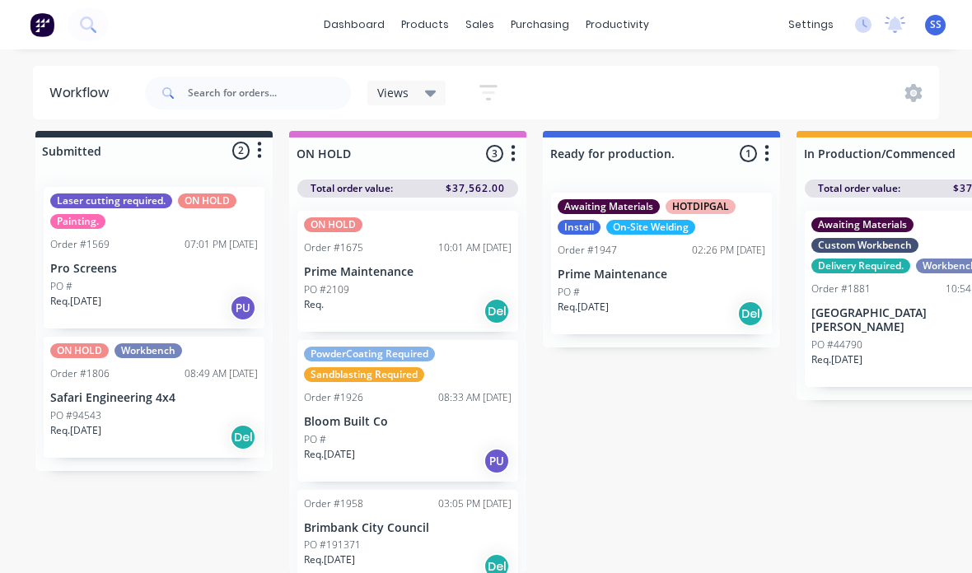
click at [483, 538] on div "PO #191371" at bounding box center [408, 545] width 208 height 15
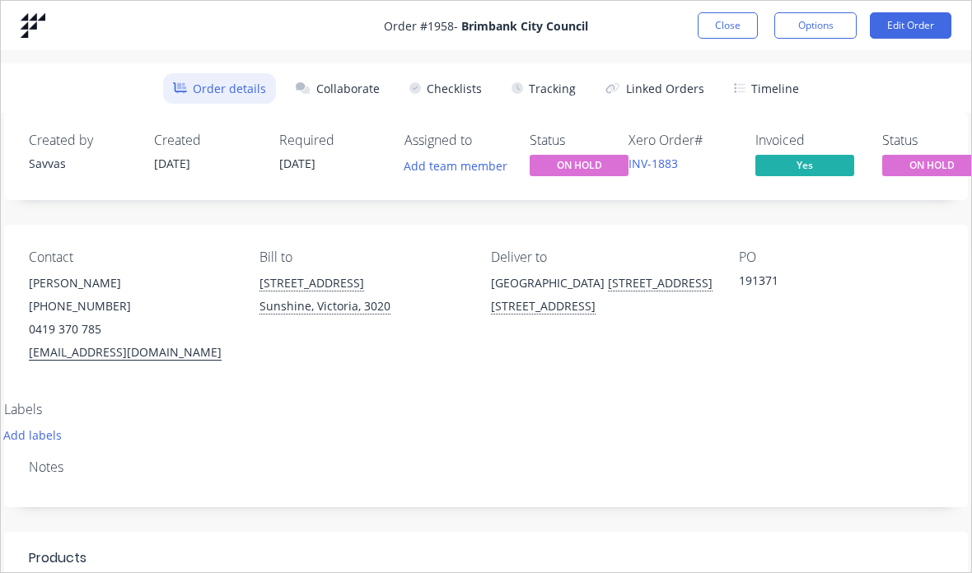
click at [736, 26] on button "Close" at bounding box center [728, 25] width 60 height 26
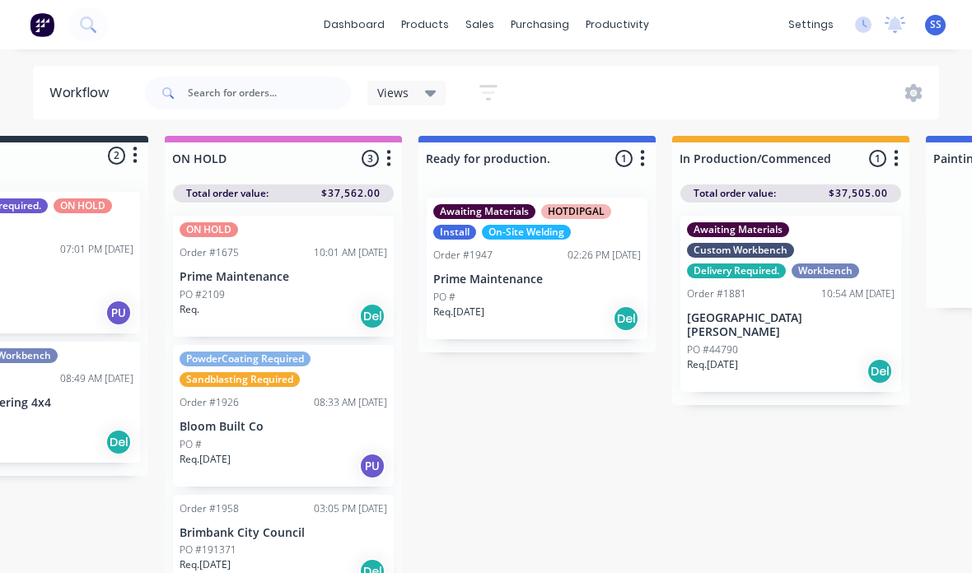
scroll to position [4, 0]
